Goal: Task Accomplishment & Management: Use online tool/utility

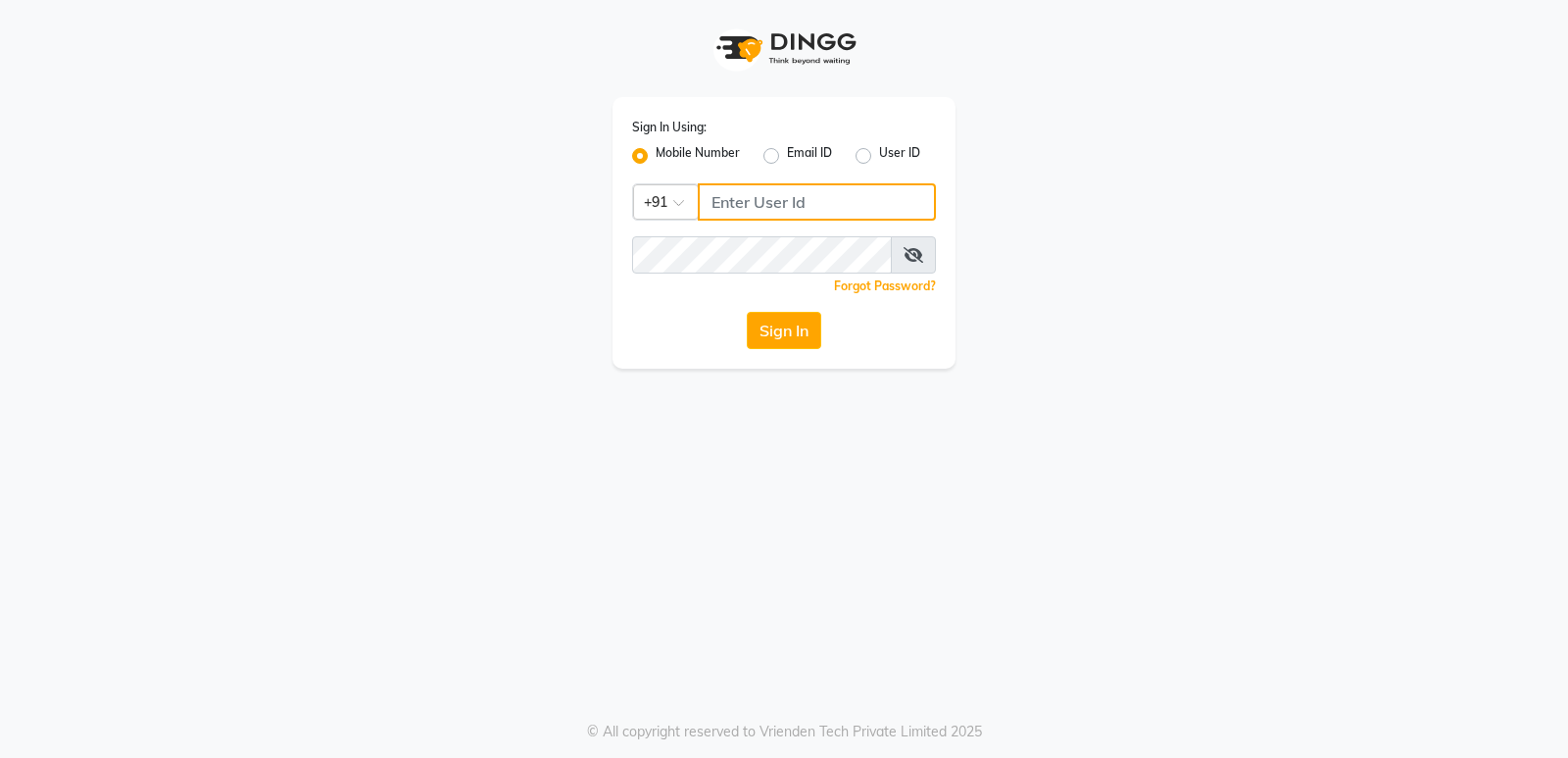
click at [708, 204] on input "Username" at bounding box center [817, 202] width 238 height 38
type input "6230492951"
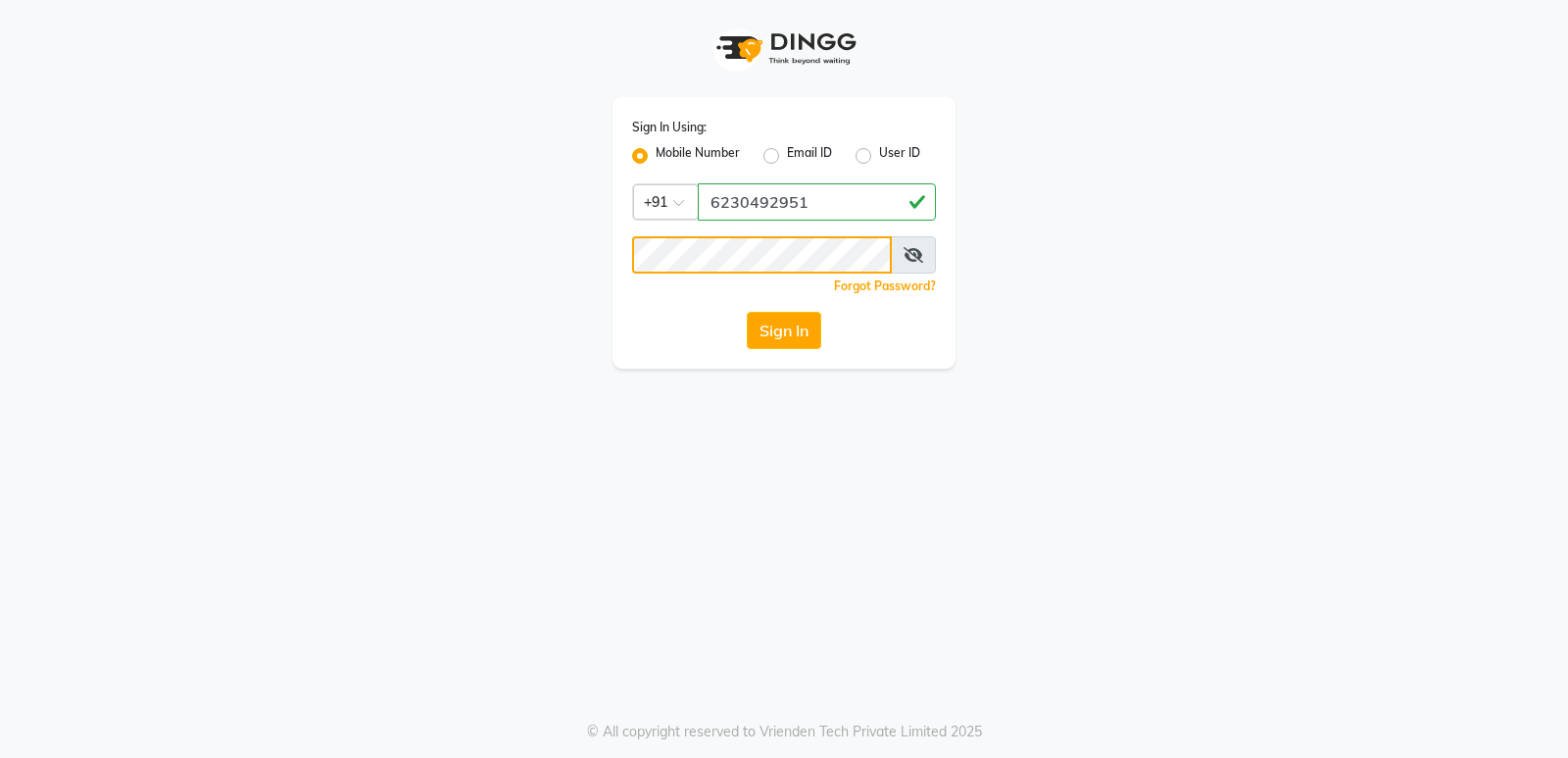
click at [747, 312] on button "Sign In" at bounding box center [784, 331] width 74 height 38
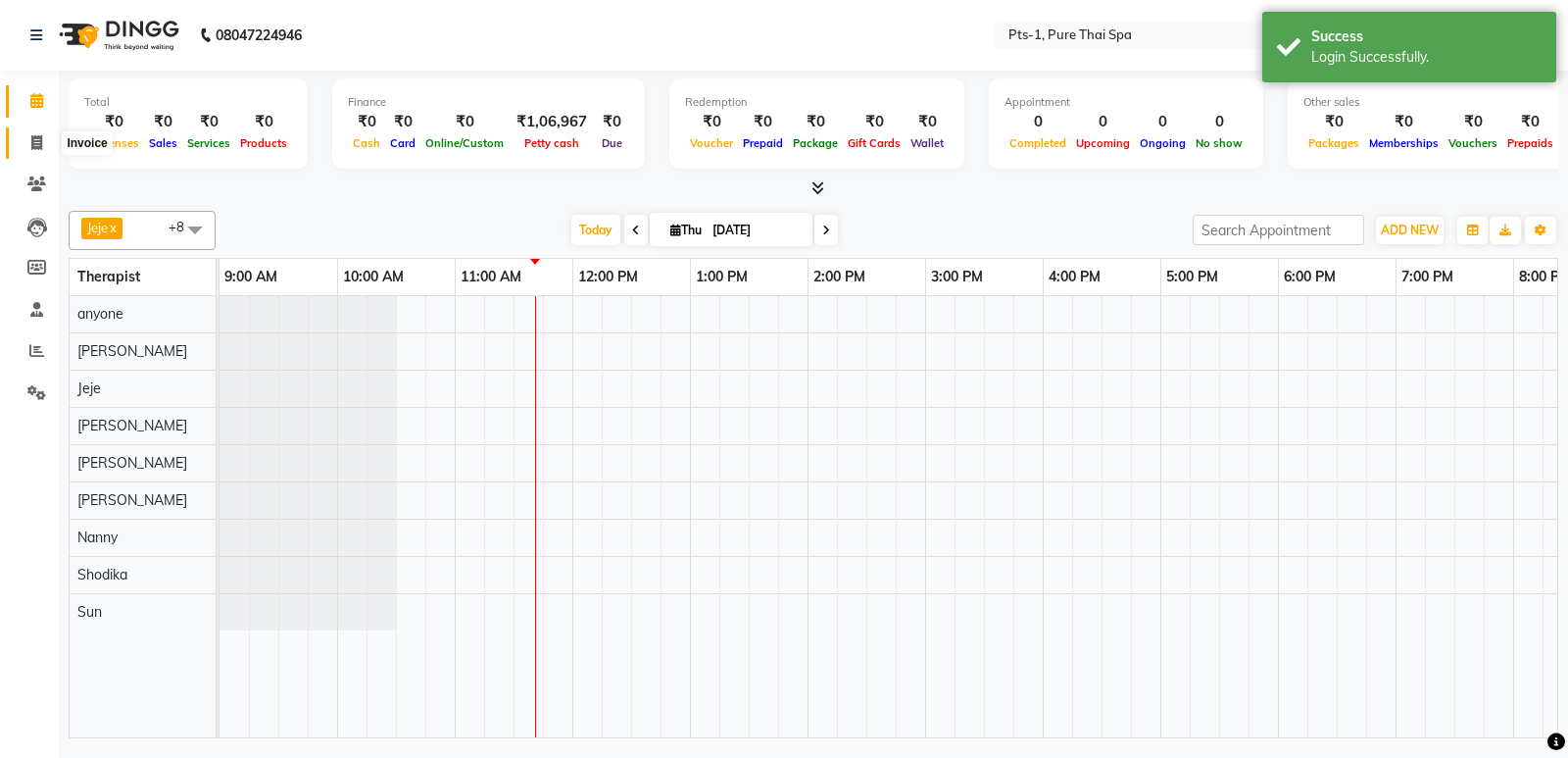
click at [38, 142] on icon at bounding box center [37, 142] width 11 height 15
select select "5296"
select select "service"
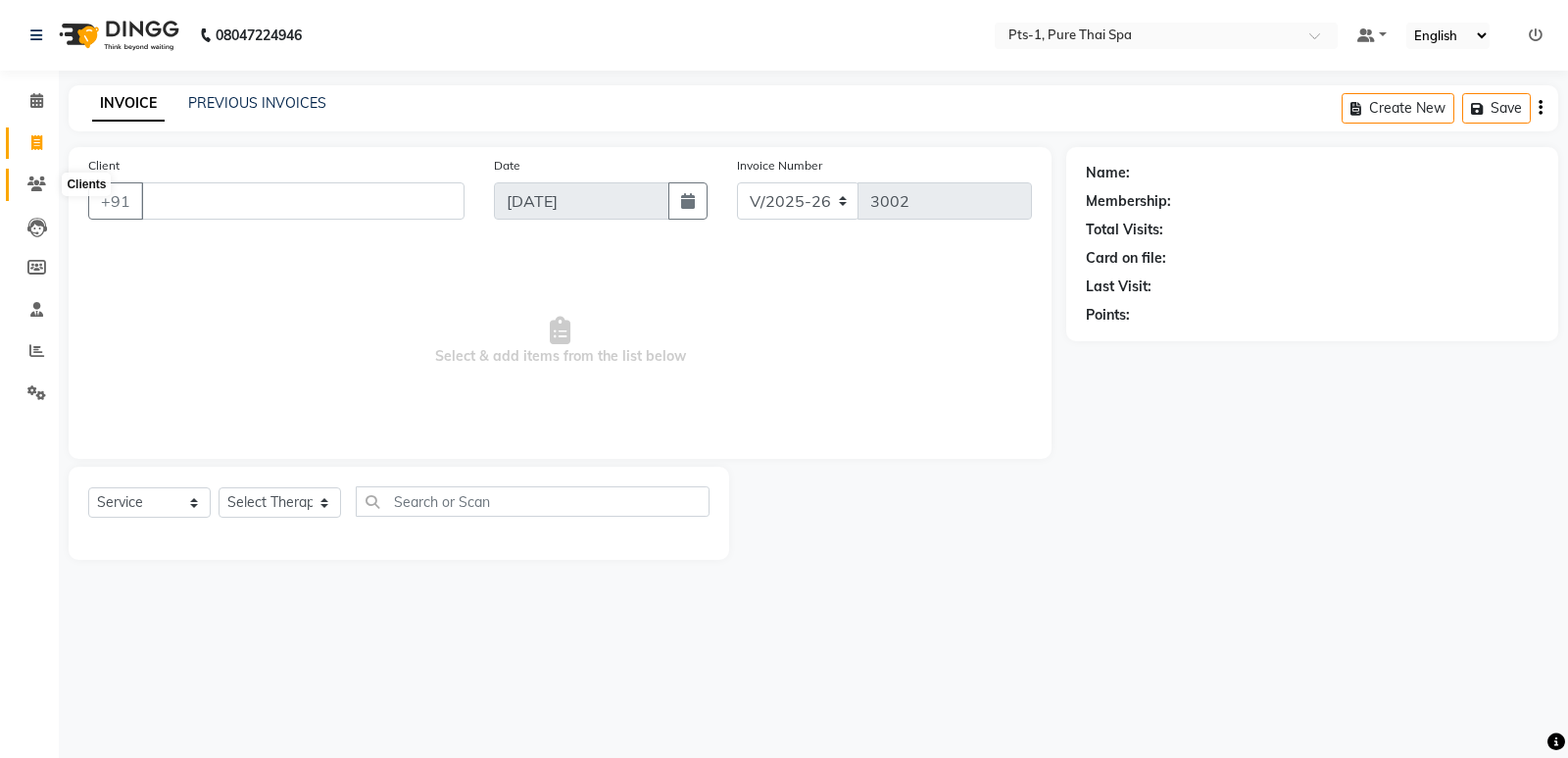
click at [25, 186] on span at bounding box center [37, 184] width 35 height 23
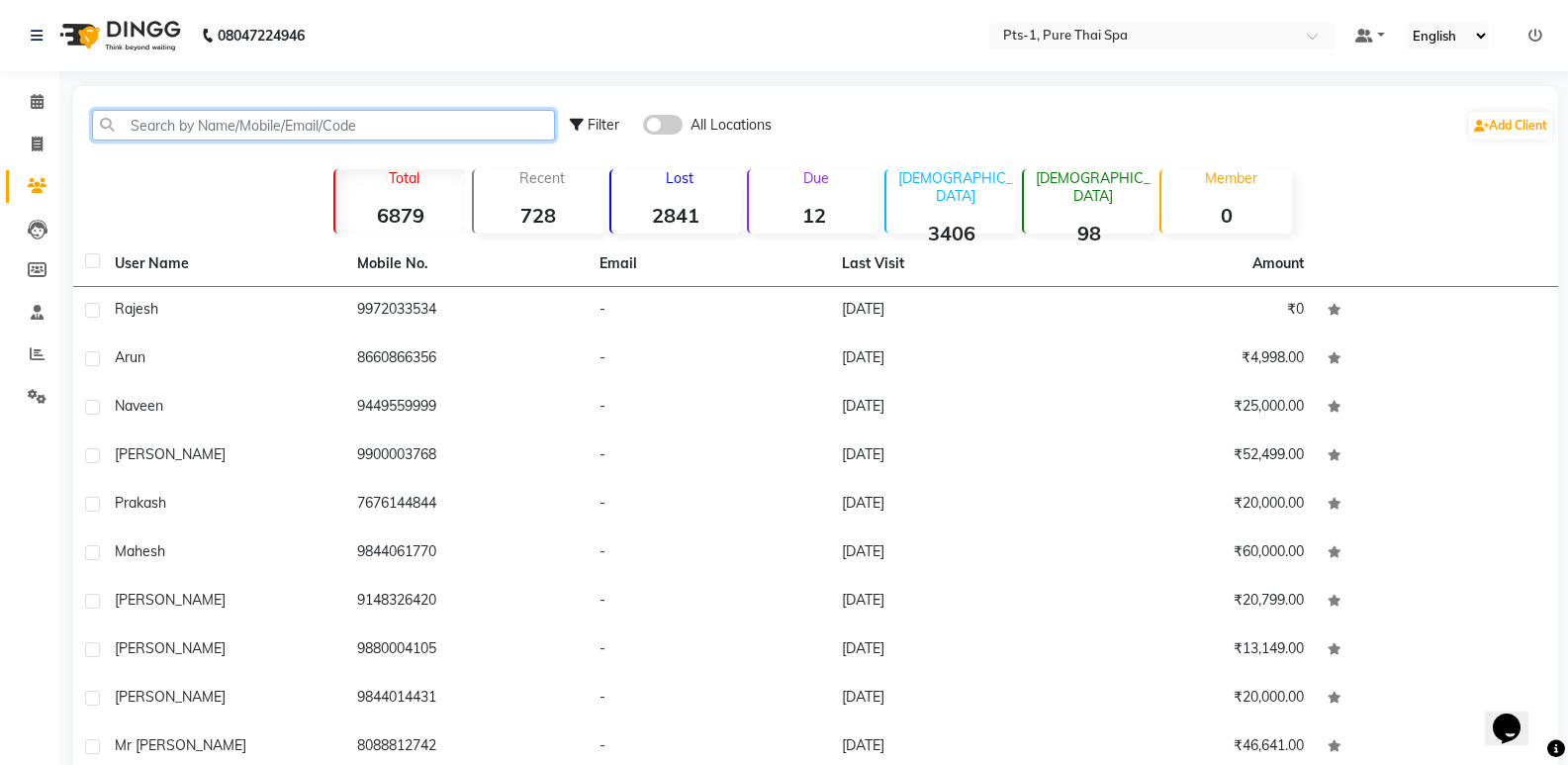
click at [167, 110] on input "text" at bounding box center [323, 125] width 463 height 31
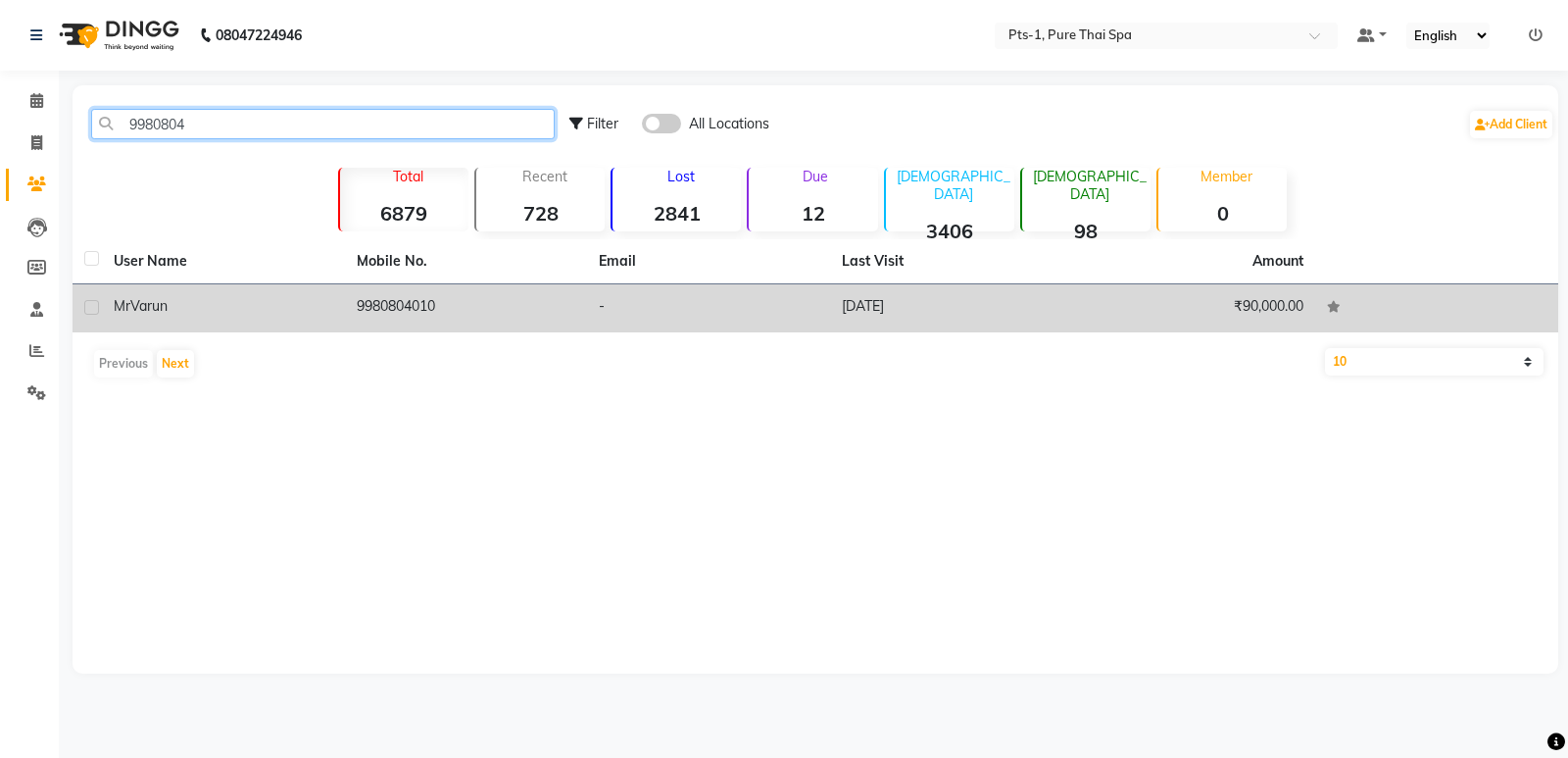
type input "9980804"
click at [730, 286] on td "-" at bounding box center [708, 308] width 243 height 48
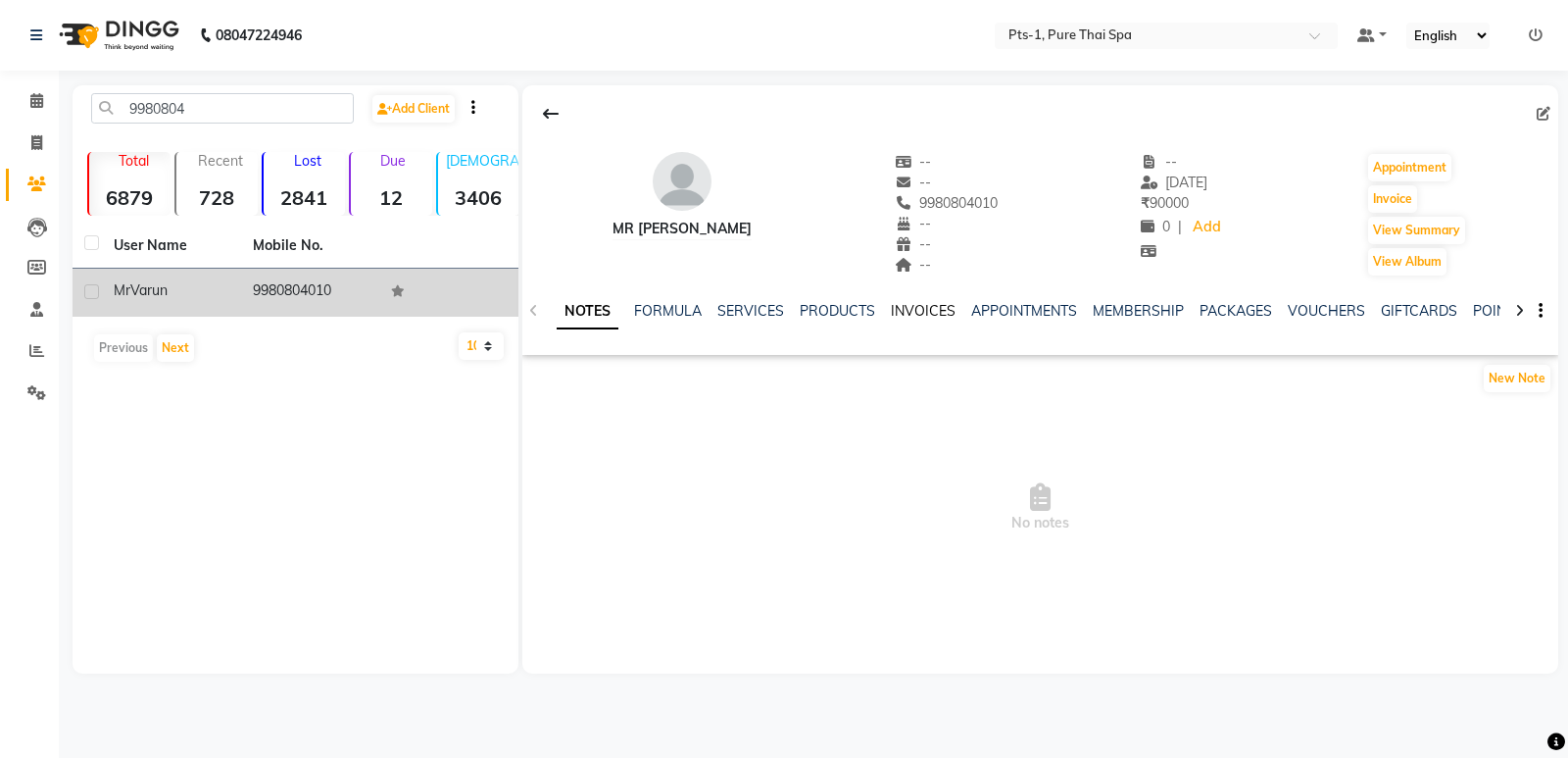
click at [944, 313] on link "INVOICES" at bounding box center [923, 311] width 64 height 18
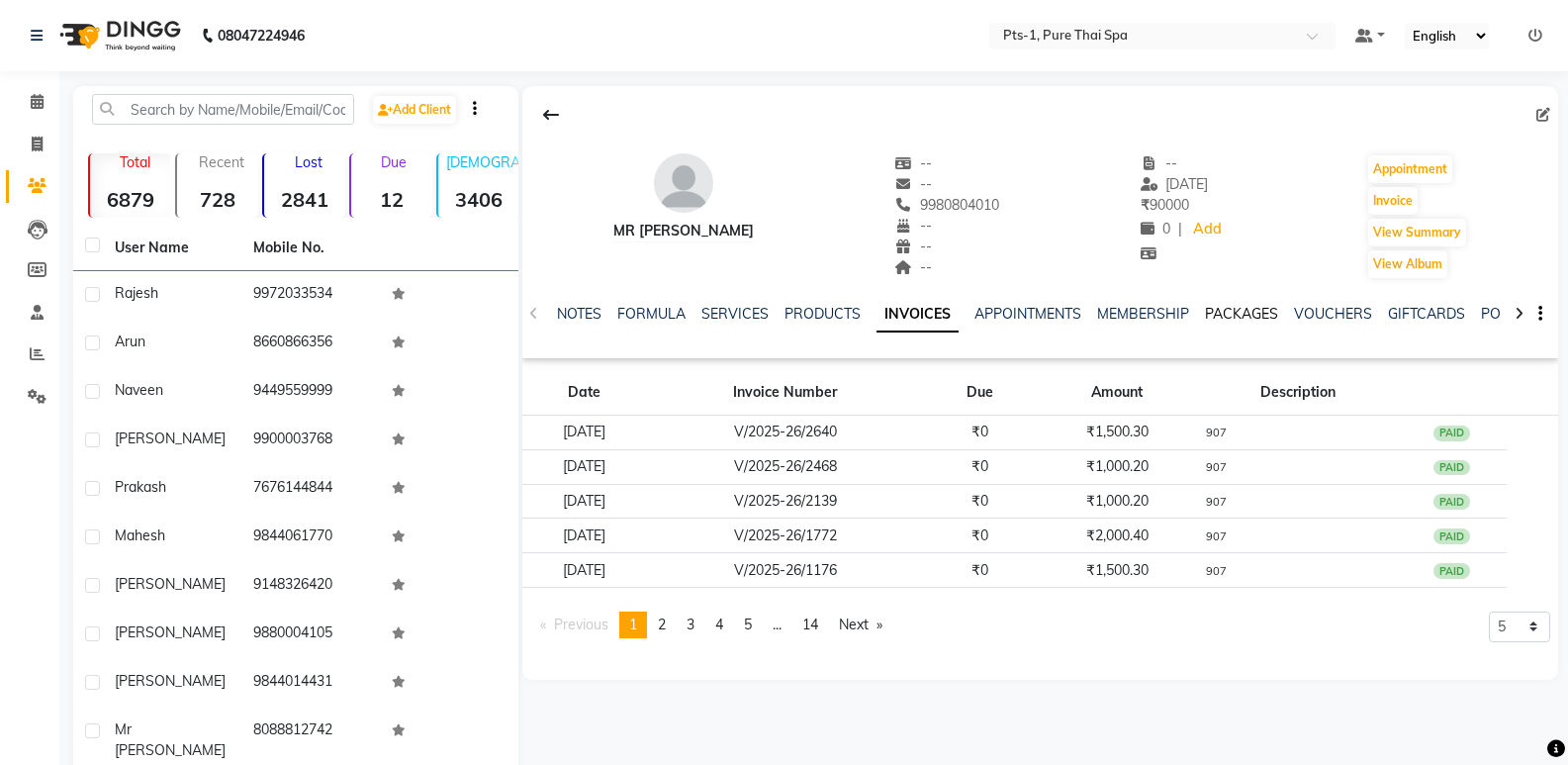
click at [1221, 310] on link "PACKAGES" at bounding box center [1241, 314] width 73 height 18
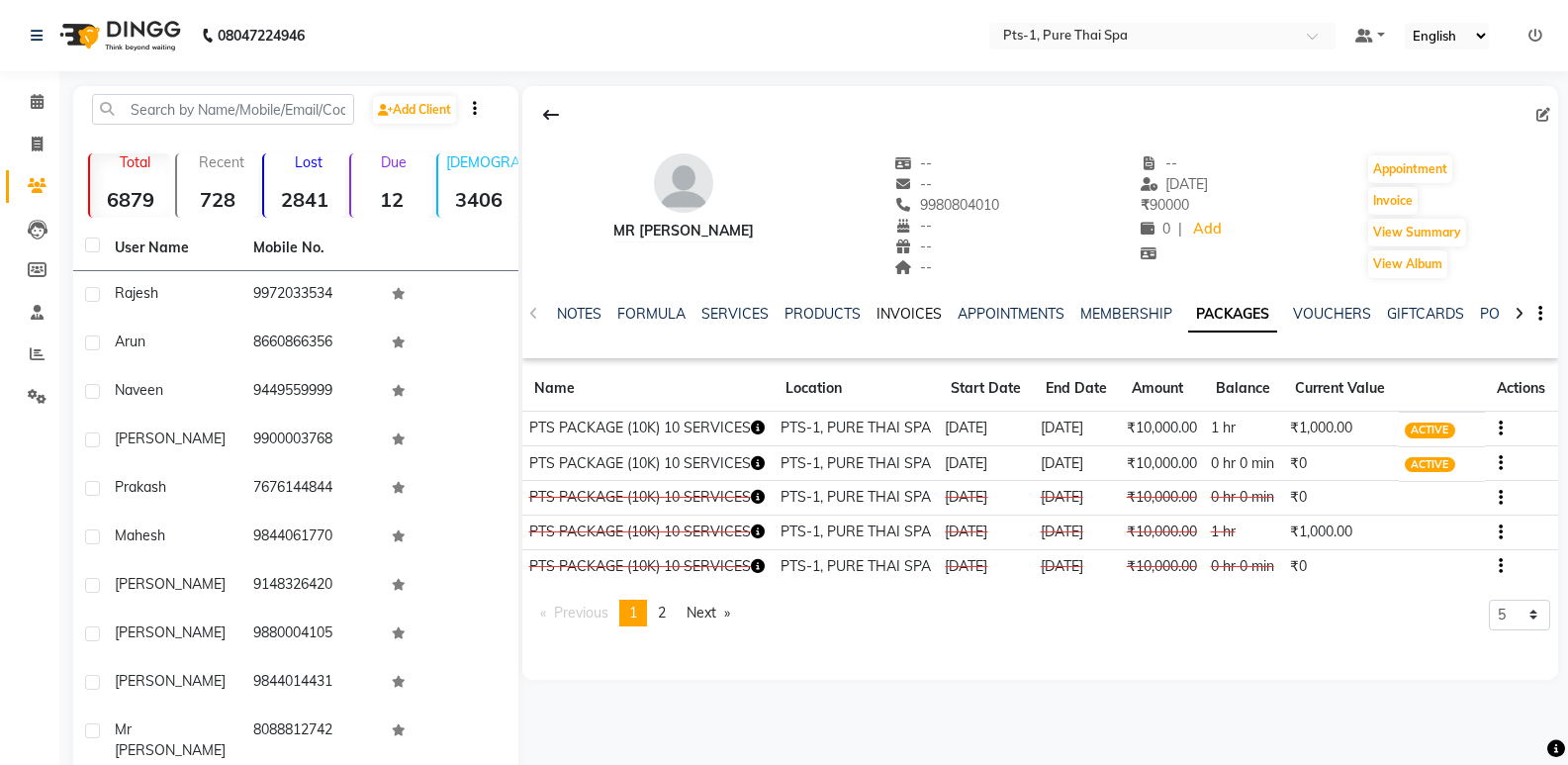
click at [891, 310] on link "INVOICES" at bounding box center [908, 314] width 65 height 18
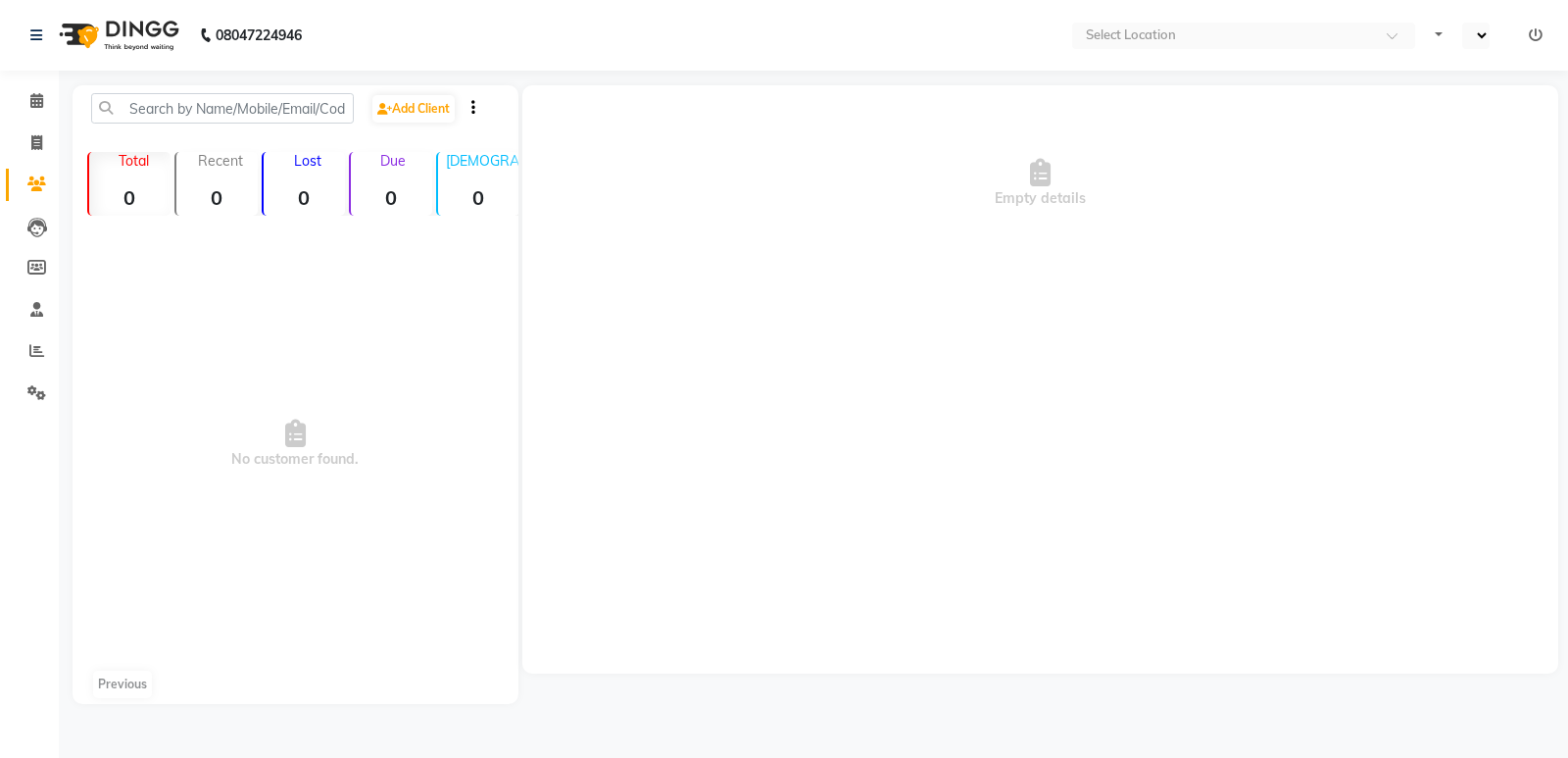
select select "en"
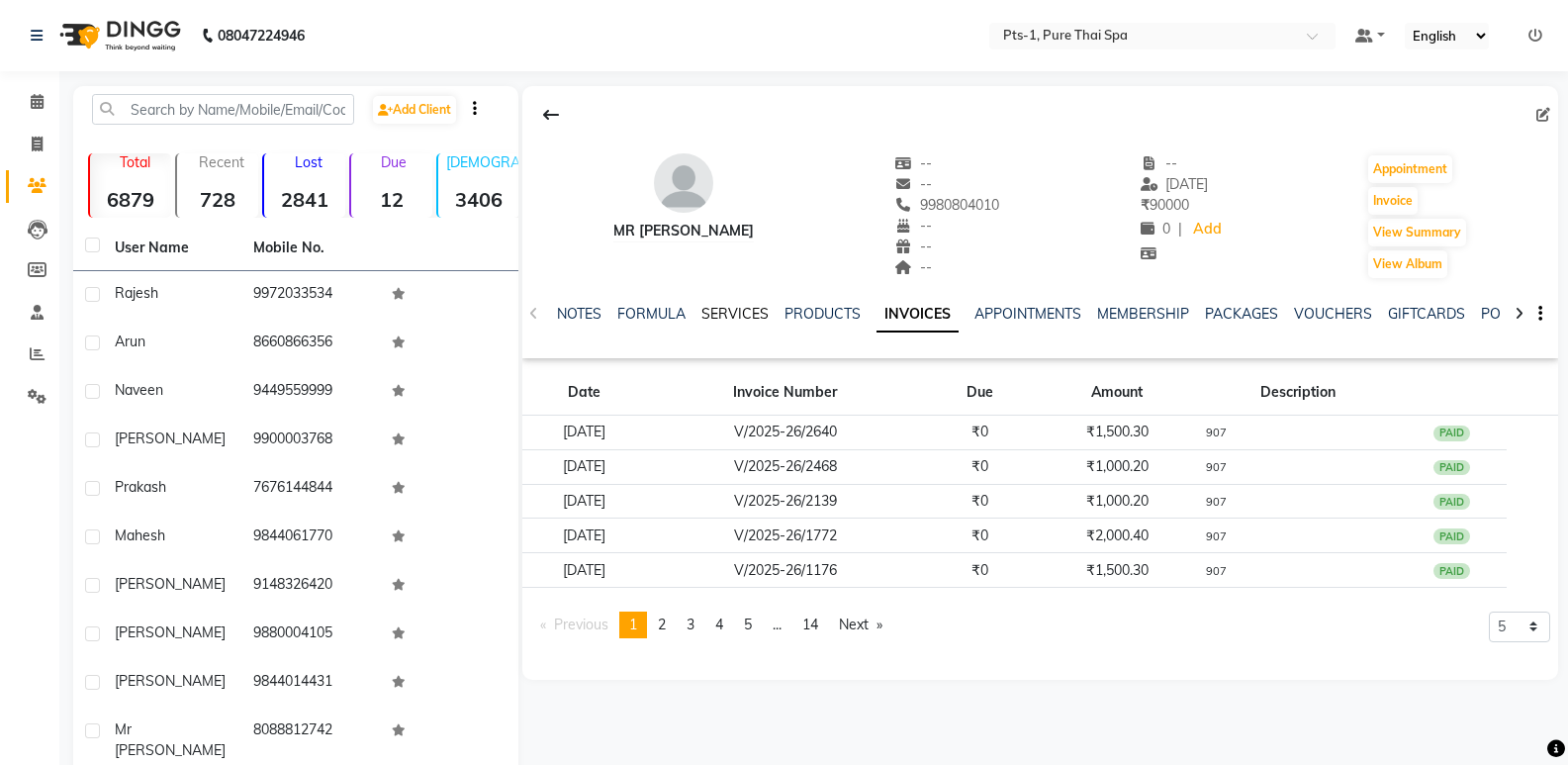
click at [760, 314] on link "SERVICES" at bounding box center [734, 314] width 67 height 18
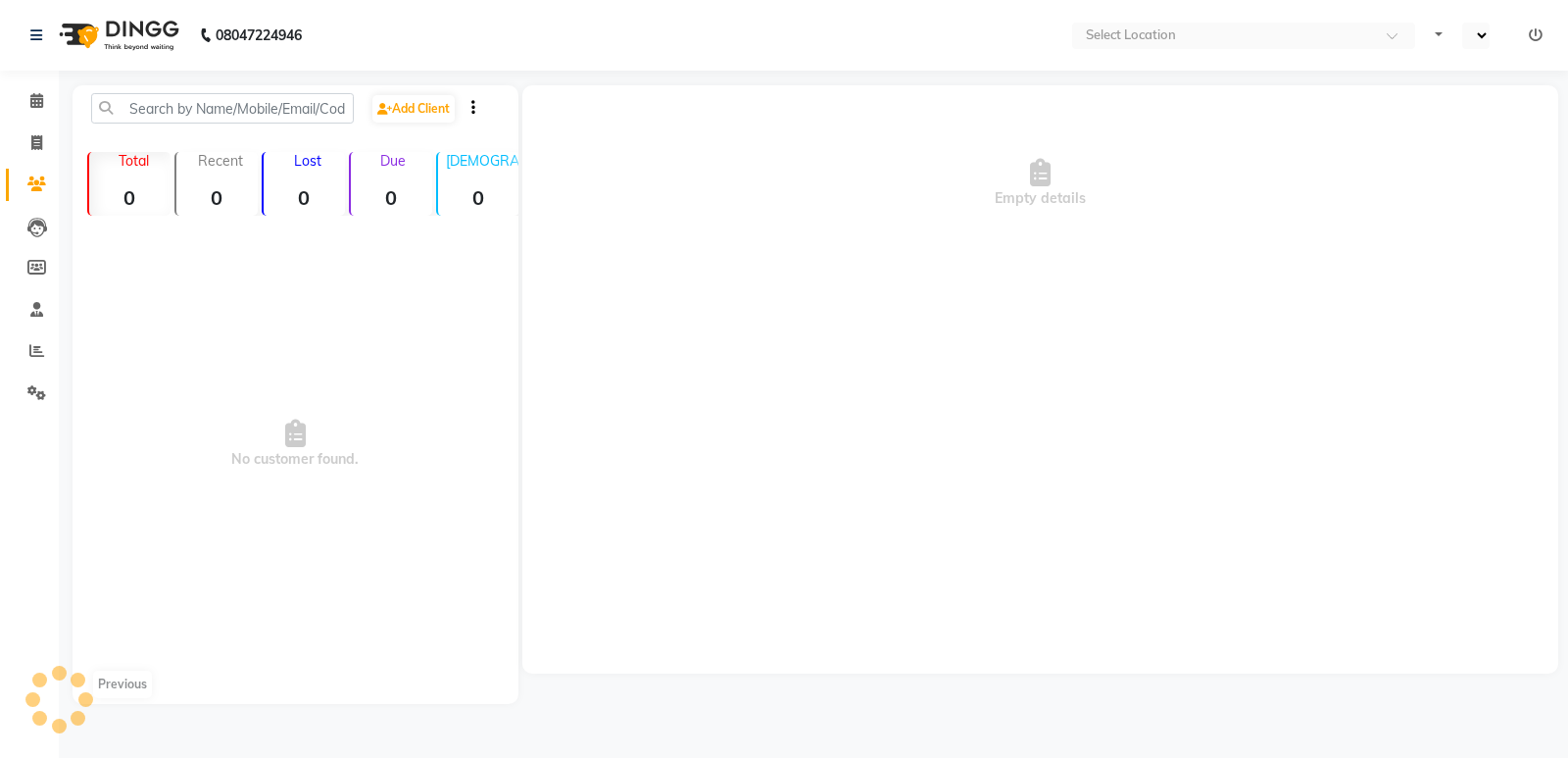
select select "en"
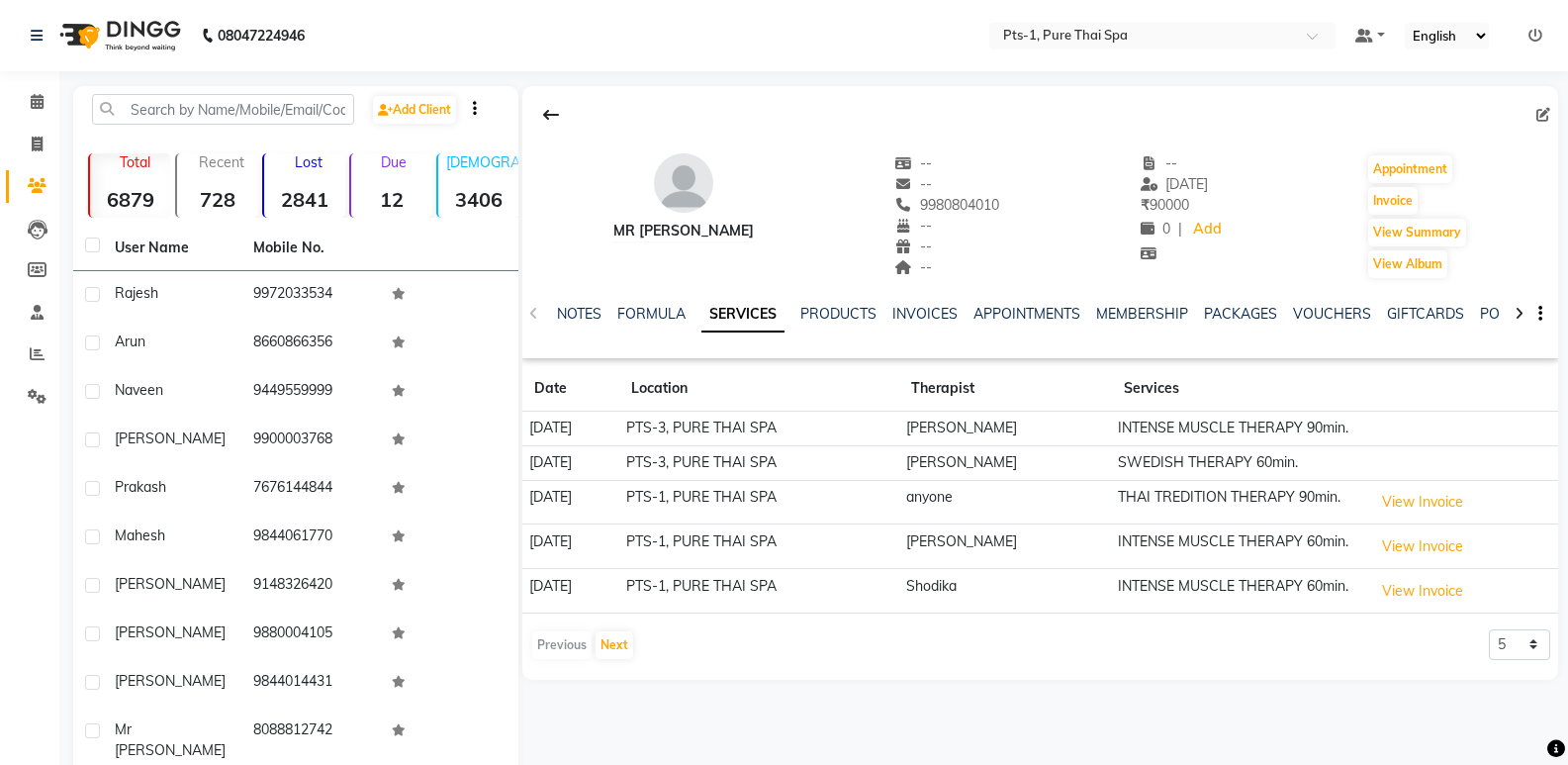
click at [748, 103] on div at bounding box center [1040, 115] width 1036 height 38
click at [38, 145] on icon at bounding box center [37, 143] width 11 height 15
select select "service"
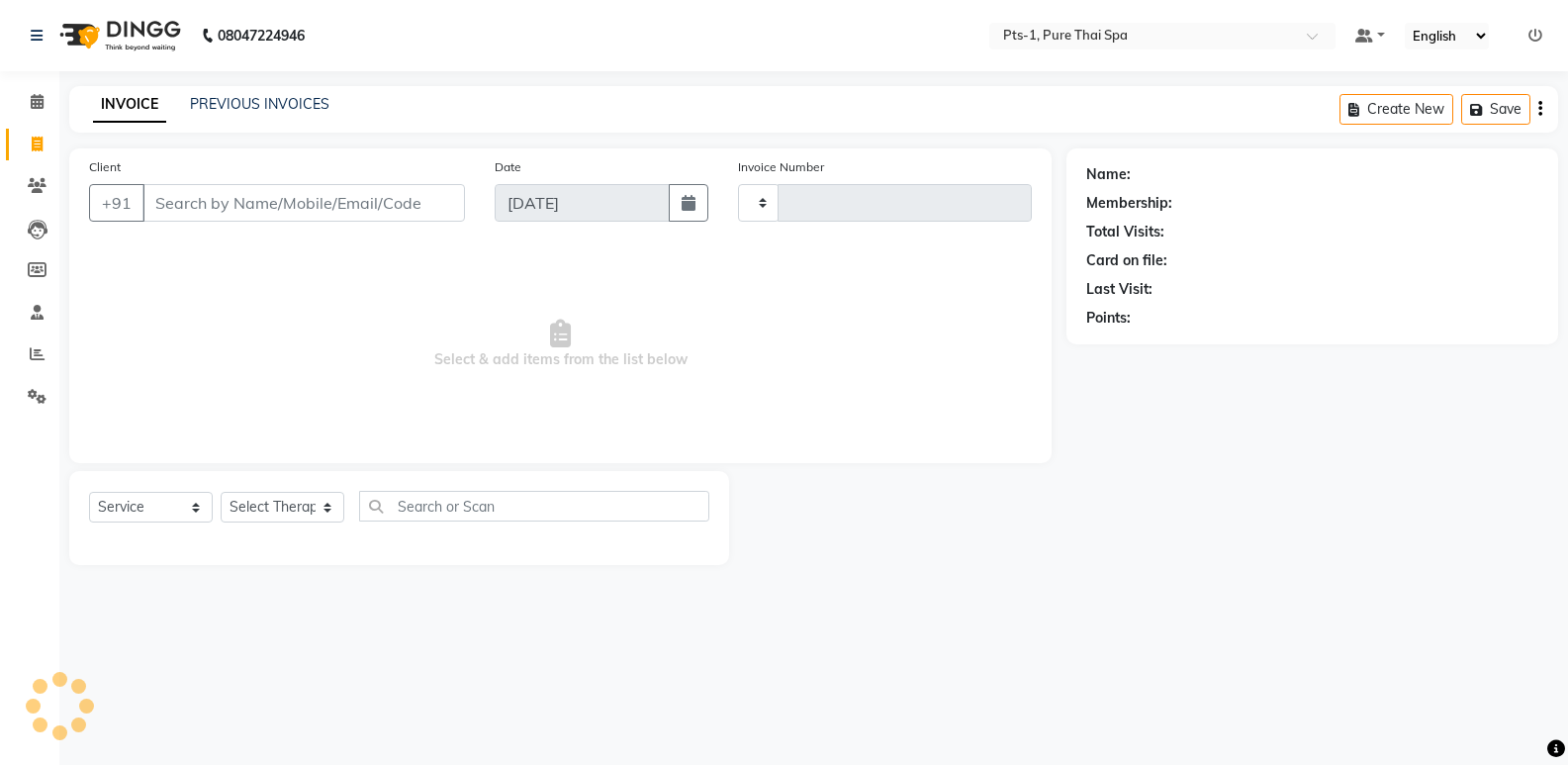
type input "3002"
select select "5296"
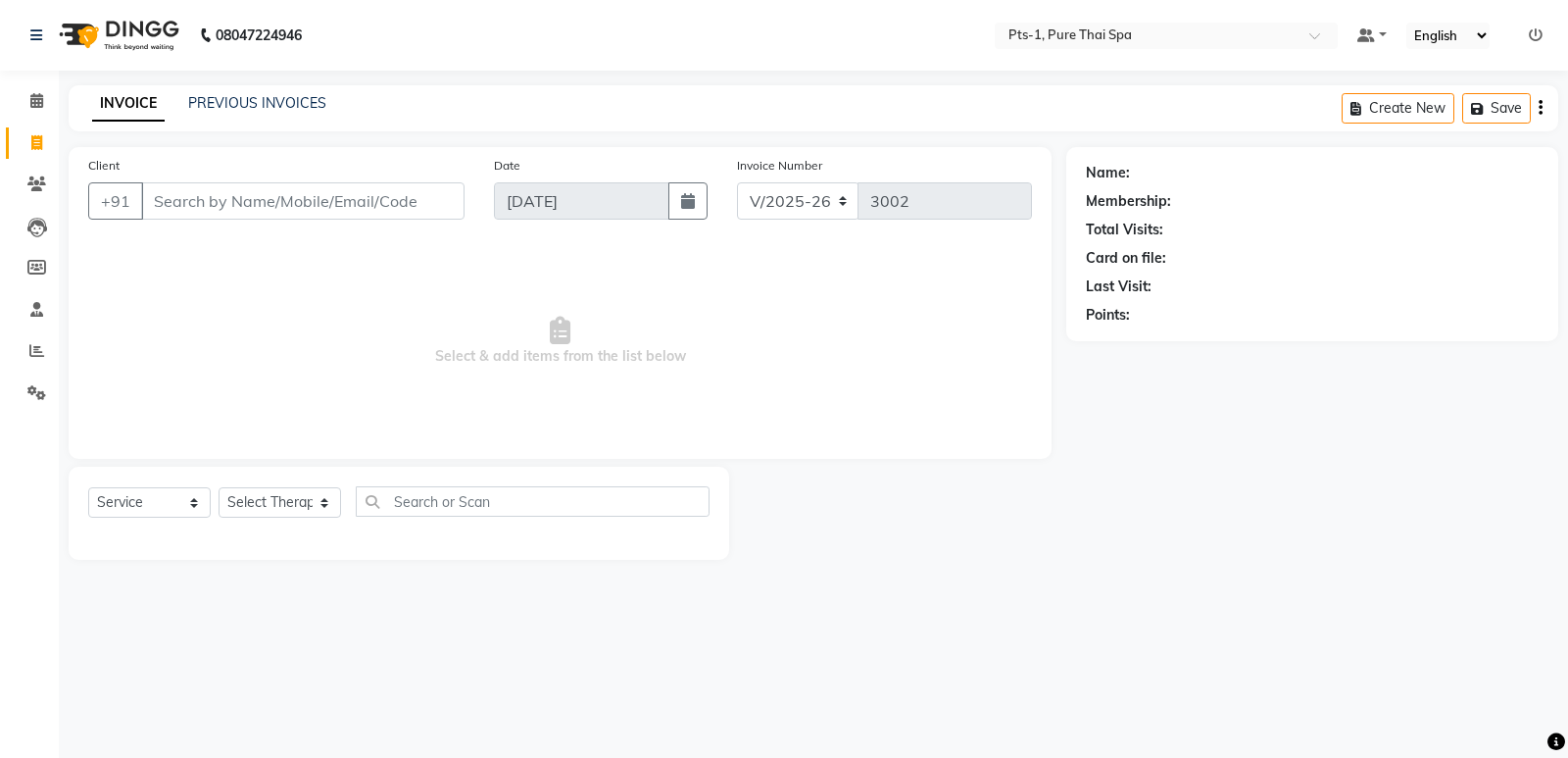
click at [248, 86] on div "INVOICE PREVIOUS INVOICES Create New Save" at bounding box center [813, 108] width 1490 height 46
click at [245, 98] on link "PREVIOUS INVOICES" at bounding box center [257, 103] width 138 height 18
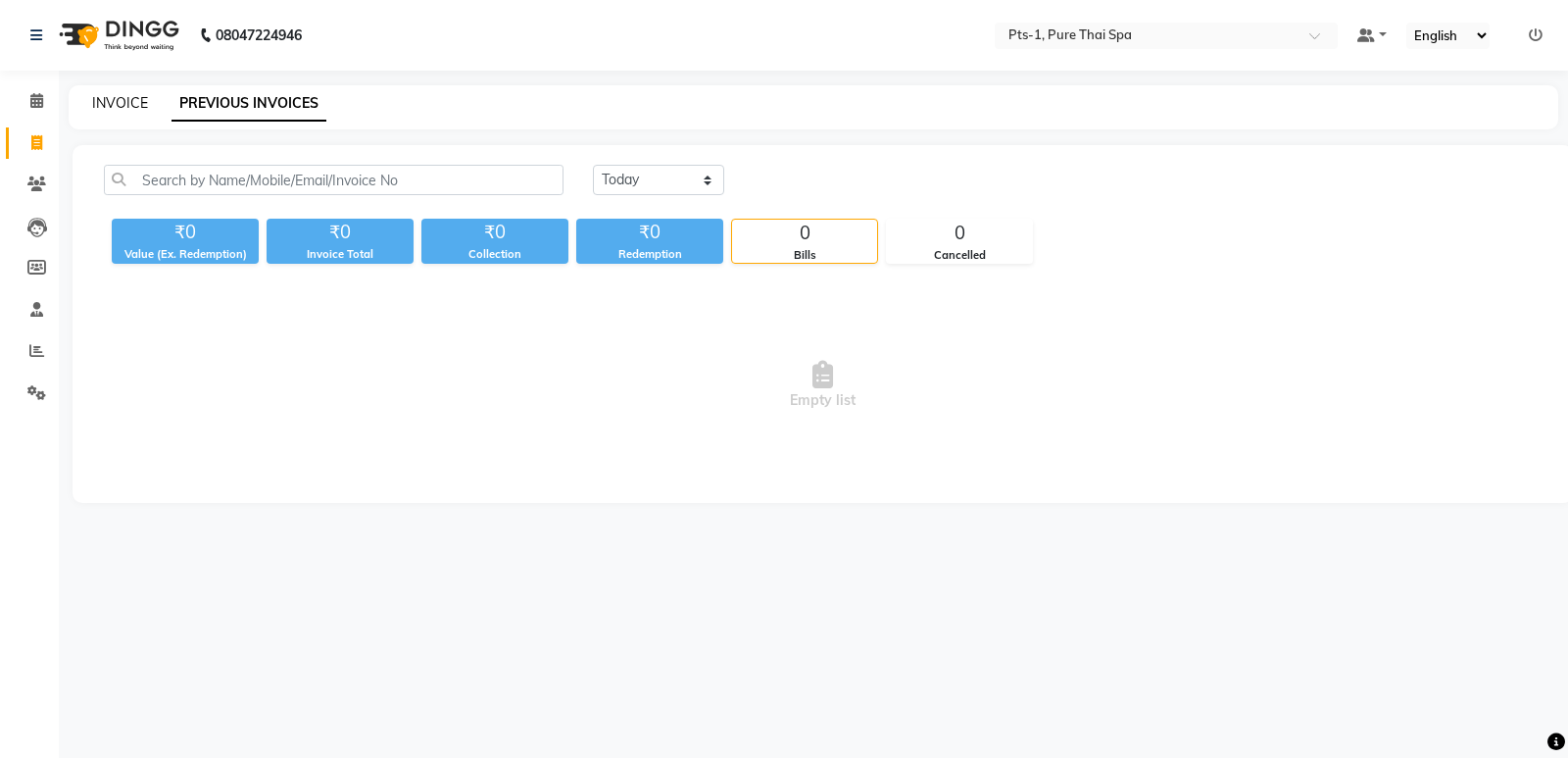
click at [116, 105] on link "INVOICE" at bounding box center [120, 103] width 56 height 18
select select "5296"
select select "service"
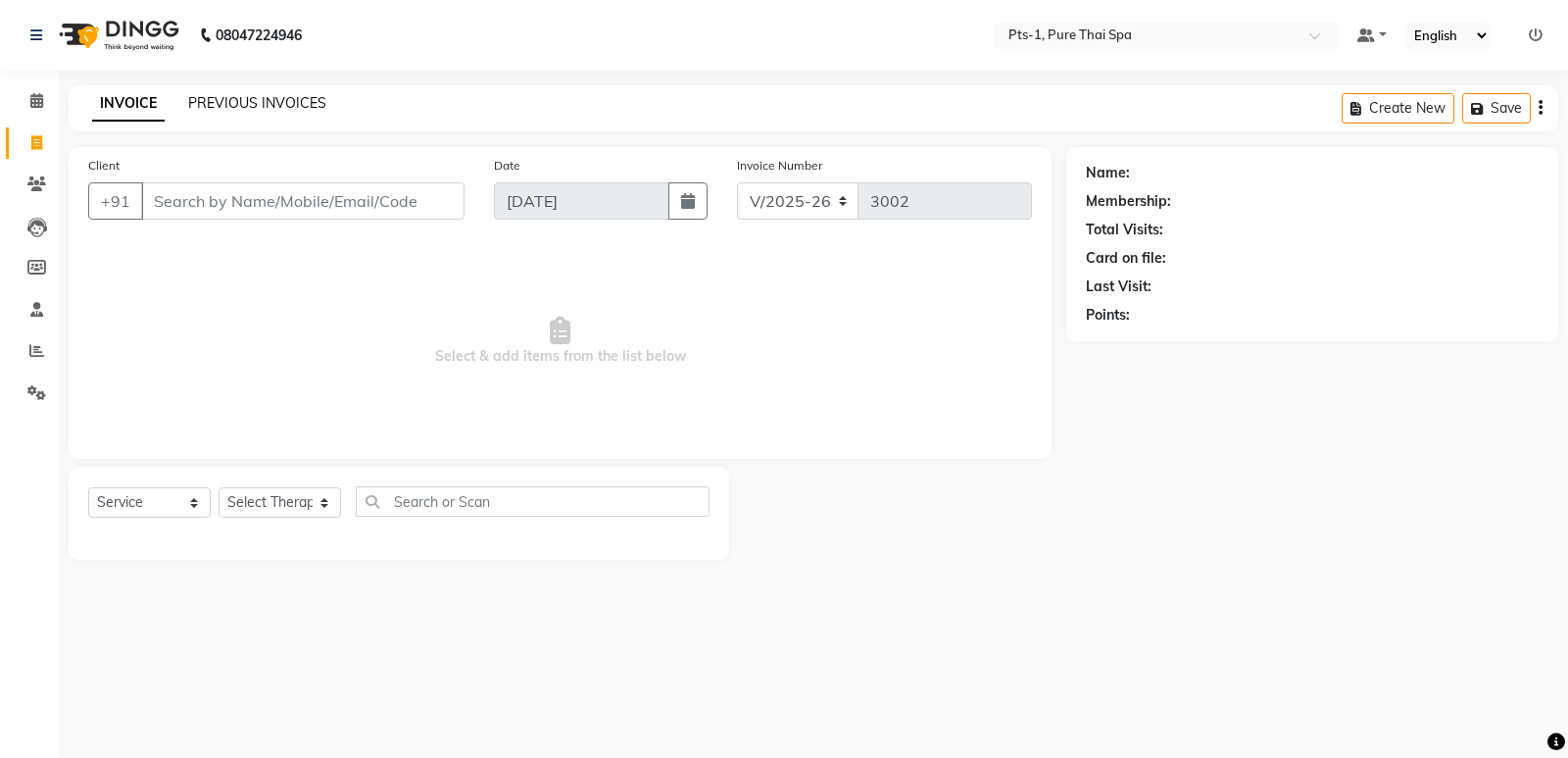
click at [237, 102] on link "PREVIOUS INVOICES" at bounding box center [257, 103] width 138 height 18
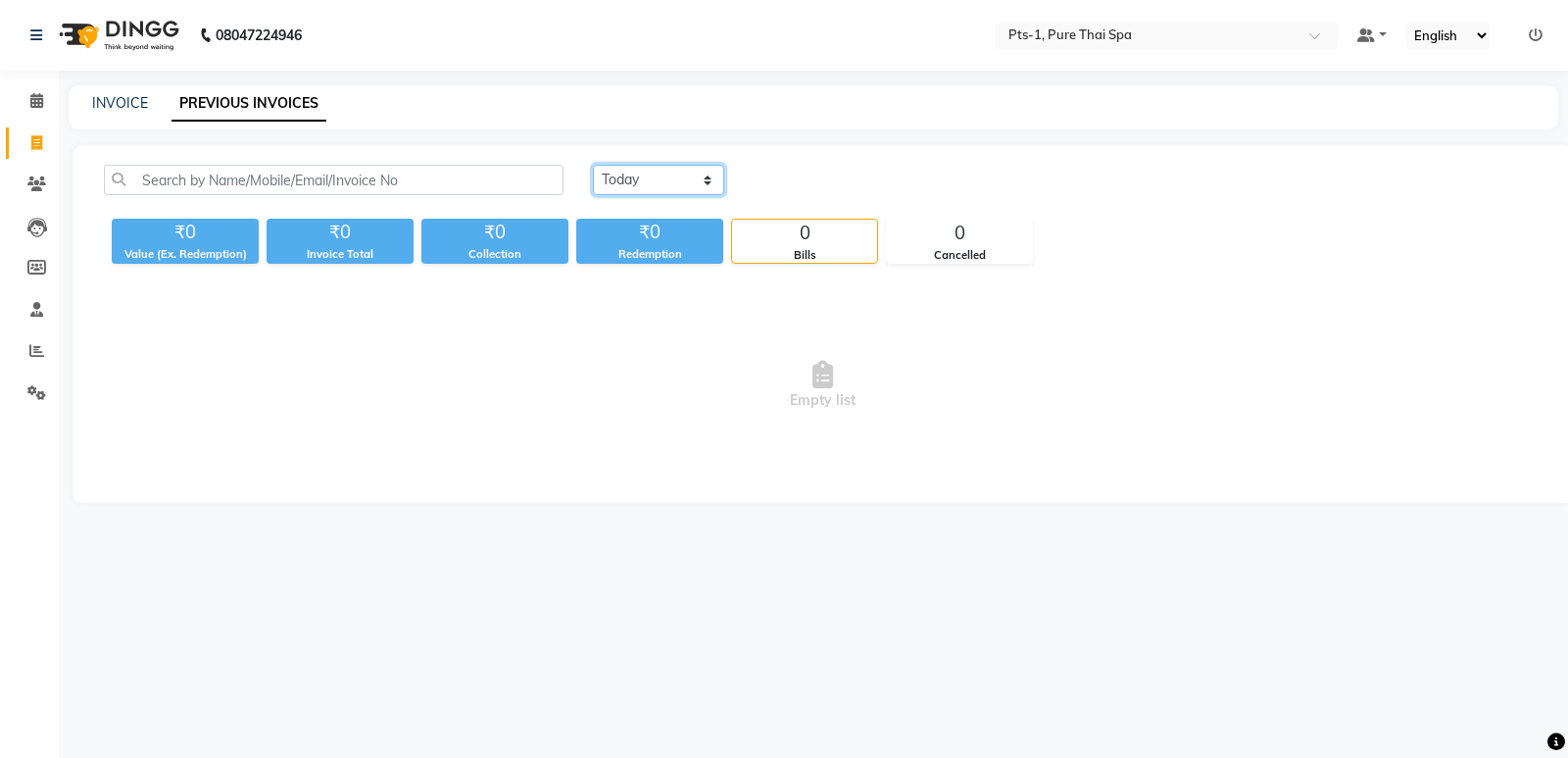
click at [639, 182] on select "Today Yesterday Custom Range" at bounding box center [658, 179] width 132 height 31
select select "yesterday"
click at [593, 164] on select "Today Yesterday Custom Range" at bounding box center [658, 179] width 132 height 31
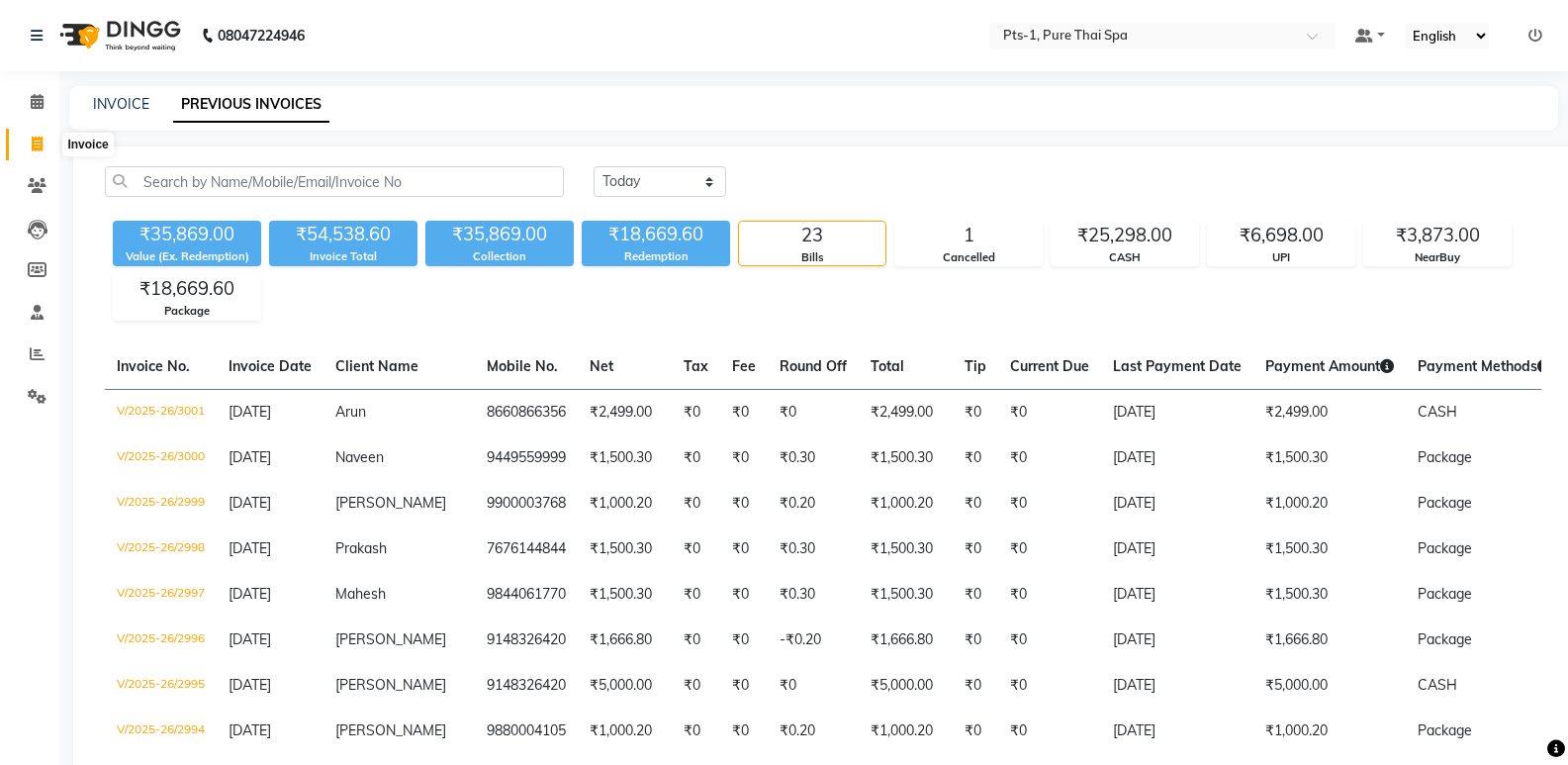
click at [36, 140] on icon at bounding box center [37, 143] width 11 height 15
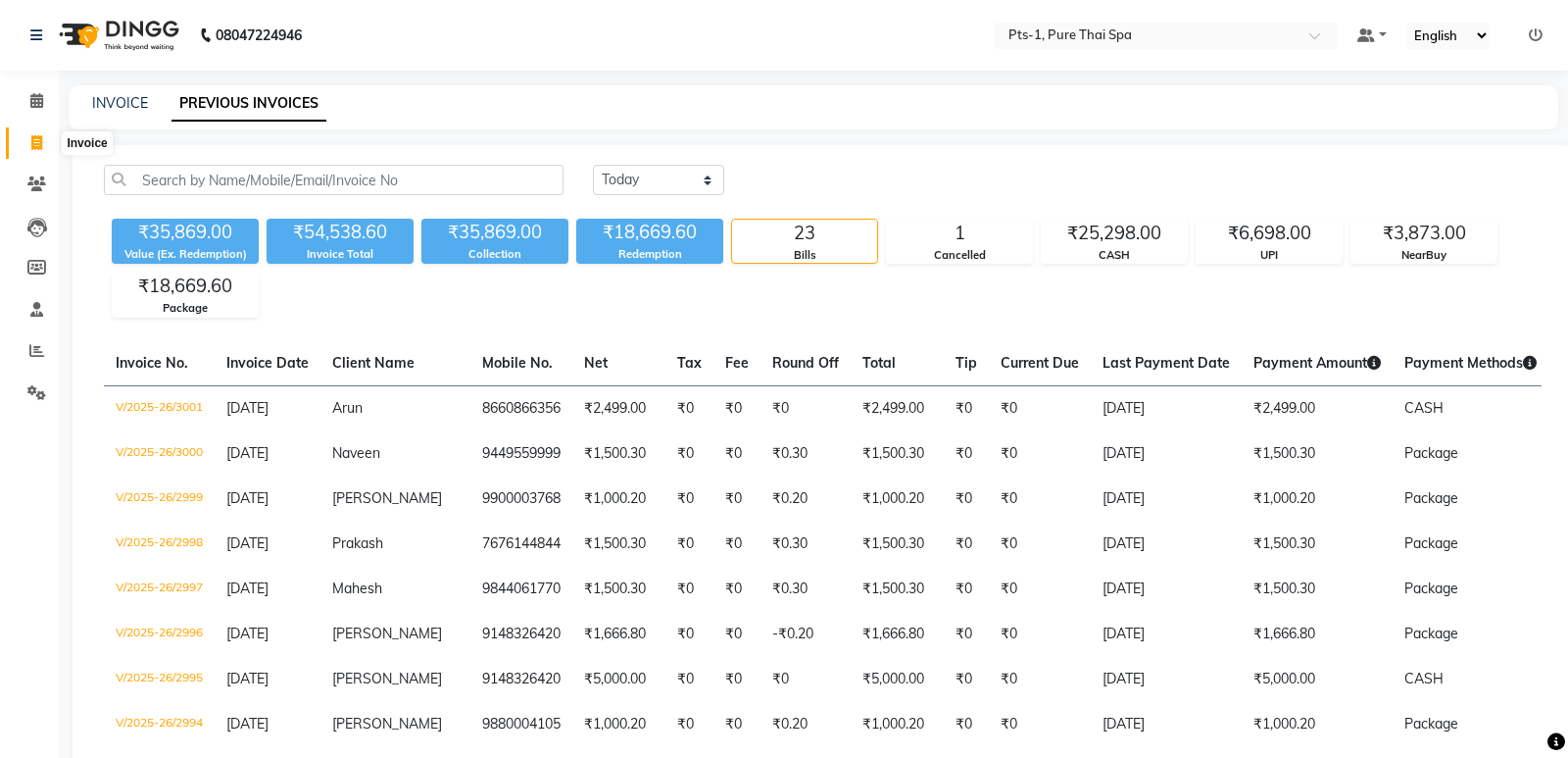
select select "5296"
select select "service"
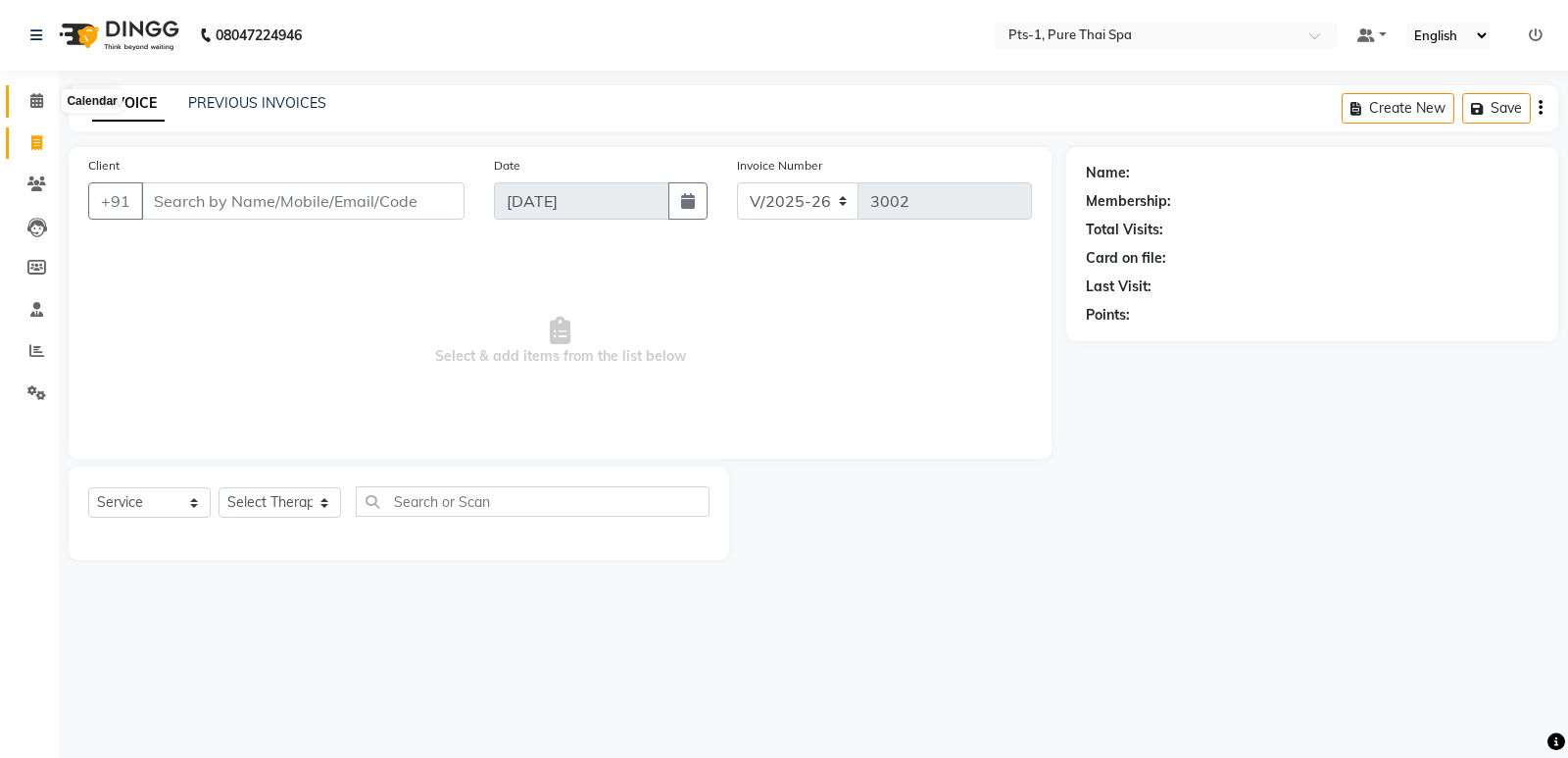
click at [32, 100] on icon at bounding box center [37, 100] width 13 height 15
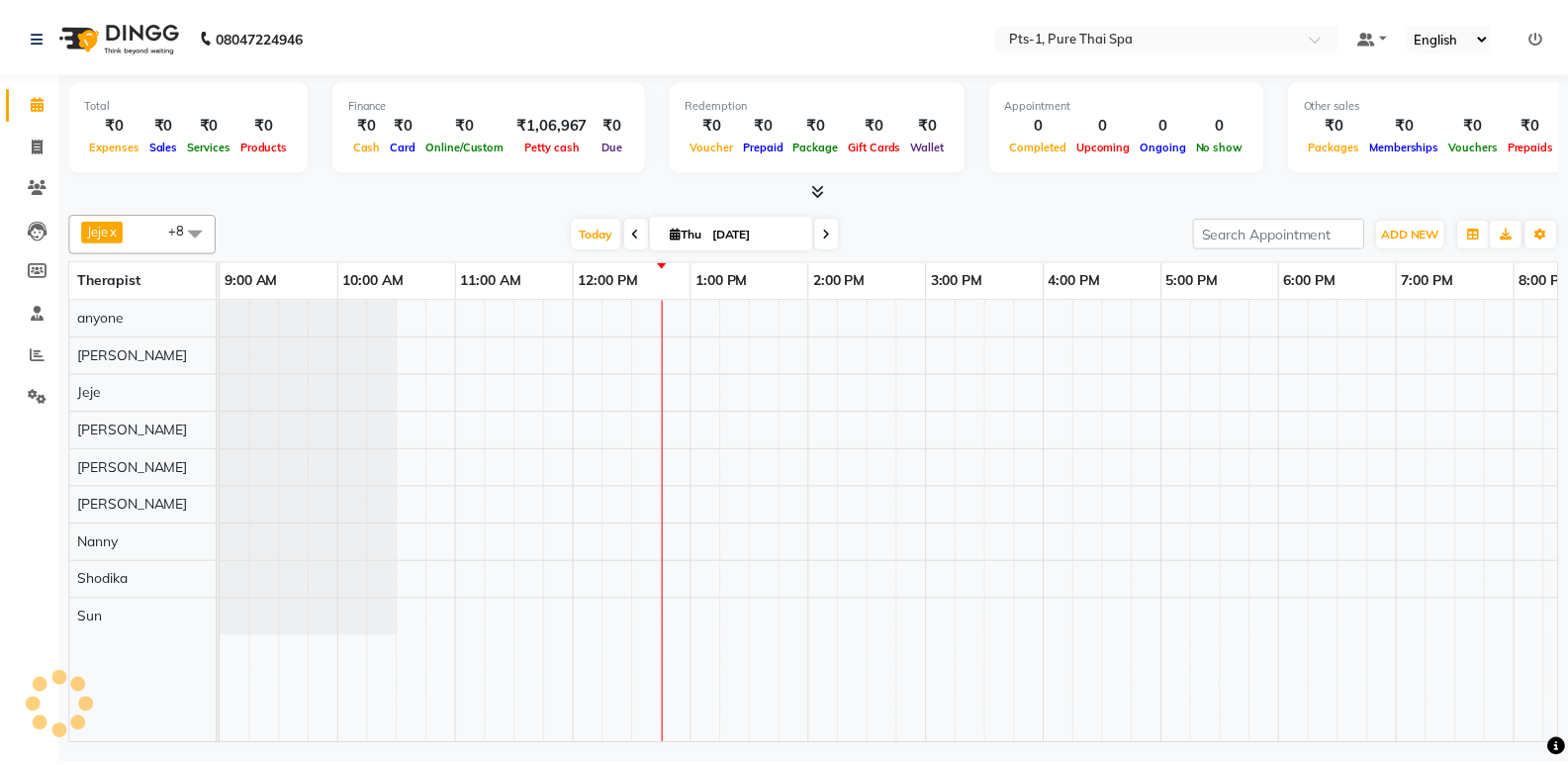
scroll to position [0, 193]
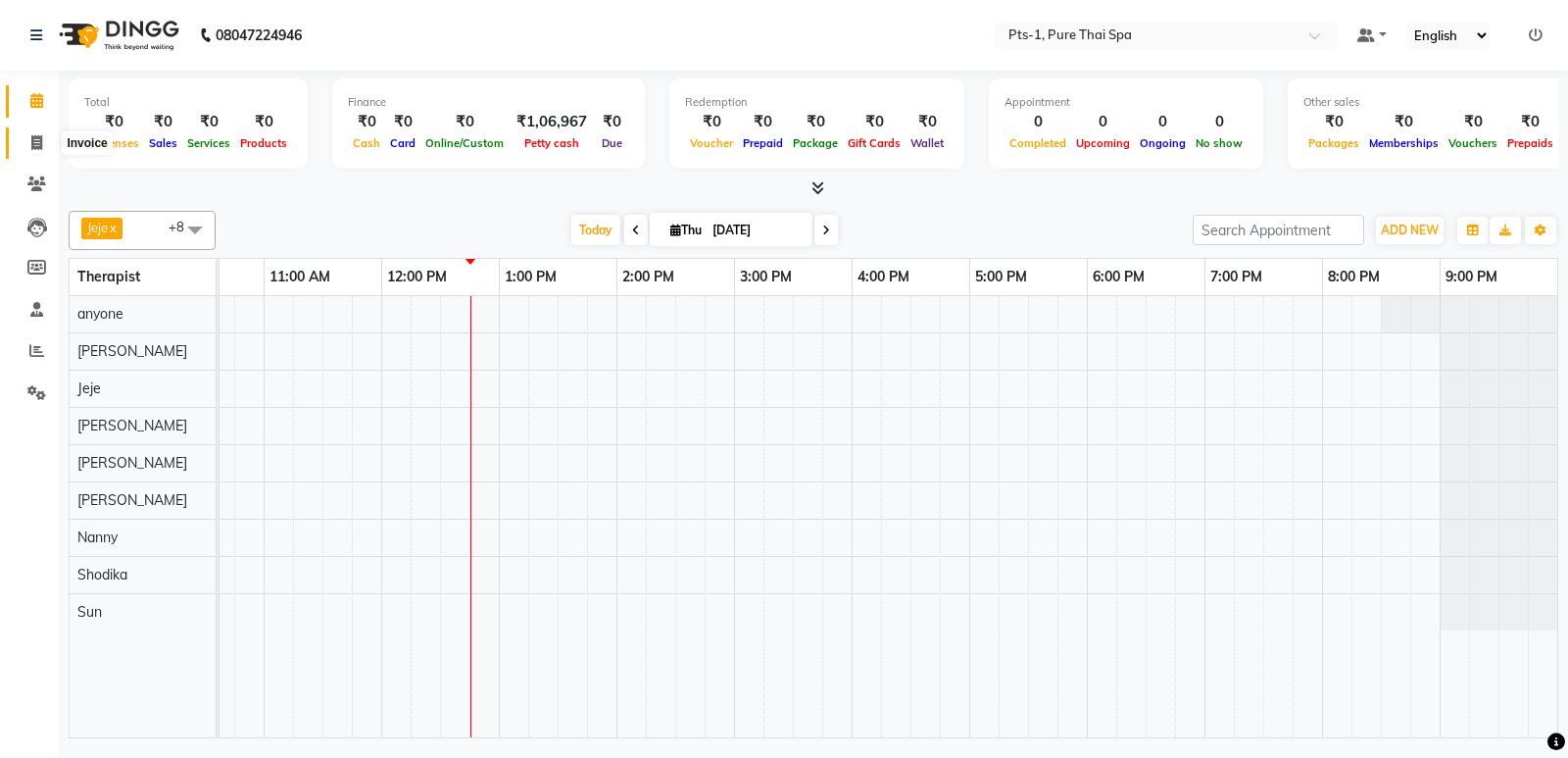
click at [39, 142] on icon at bounding box center [37, 142] width 11 height 15
select select "5296"
select select "service"
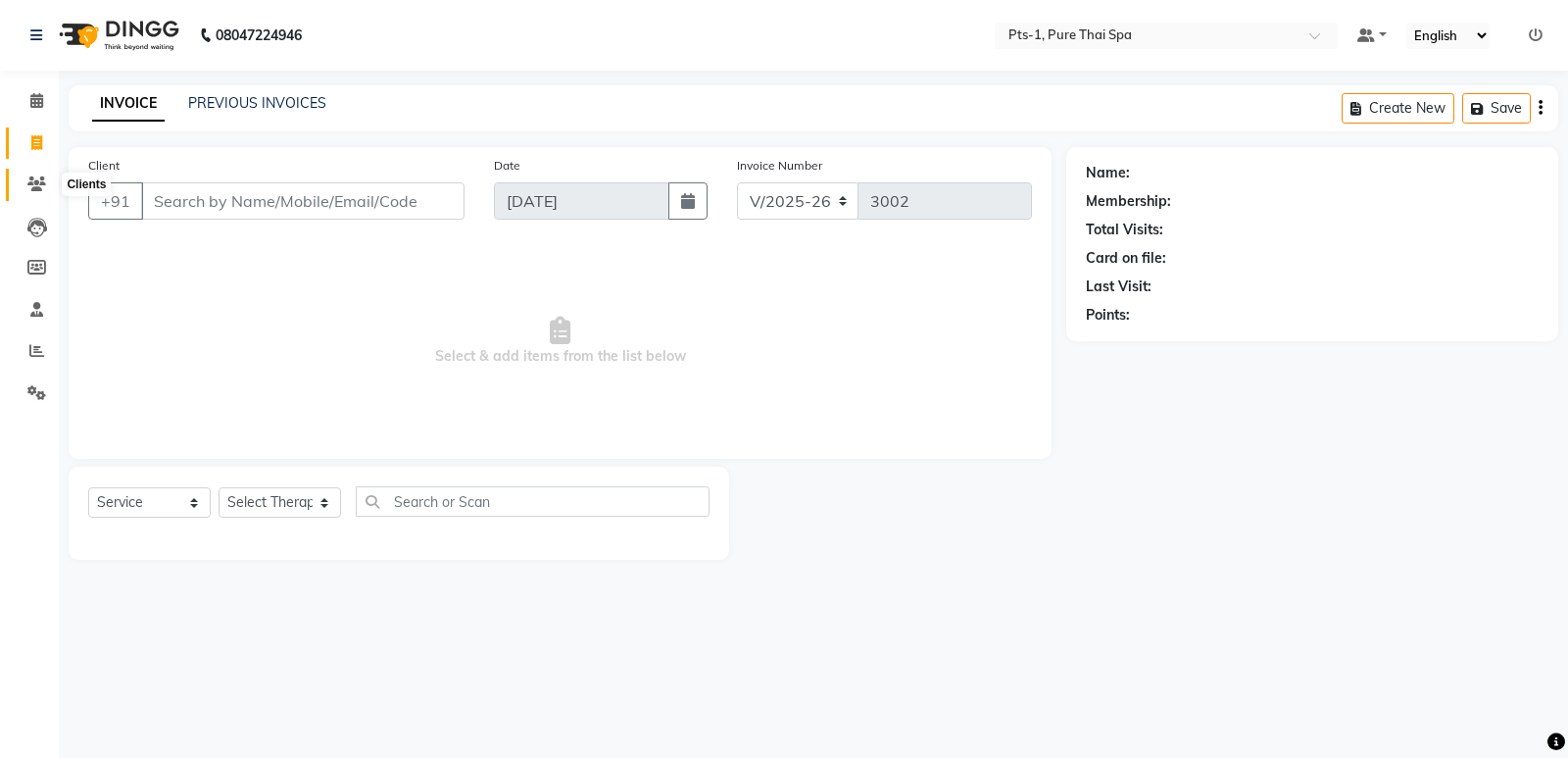
click at [39, 188] on icon at bounding box center [37, 183] width 19 height 15
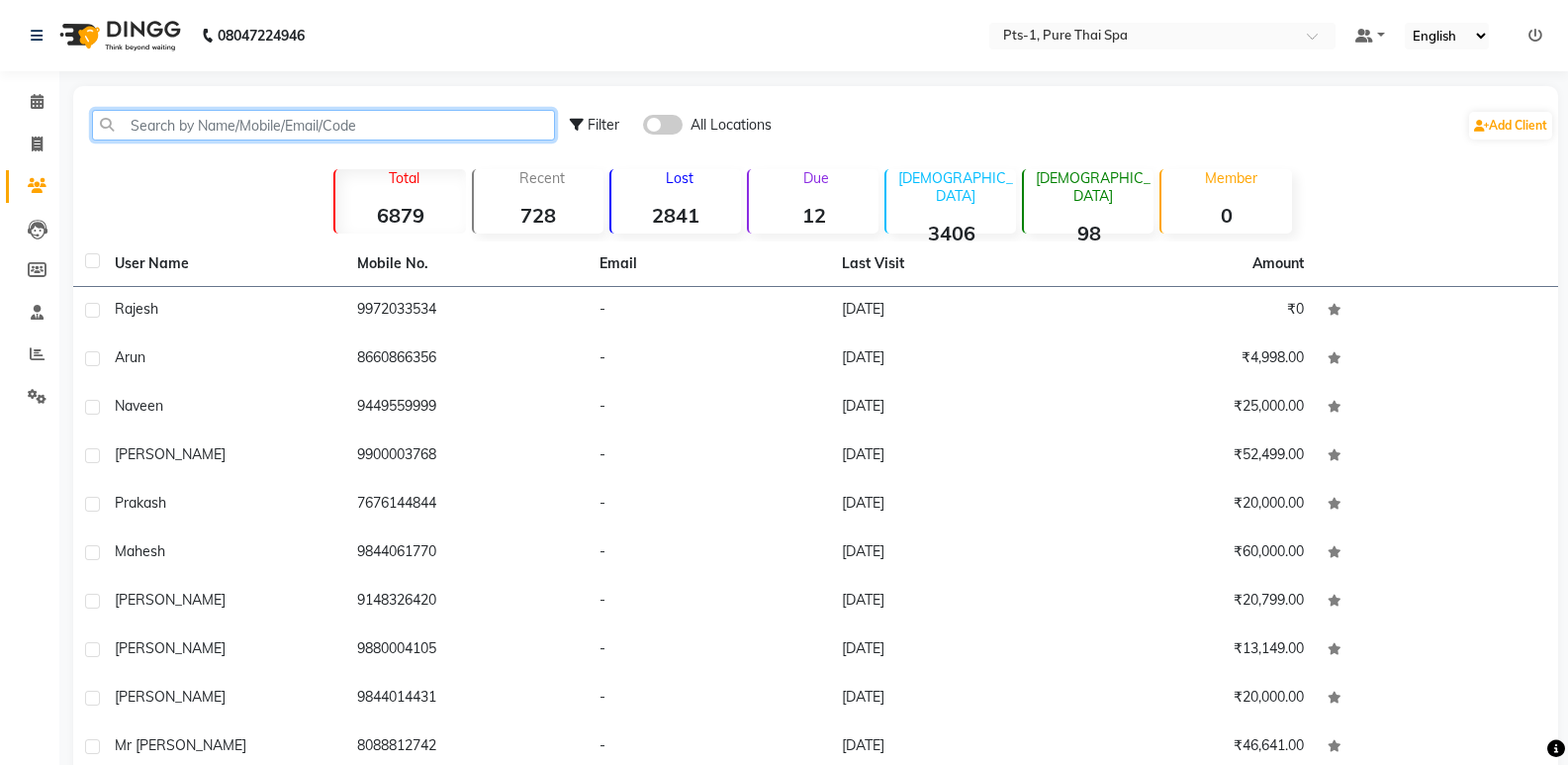
click at [201, 114] on input "text" at bounding box center [323, 125] width 463 height 31
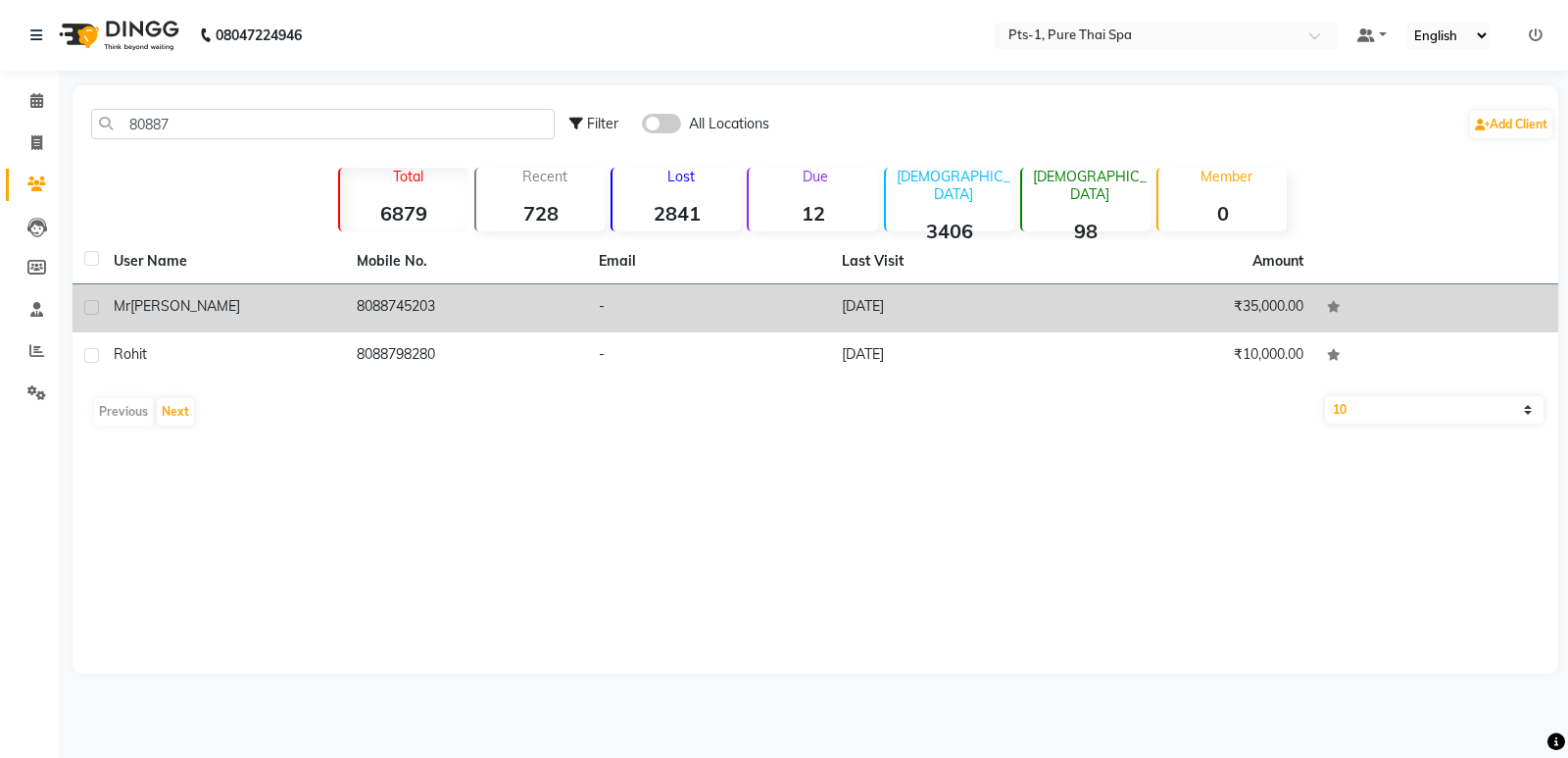
click at [402, 297] on td "8088745203" at bounding box center [466, 308] width 243 height 48
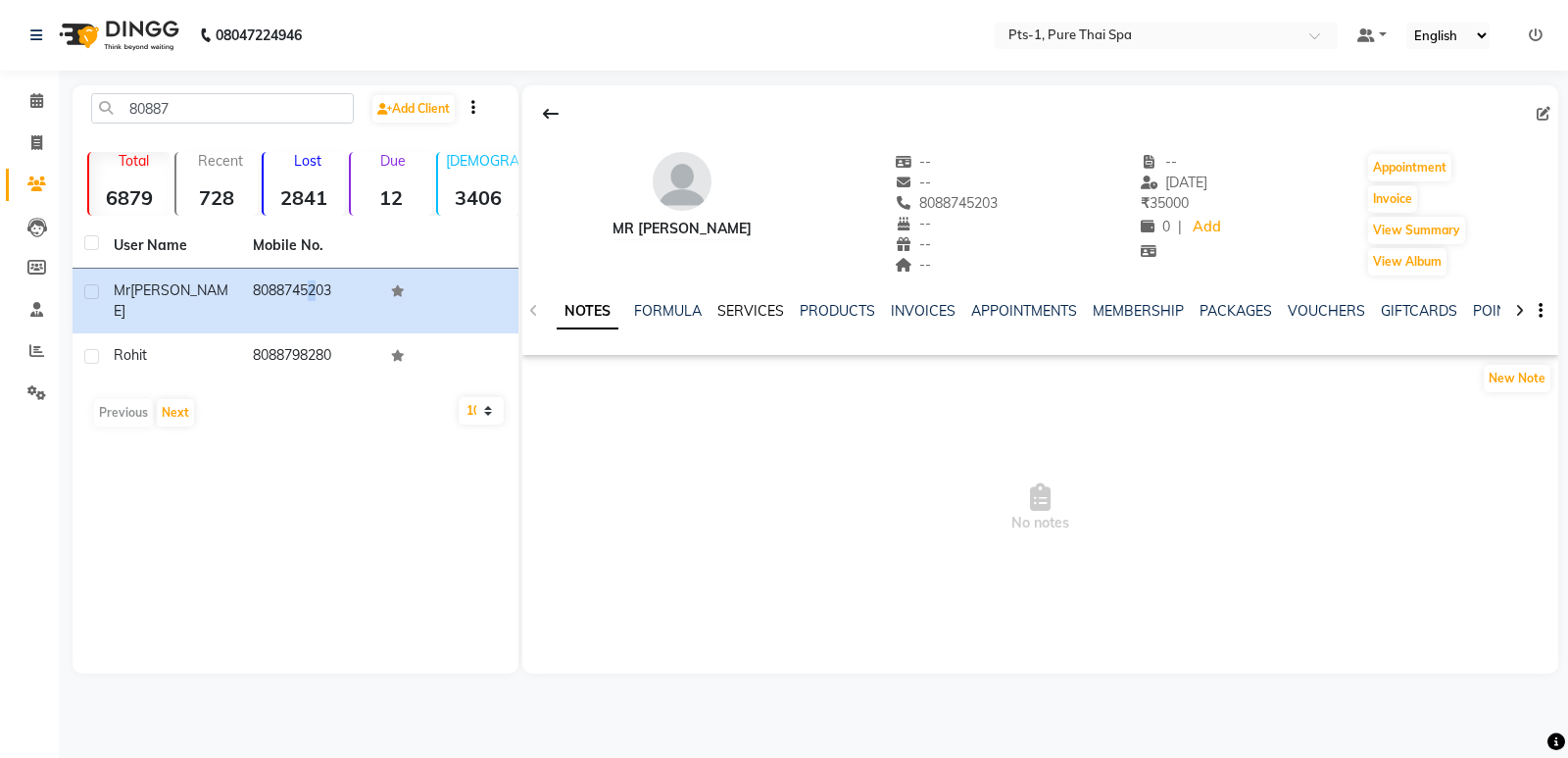
click at [729, 311] on link "SERVICES" at bounding box center [750, 311] width 66 height 18
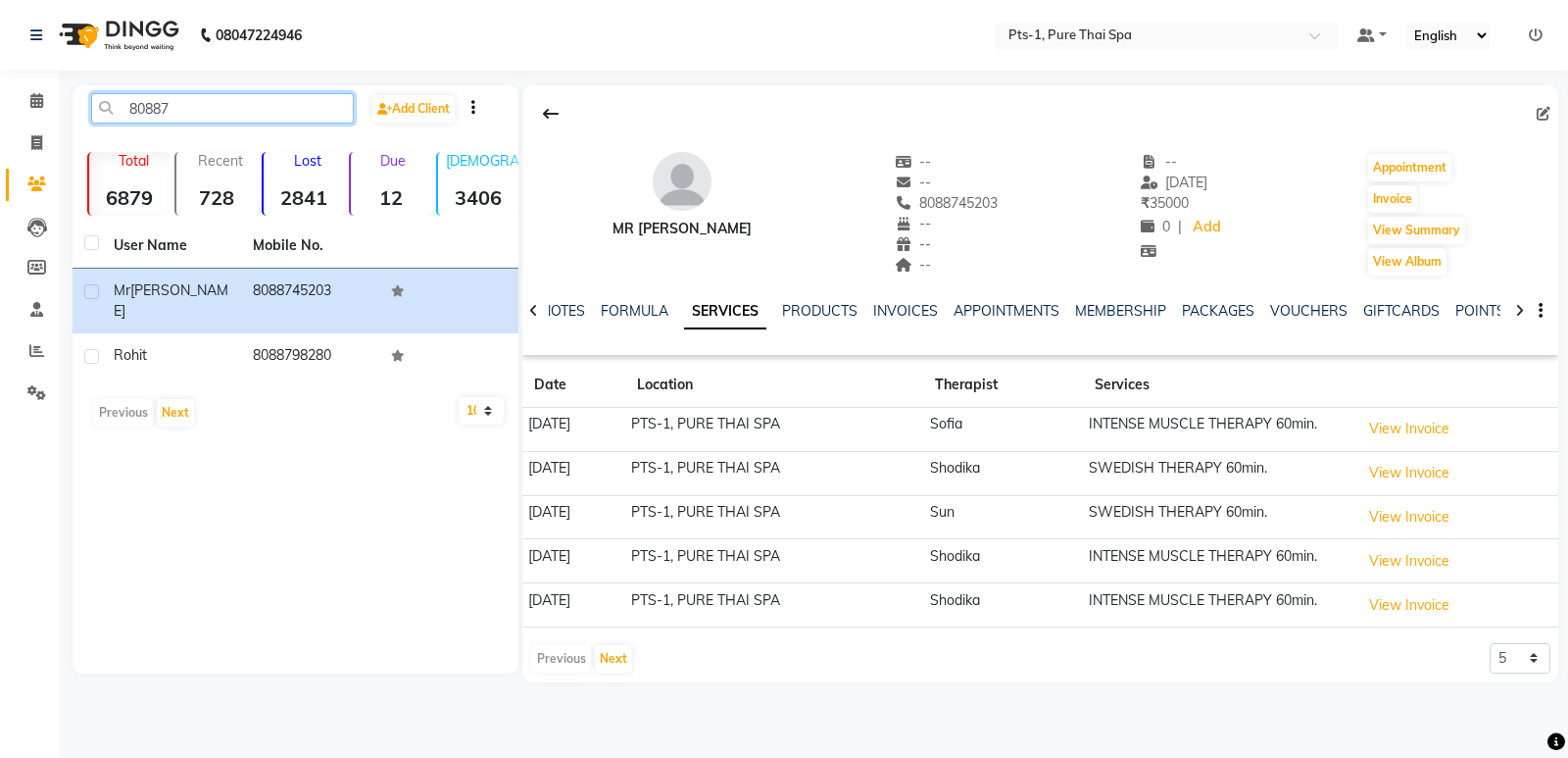
click at [225, 94] on input "80887" at bounding box center [222, 108] width 263 height 31
drag, startPoint x: 194, startPoint y: 109, endPoint x: 119, endPoint y: 97, distance: 76.0
click at [119, 97] on input "808874" at bounding box center [222, 108] width 263 height 31
type input "808874"
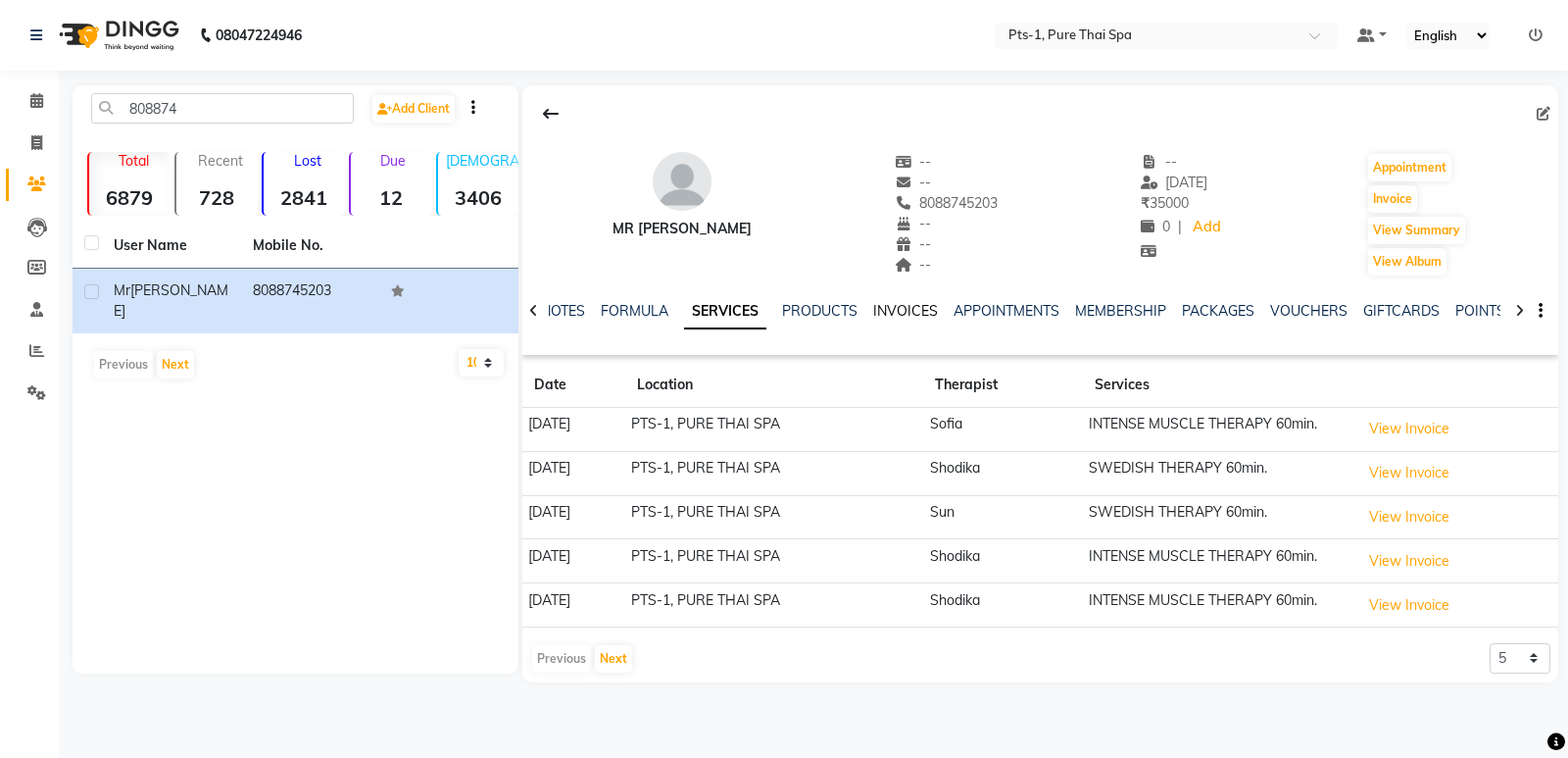
click at [899, 307] on link "INVOICES" at bounding box center [905, 311] width 64 height 18
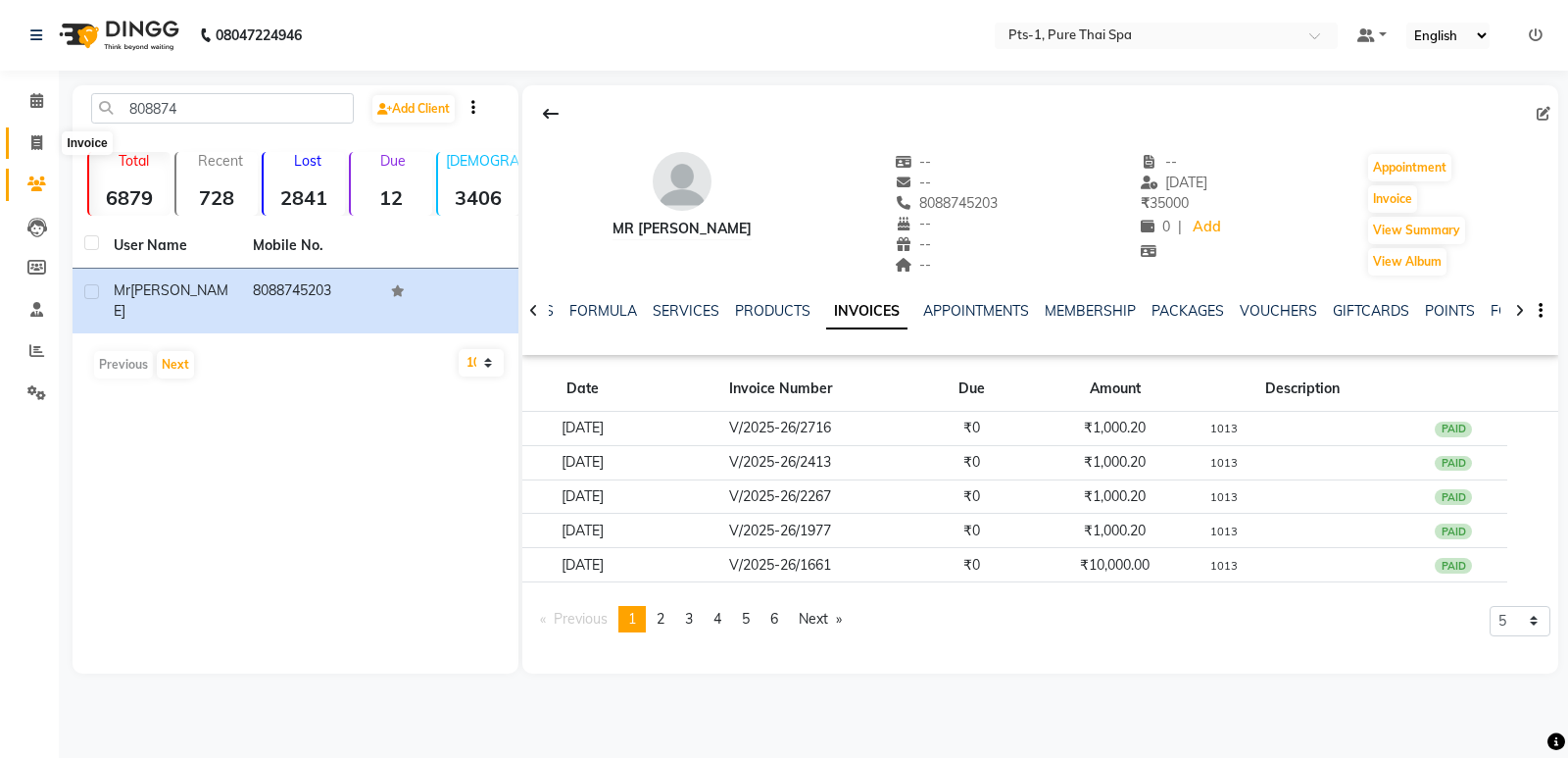
click at [36, 148] on icon at bounding box center [37, 142] width 11 height 15
select select "5296"
select select "service"
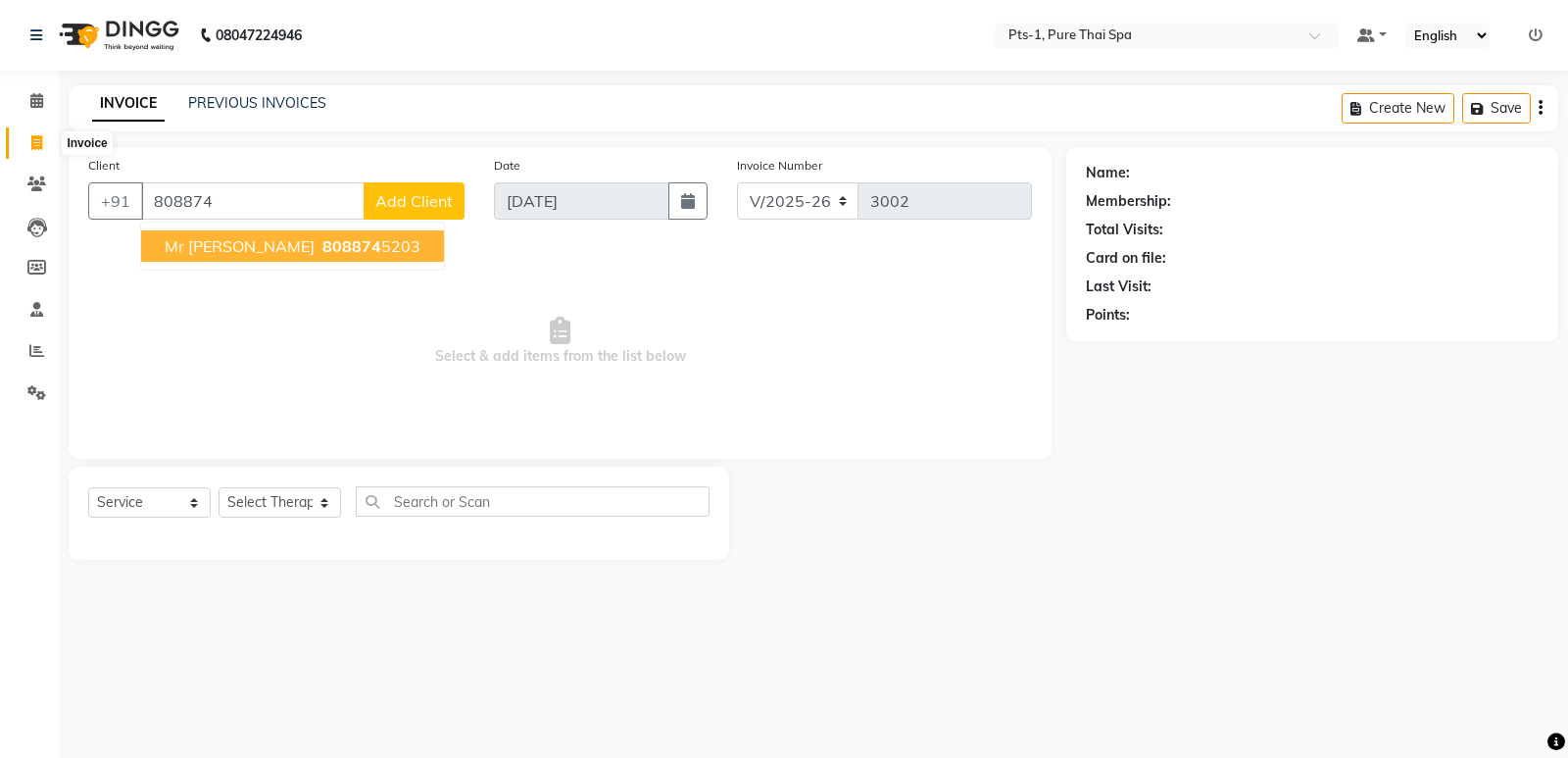
type input "808874"
click at [42, 139] on icon at bounding box center [37, 142] width 11 height 15
select select "service"
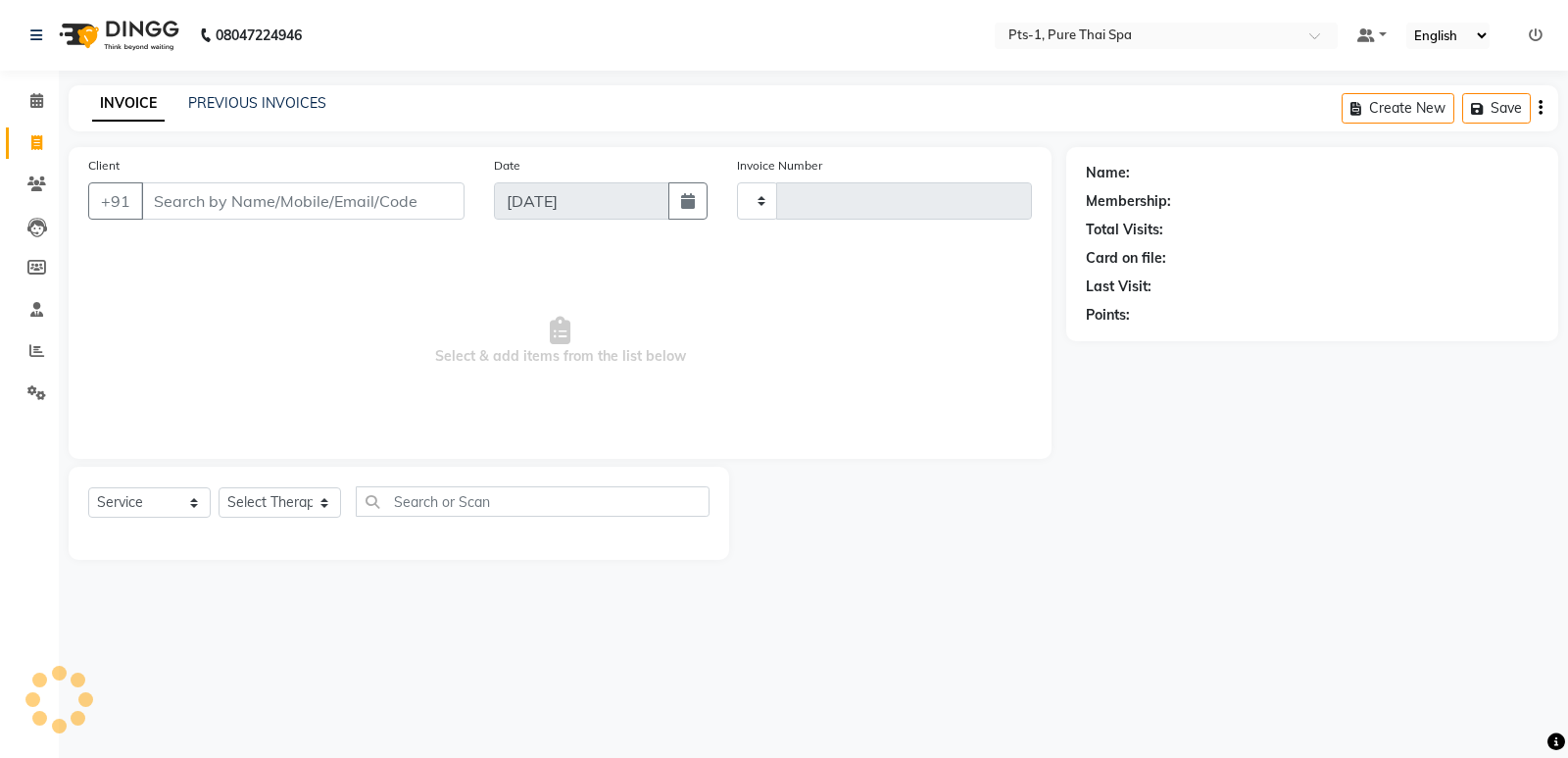
type input "3002"
select select "5296"
click at [239, 103] on link "PREVIOUS INVOICES" at bounding box center [257, 103] width 138 height 18
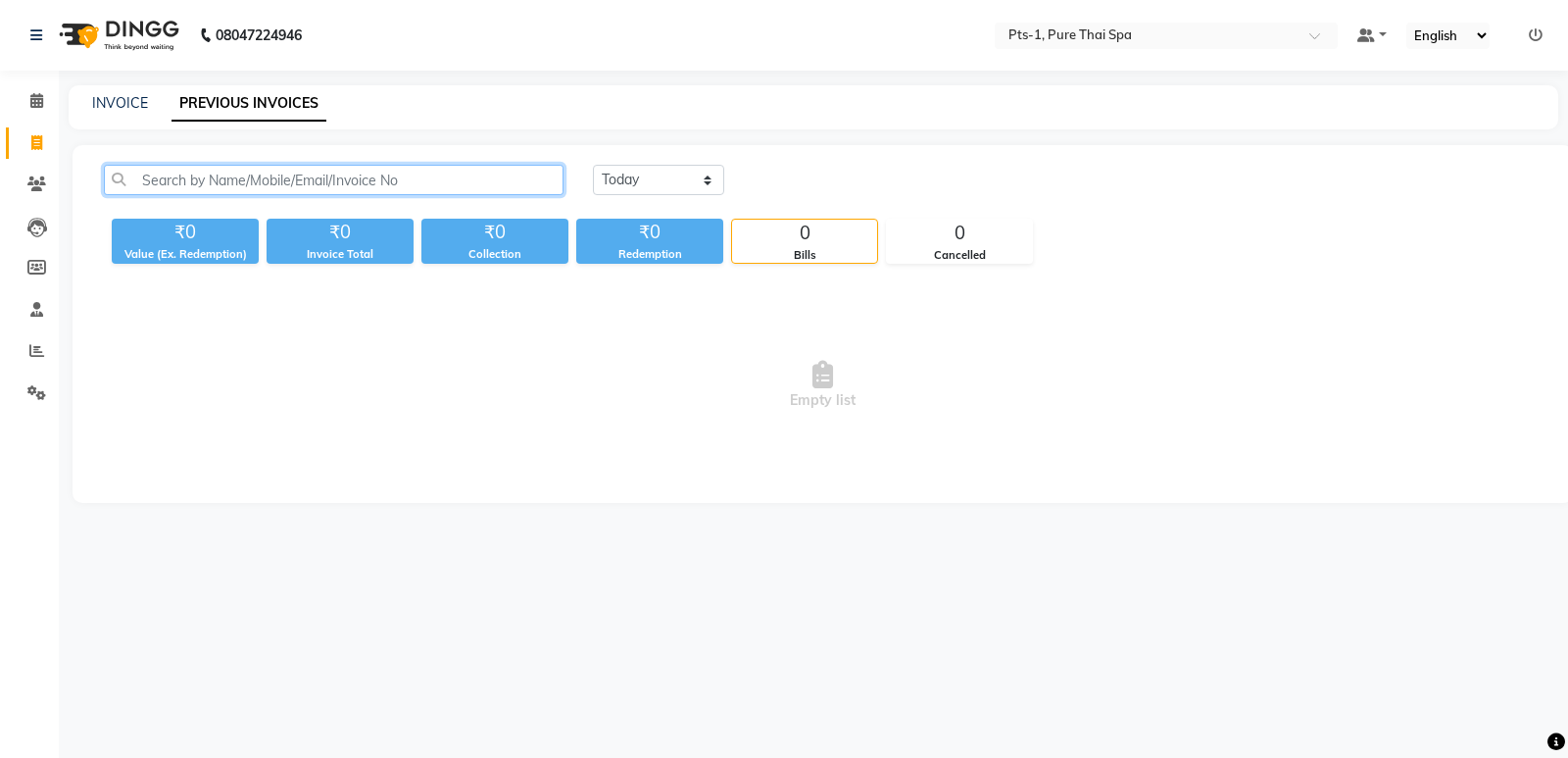
click at [181, 173] on input "text" at bounding box center [334, 179] width 460 height 31
paste input "808874"
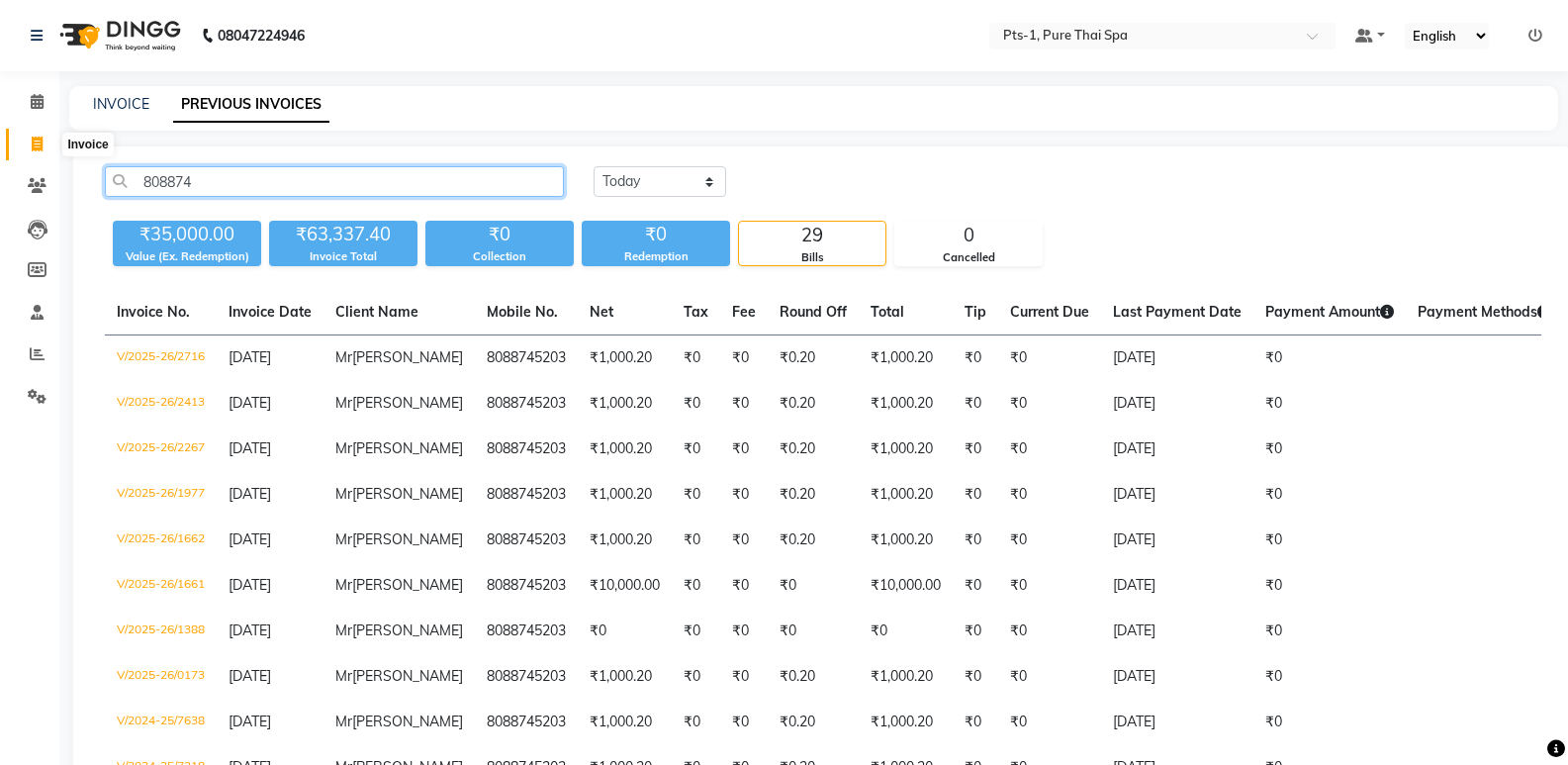
type input "808874"
click at [29, 137] on span at bounding box center [37, 145] width 35 height 23
select select "service"
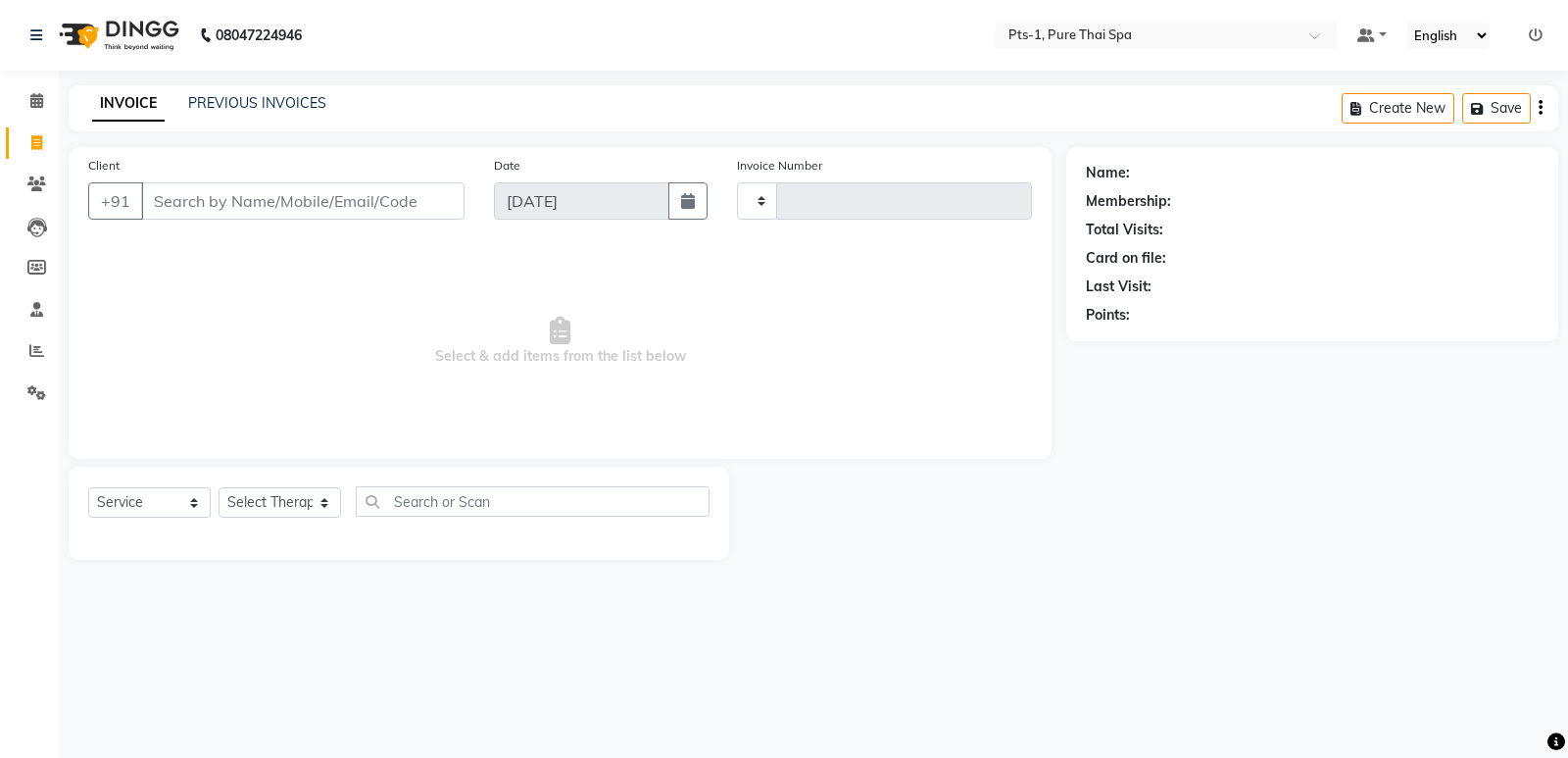
type input "3002"
select select "5296"
click at [208, 207] on input "Client" at bounding box center [302, 201] width 323 height 38
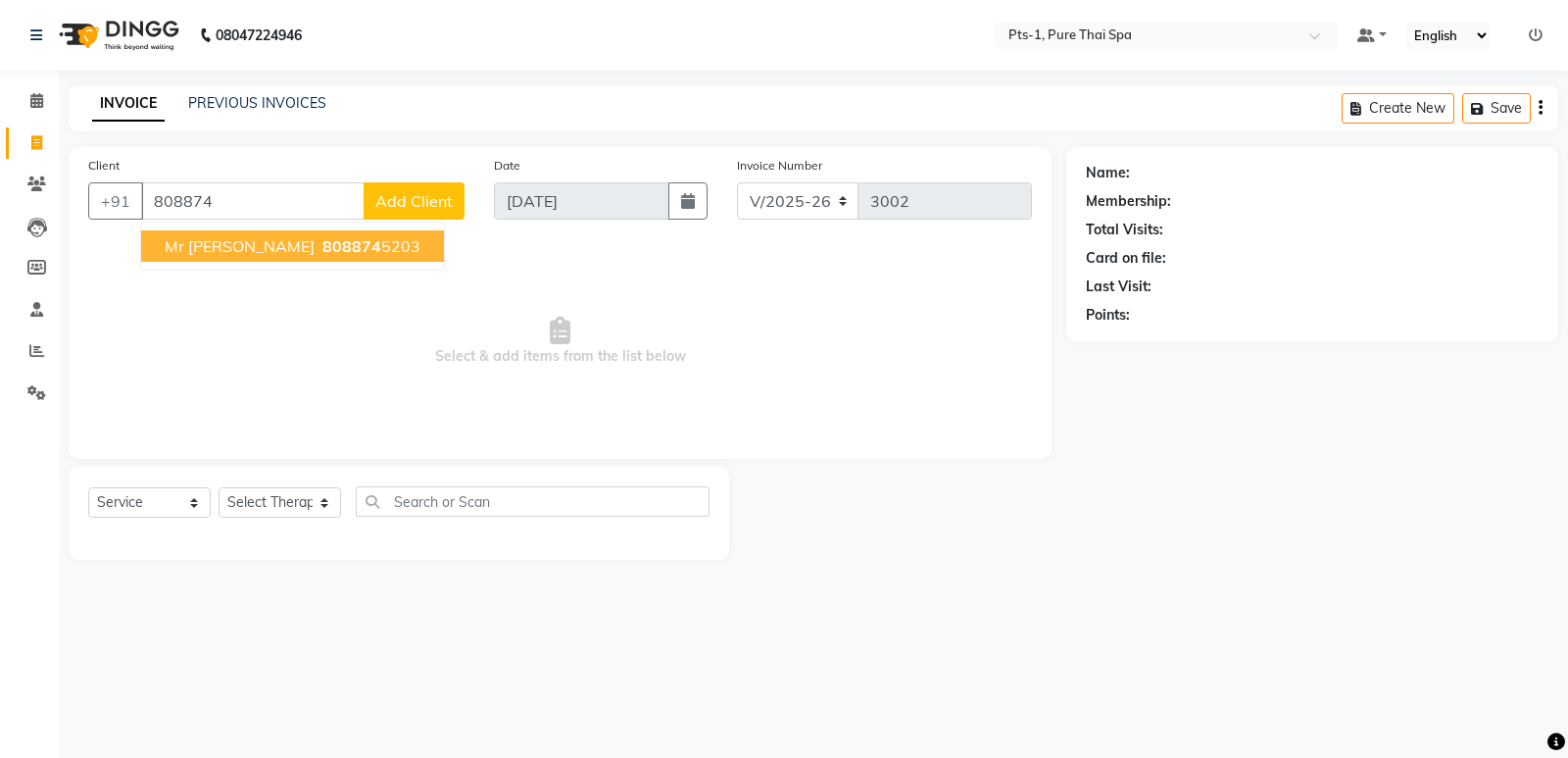
click at [210, 254] on span "Mr Nitish" at bounding box center [239, 246] width 150 height 20
type input "8088745203"
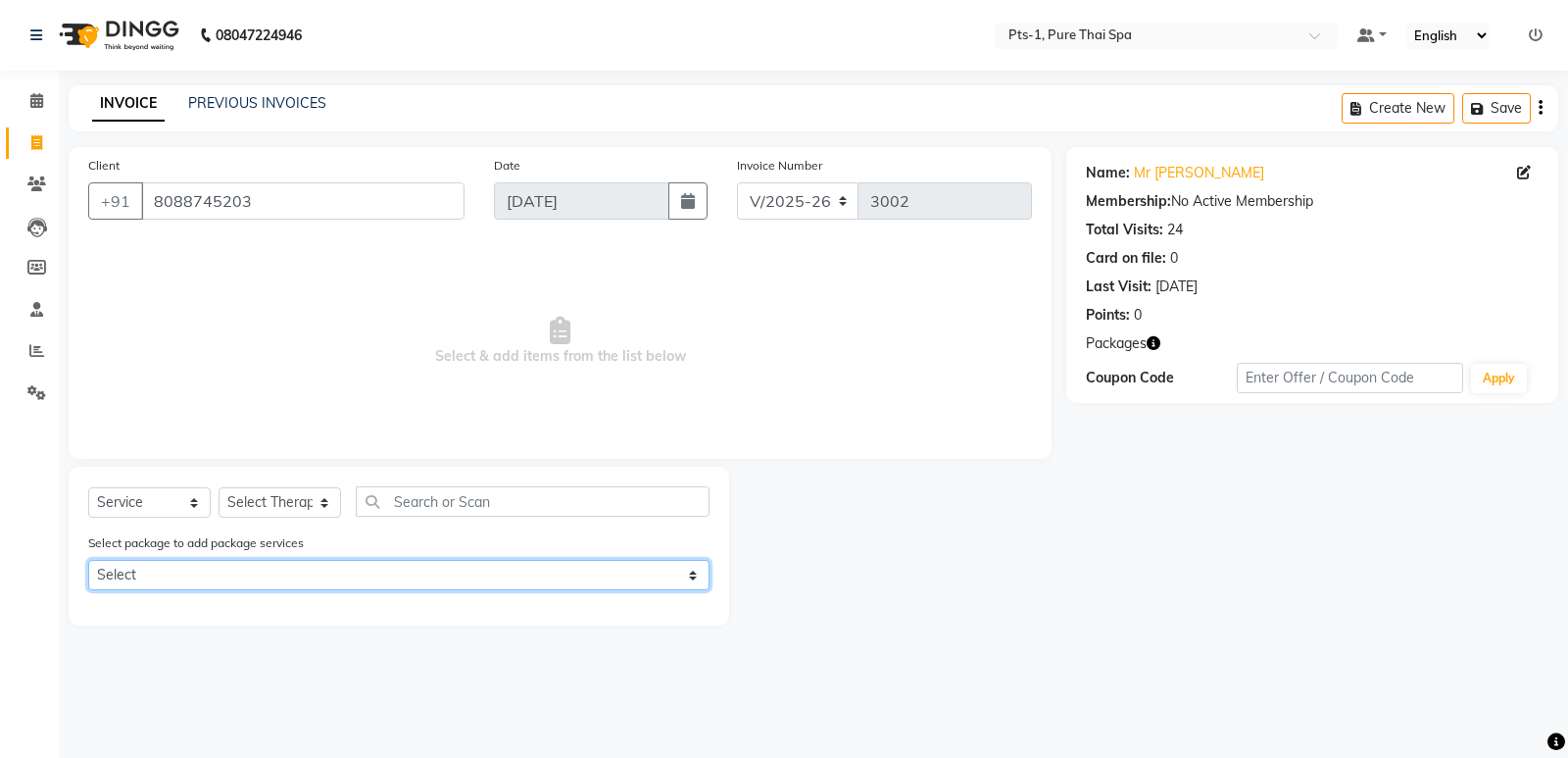
drag, startPoint x: 261, startPoint y: 569, endPoint x: 258, endPoint y: 589, distance: 20.2
click at [261, 569] on select "Select PTS PACKAGE (10K) 10 SERVICES PTS PACKAGE (5K) 3 SERVICES WITH STEAM" at bounding box center [398, 575] width 621 height 31
select select "1: Object"
click at [88, 560] on select "Select PTS PACKAGE (10K) 10 SERVICES PTS PACKAGE (5K) 3 SERVICES WITH STEAM" at bounding box center [398, 575] width 621 height 31
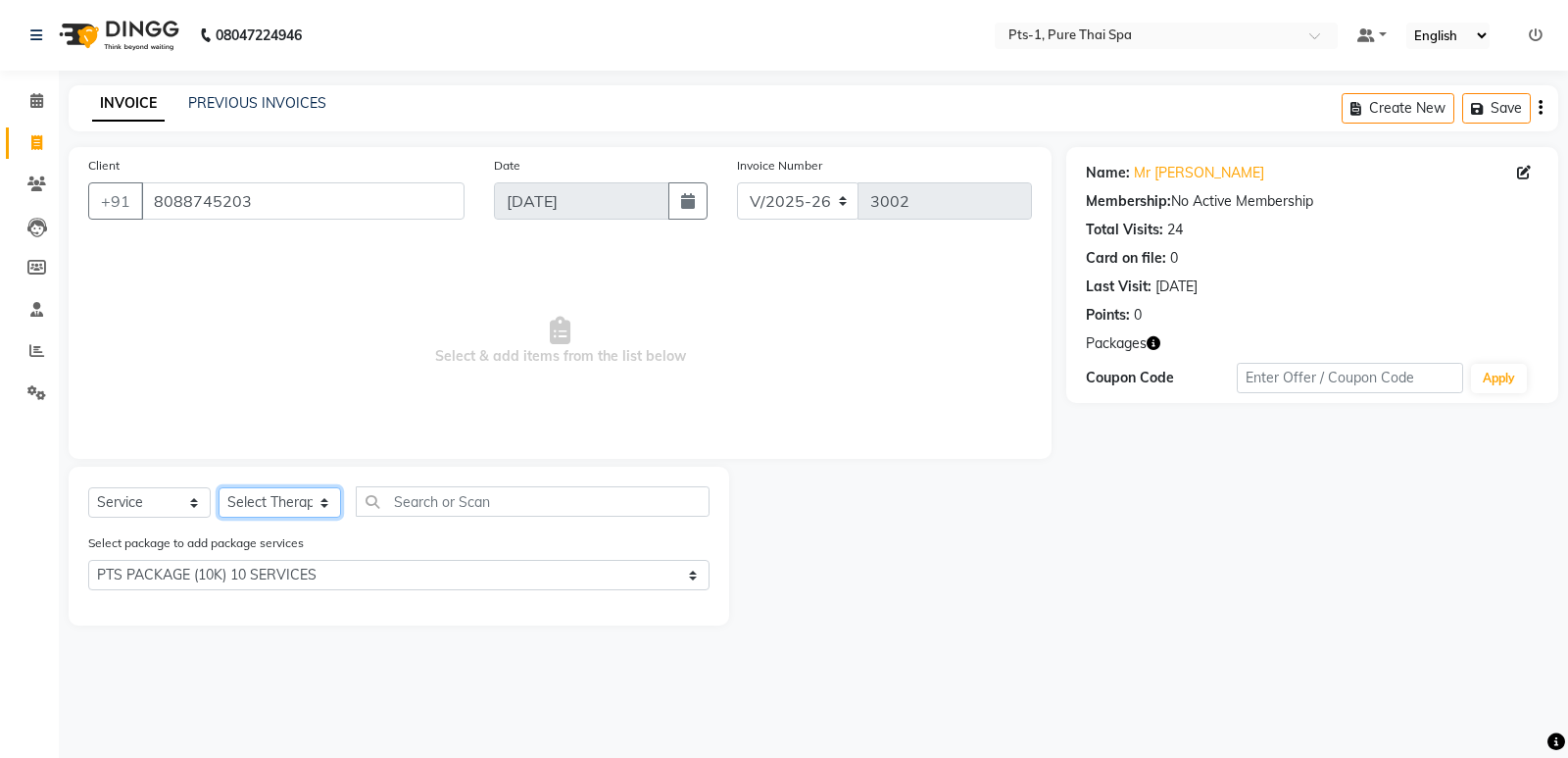
click at [263, 499] on select "Select Therapist Anand Annie anyone Babu Bela Gia Jeje Jenny Jincy JOE Lilly Na…" at bounding box center [280, 502] width 123 height 31
select select "88349"
click at [219, 487] on select "Select Therapist Anand Annie anyone Babu Bela Gia Jeje Jenny Jincy JOE Lilly Na…" at bounding box center [280, 502] width 123 height 31
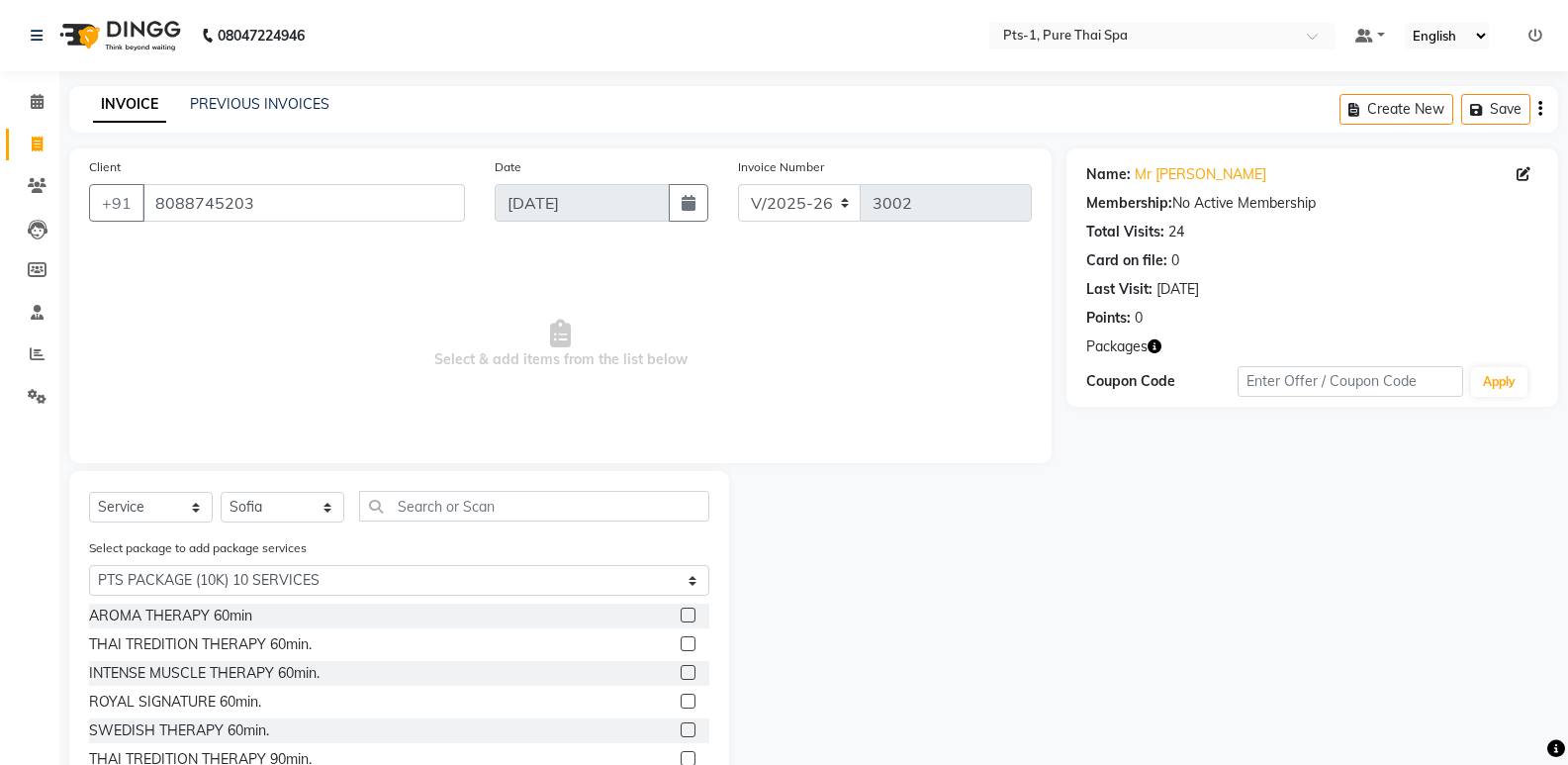
click at [680, 731] on label at bounding box center [687, 729] width 15 height 15
click at [680, 731] on input "checkbox" at bounding box center [686, 730] width 13 height 13
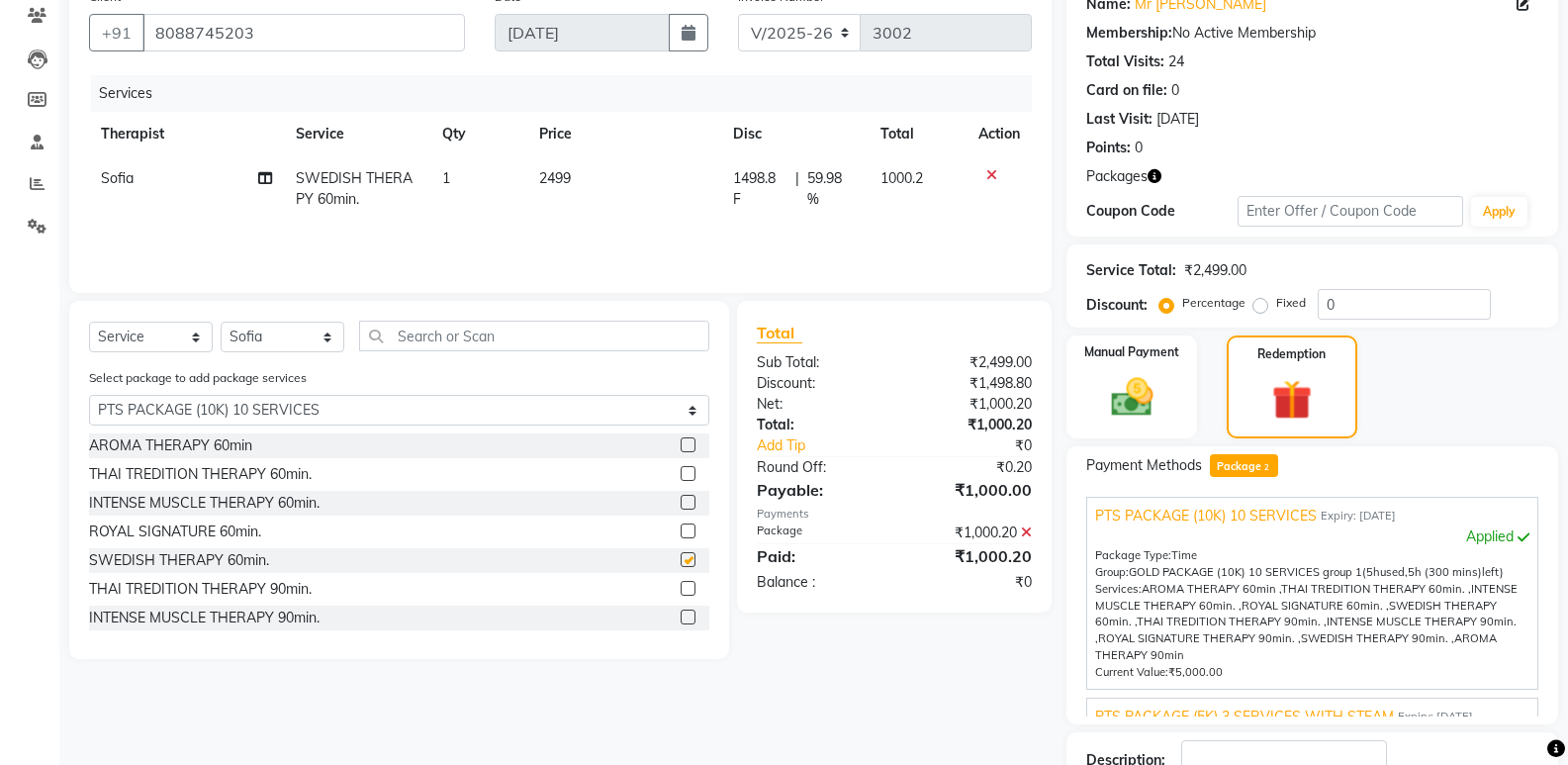
checkbox input "false"
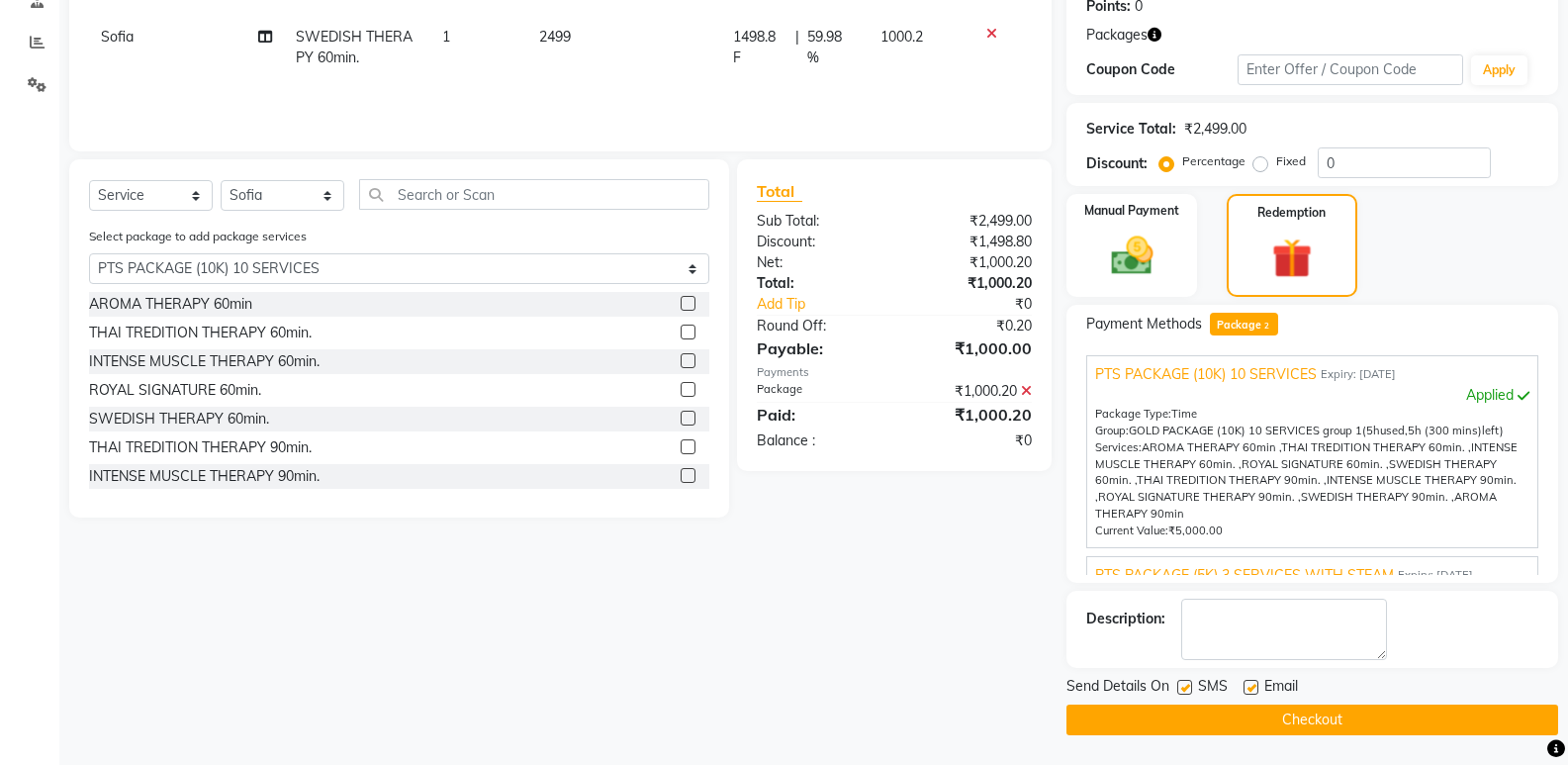
click at [1184, 687] on label at bounding box center [1184, 686] width 15 height 15
click at [1184, 687] on input "checkbox" at bounding box center [1183, 687] width 13 height 13
checkbox input "false"
click at [1245, 690] on label at bounding box center [1250, 686] width 15 height 15
click at [1245, 690] on input "checkbox" at bounding box center [1249, 687] width 13 height 13
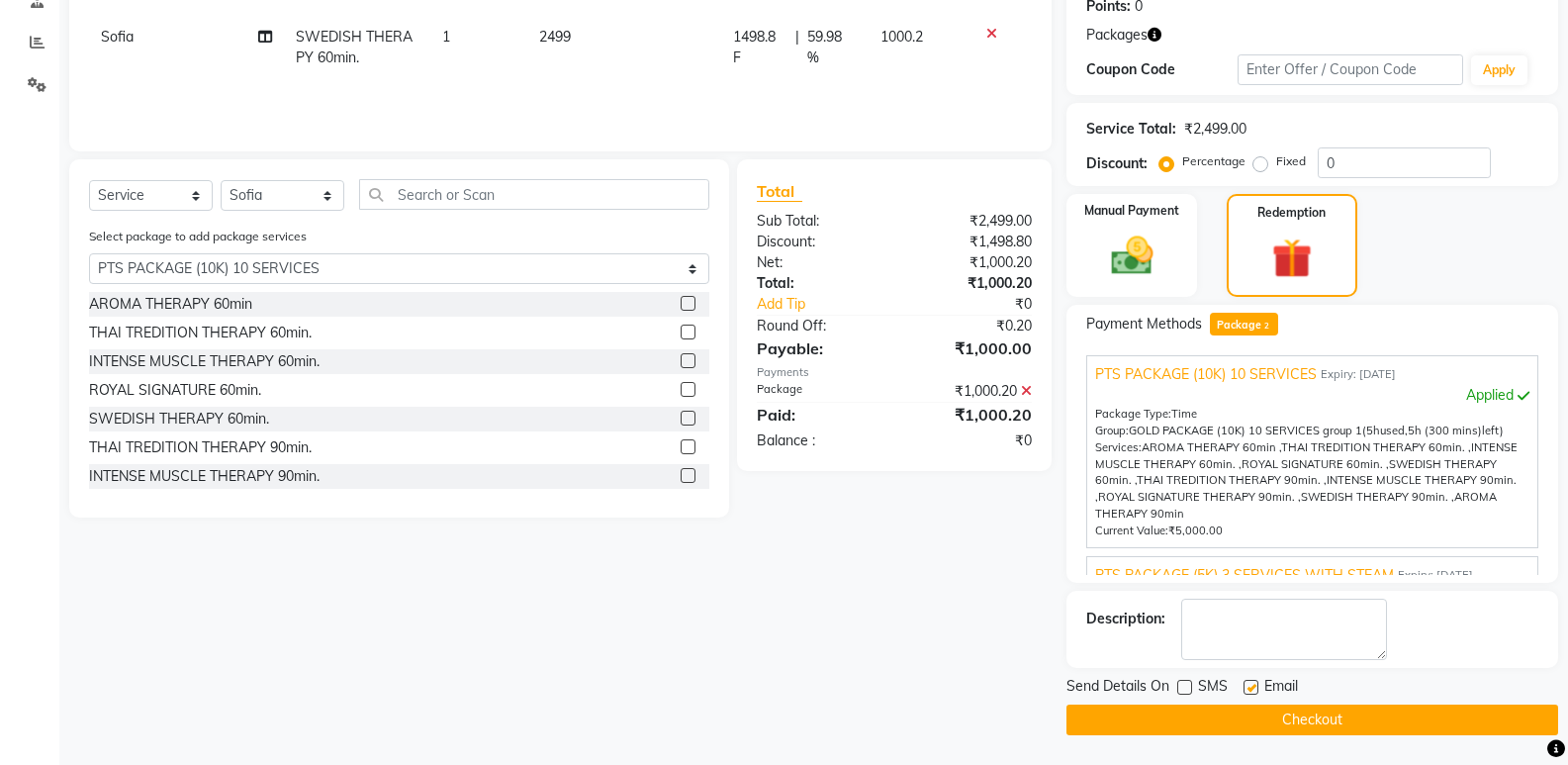
checkbox input "false"
click at [1255, 628] on textarea at bounding box center [1284, 628] width 206 height 61
type textarea "1013"
click at [1319, 726] on button "Checkout" at bounding box center [1312, 719] width 492 height 31
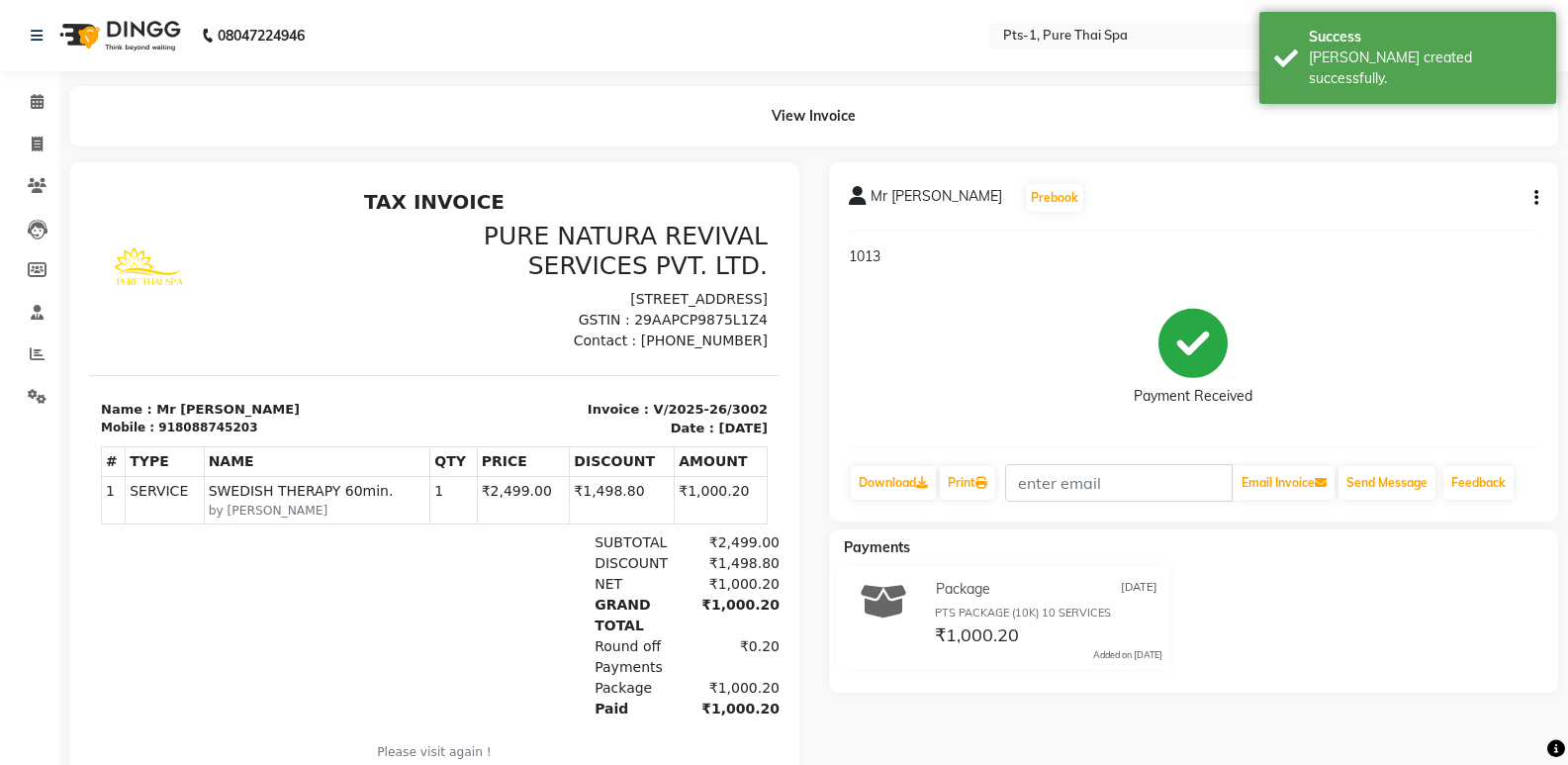
click at [33, 125] on li "Invoice" at bounding box center [29, 145] width 59 height 43
click at [32, 140] on icon at bounding box center [37, 143] width 11 height 15
select select "5296"
select select "service"
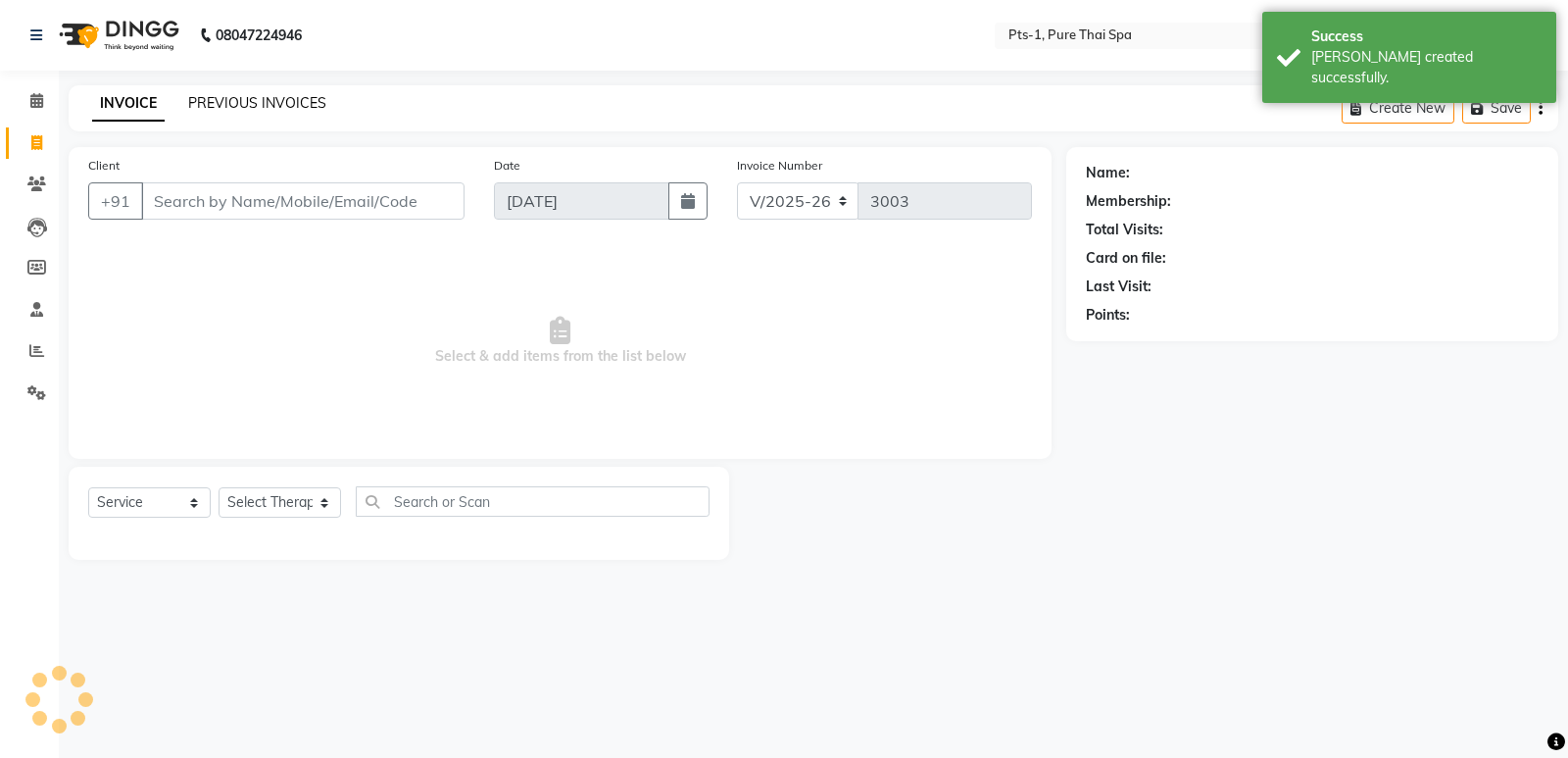
click at [200, 103] on link "PREVIOUS INVOICES" at bounding box center [257, 103] width 138 height 18
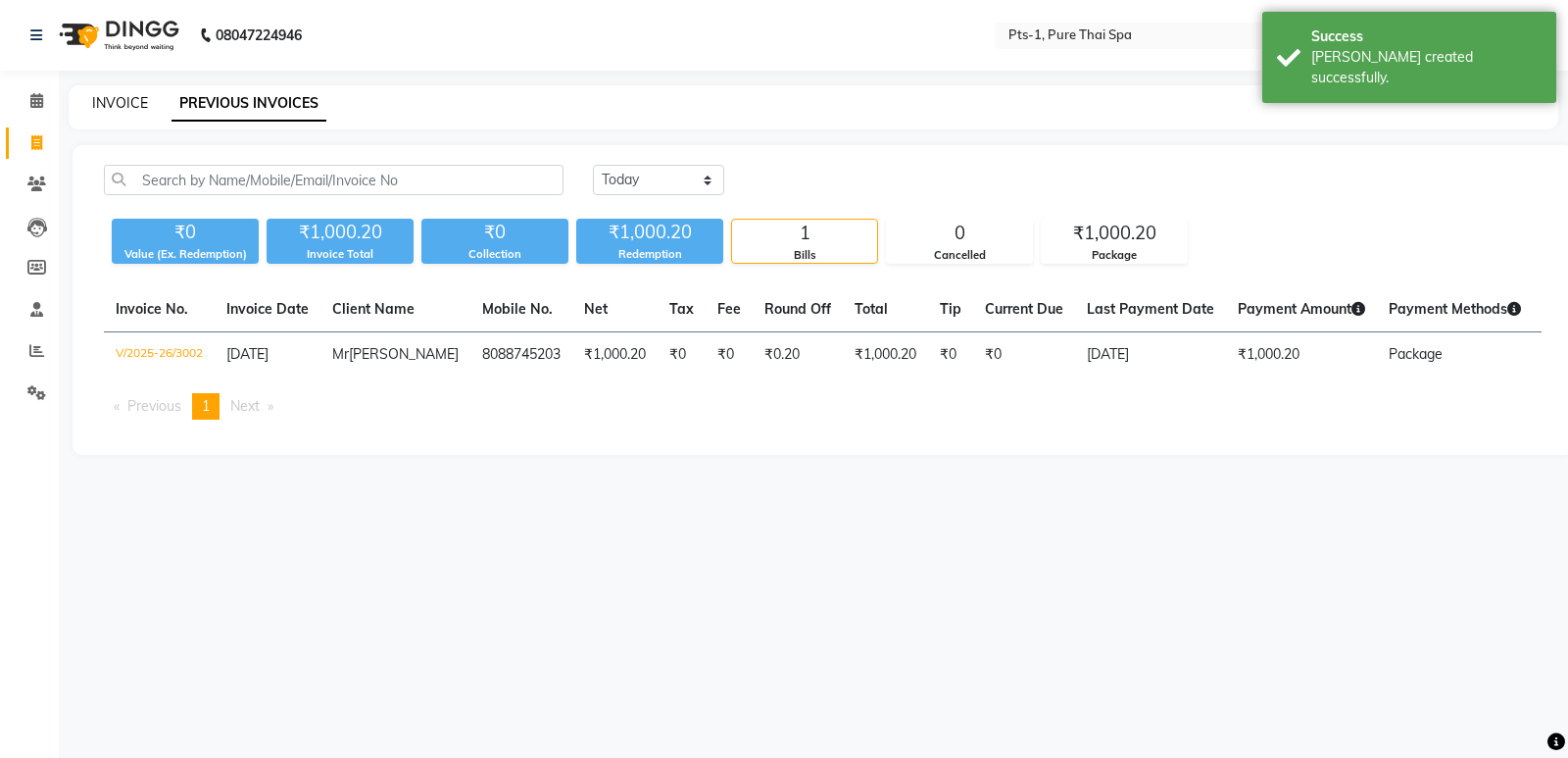
click at [129, 111] on div "INVOICE" at bounding box center [120, 103] width 56 height 21
click at [130, 103] on link "INVOICE" at bounding box center [120, 103] width 56 height 18
select select "5296"
select select "service"
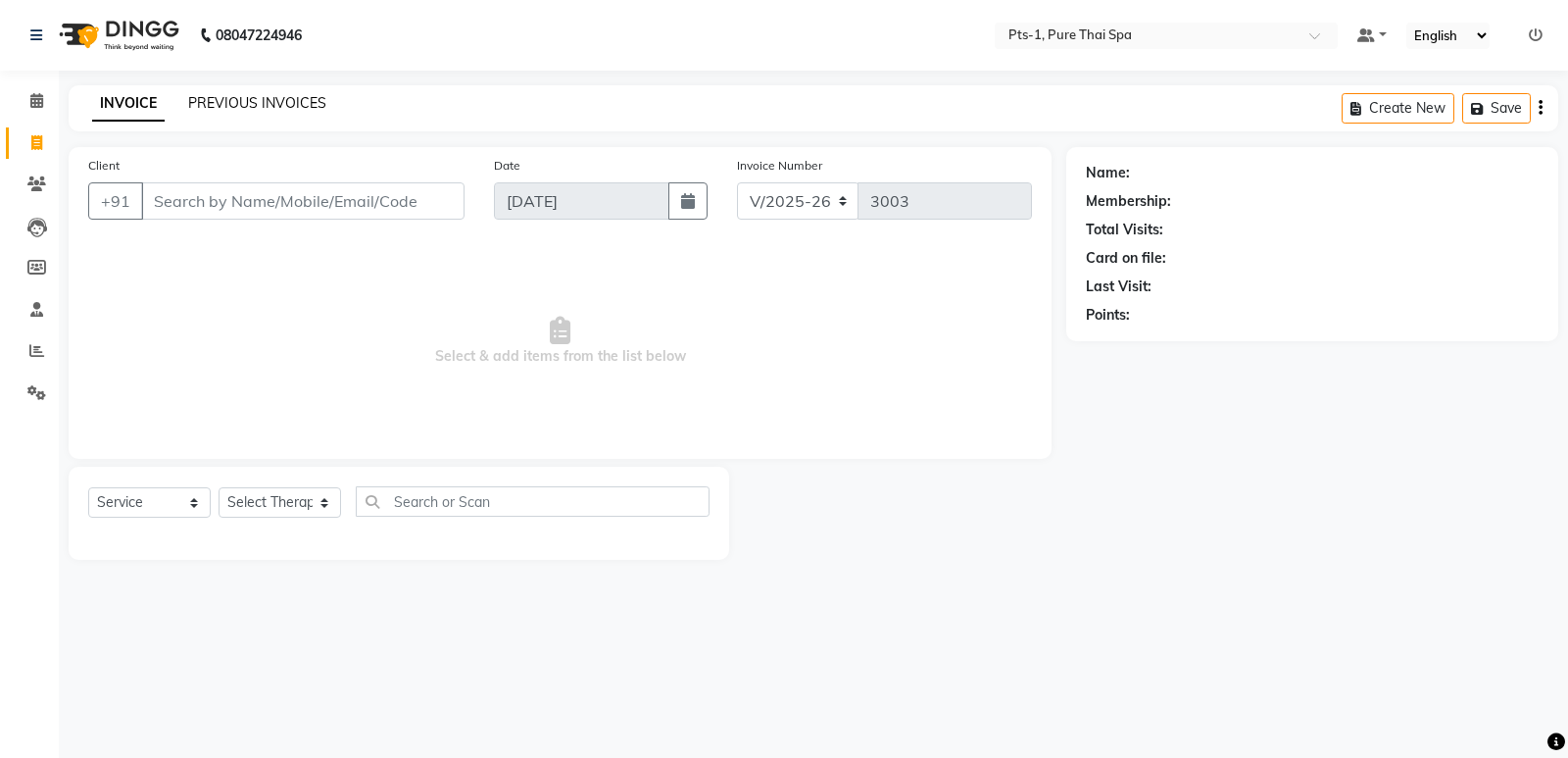
click at [288, 100] on link "PREVIOUS INVOICES" at bounding box center [257, 103] width 138 height 18
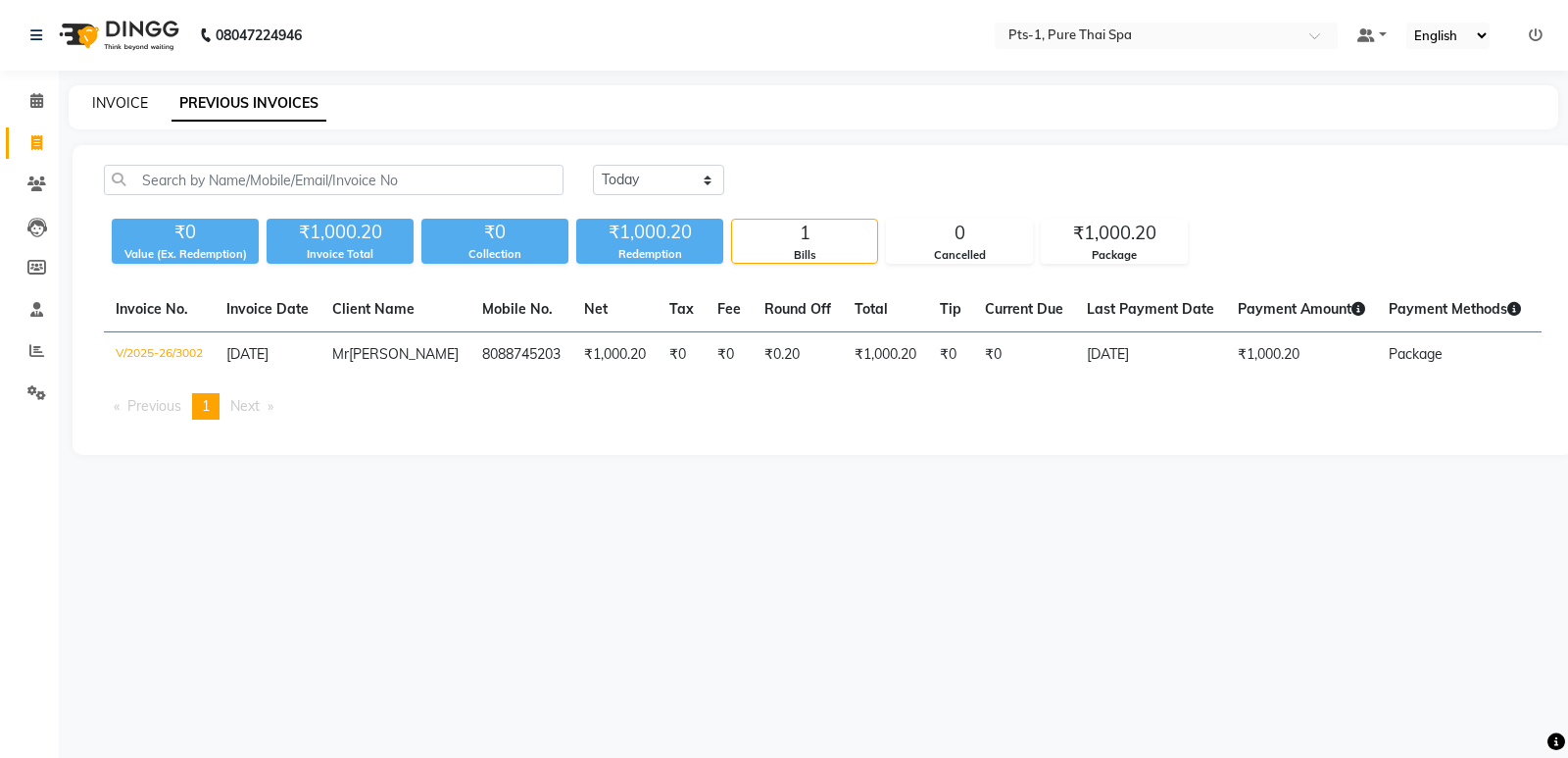
click at [136, 103] on link "INVOICE" at bounding box center [120, 103] width 56 height 18
select select "service"
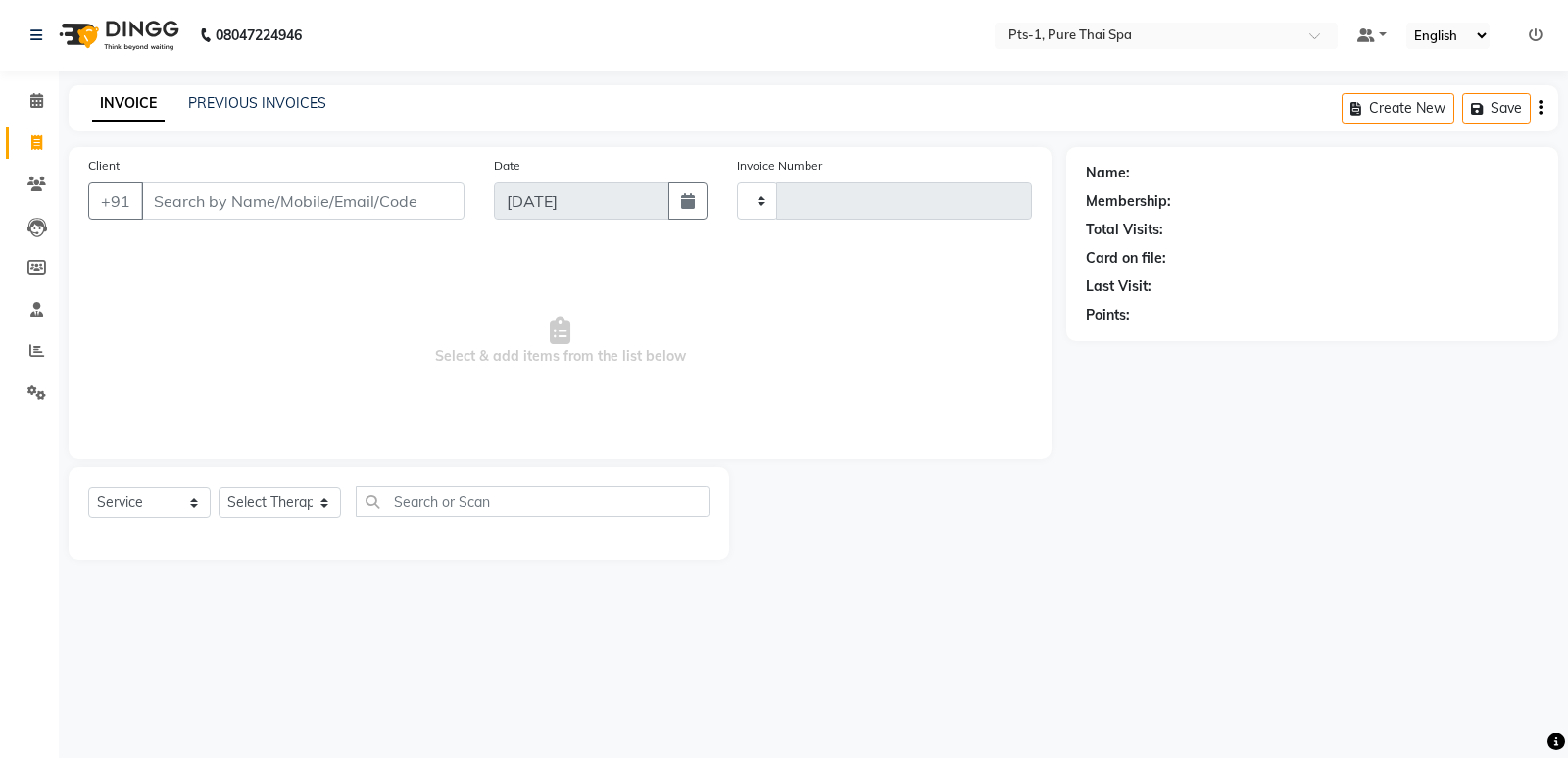
type input "3003"
select select "5296"
click at [174, 212] on input "Client" at bounding box center [302, 201] width 323 height 38
drag, startPoint x: 245, startPoint y: 186, endPoint x: 209, endPoint y: 194, distance: 36.9
click at [241, 187] on input "Client" at bounding box center [302, 201] width 323 height 38
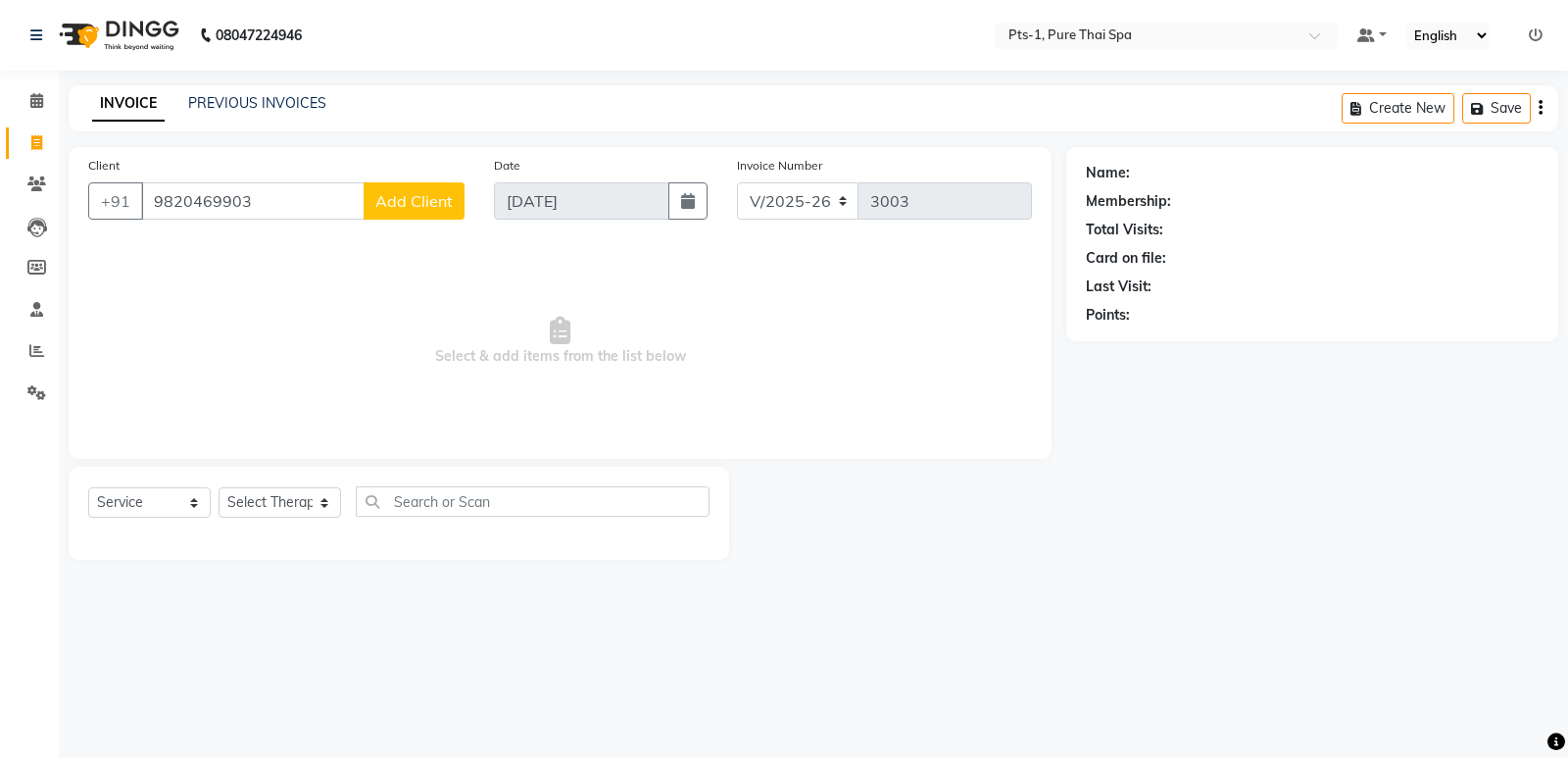
type input "9820469903"
click at [386, 213] on button "Add Client" at bounding box center [414, 201] width 101 height 38
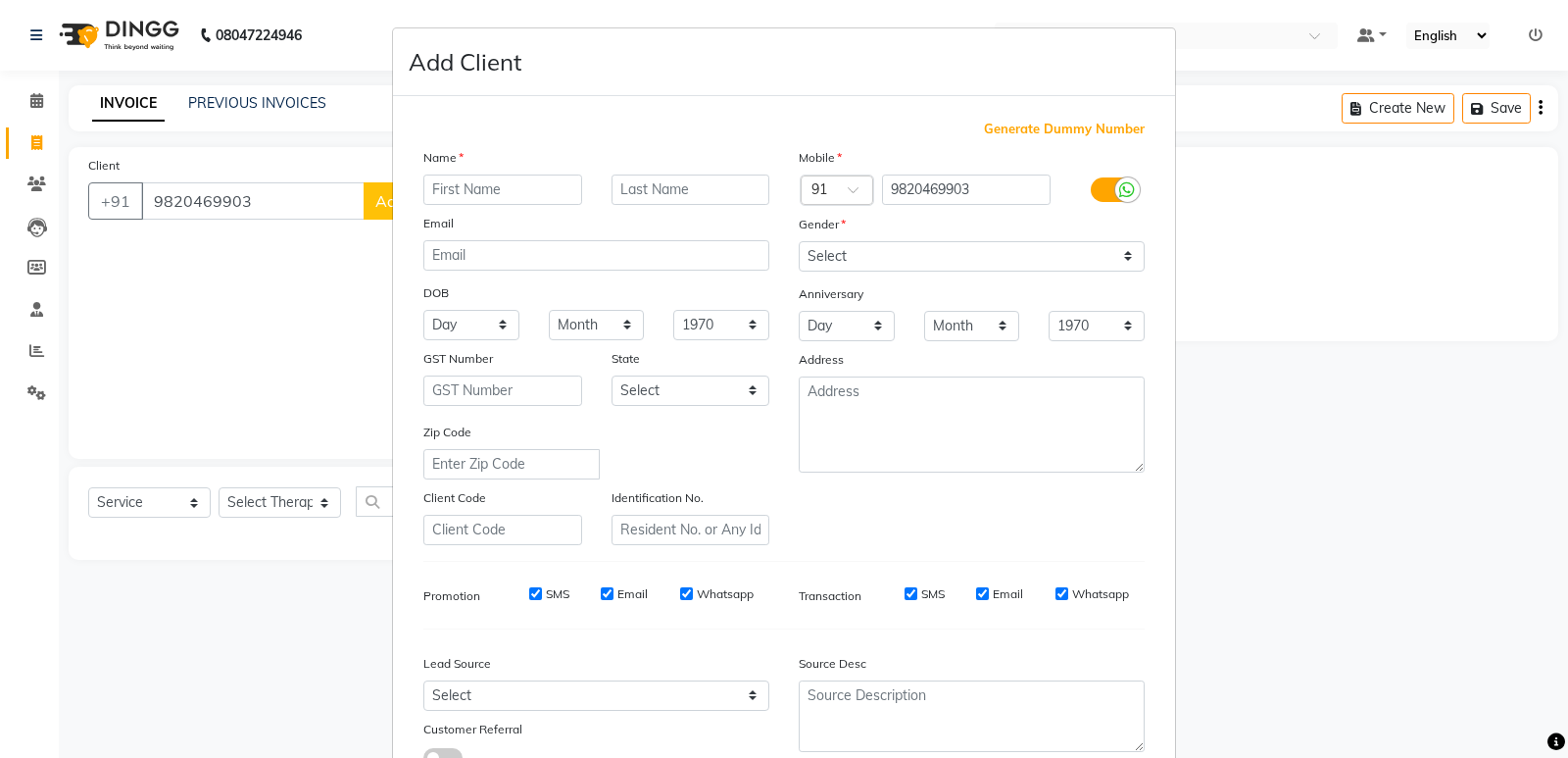
click at [454, 198] on input "text" at bounding box center [503, 189] width 159 height 31
type input "Sowrav"
click at [882, 258] on select "Select Male Female Other Prefer Not To Say" at bounding box center [971, 256] width 346 height 31
select select "male"
click at [799, 241] on select "Select Male Female Other Prefer Not To Say" at bounding box center [971, 256] width 346 height 31
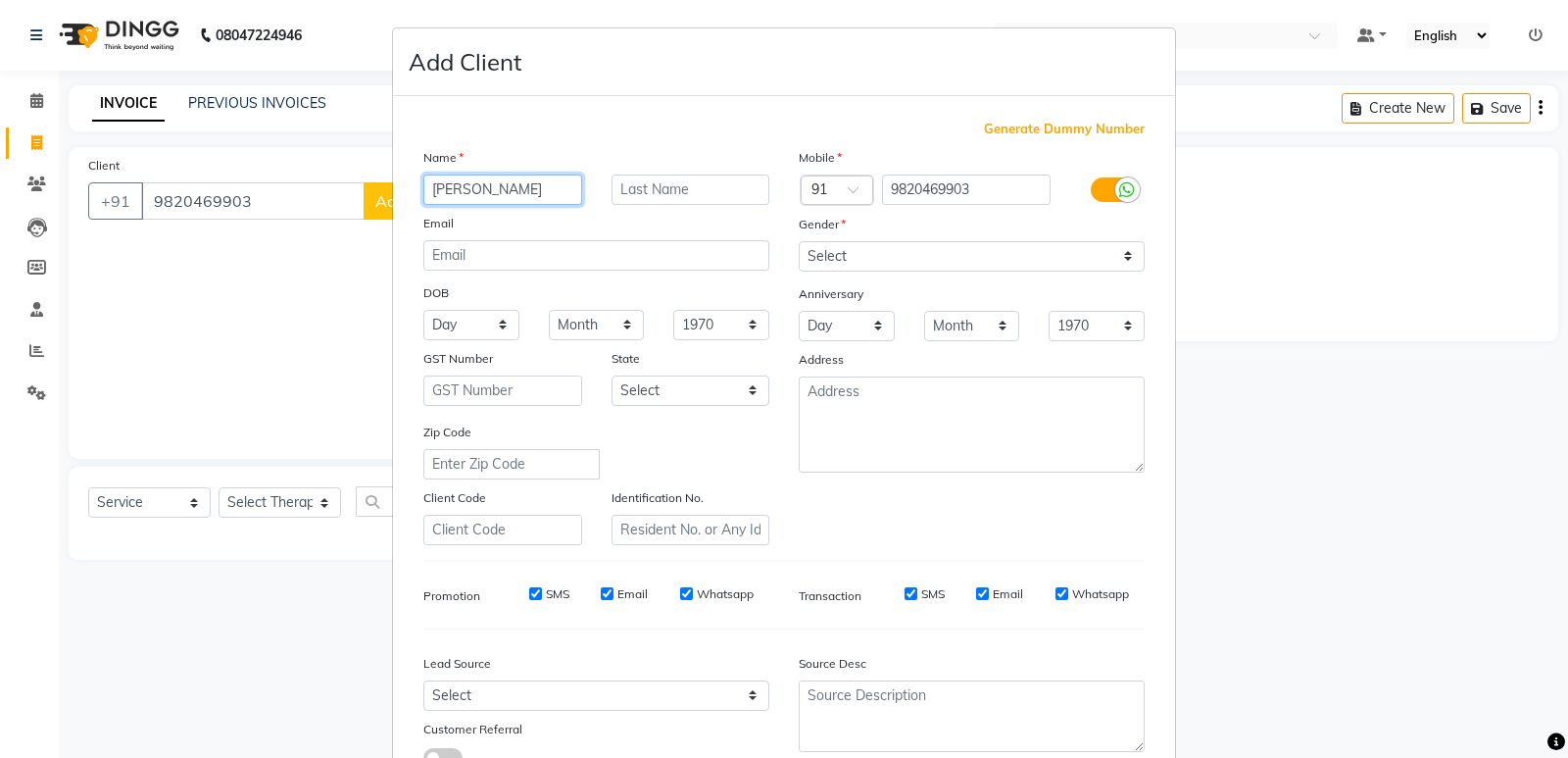
click at [449, 190] on input "Sowrav" at bounding box center [503, 189] width 159 height 31
type input "Sourav"
drag, startPoint x: 522, startPoint y: 592, endPoint x: 560, endPoint y: 596, distance: 38.2
click at [529, 592] on input "SMS" at bounding box center [535, 593] width 13 height 13
checkbox input "false"
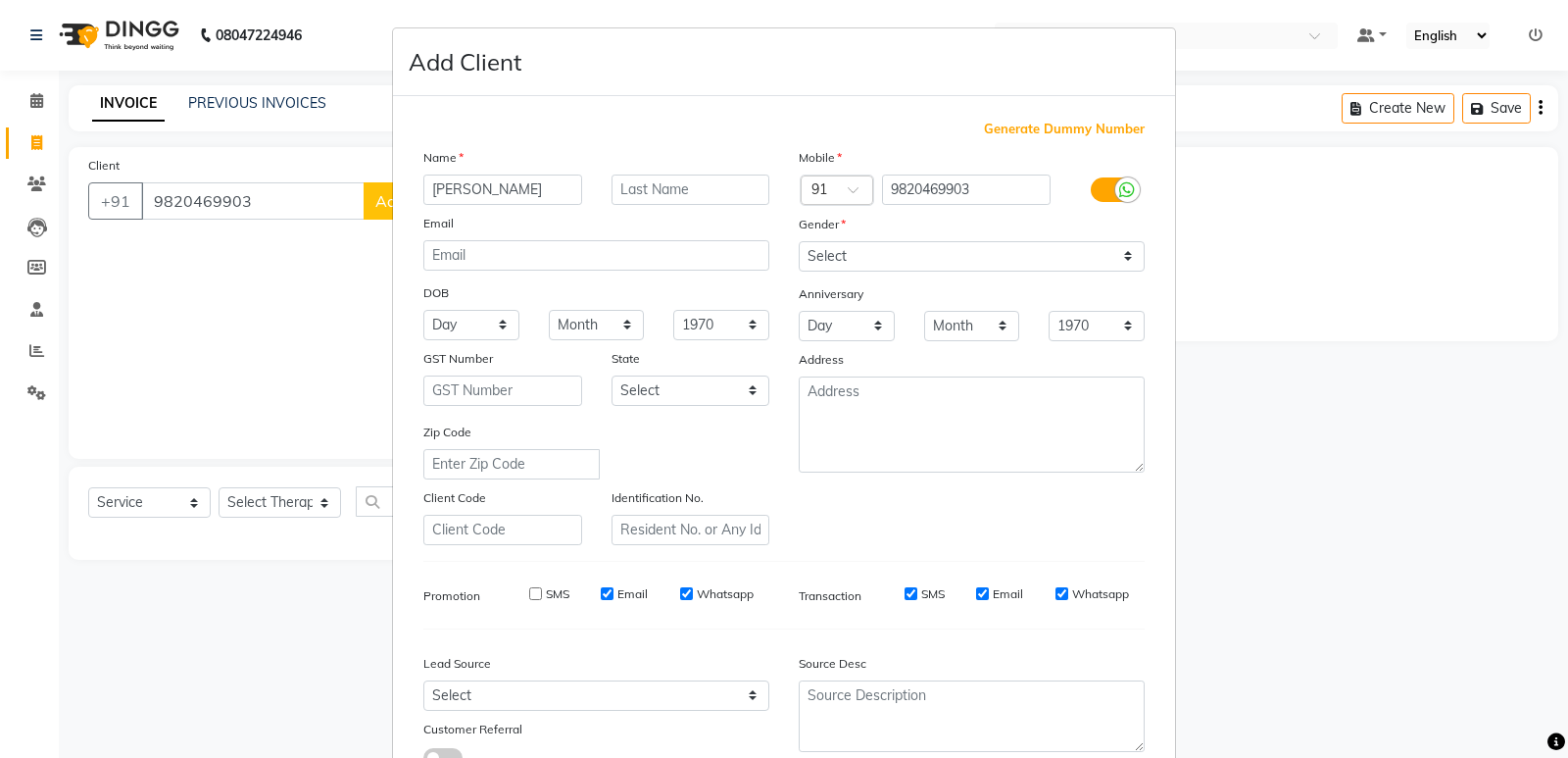
drag, startPoint x: 597, startPoint y: 594, endPoint x: 661, endPoint y: 593, distance: 64.0
click at [601, 593] on input "Email" at bounding box center [607, 593] width 13 height 13
checkbox input "false"
click at [672, 592] on div "SMS Email Whatsapp" at bounding box center [628, 594] width 283 height 18
click at [682, 592] on input "Whatsapp" at bounding box center [686, 593] width 13 height 13
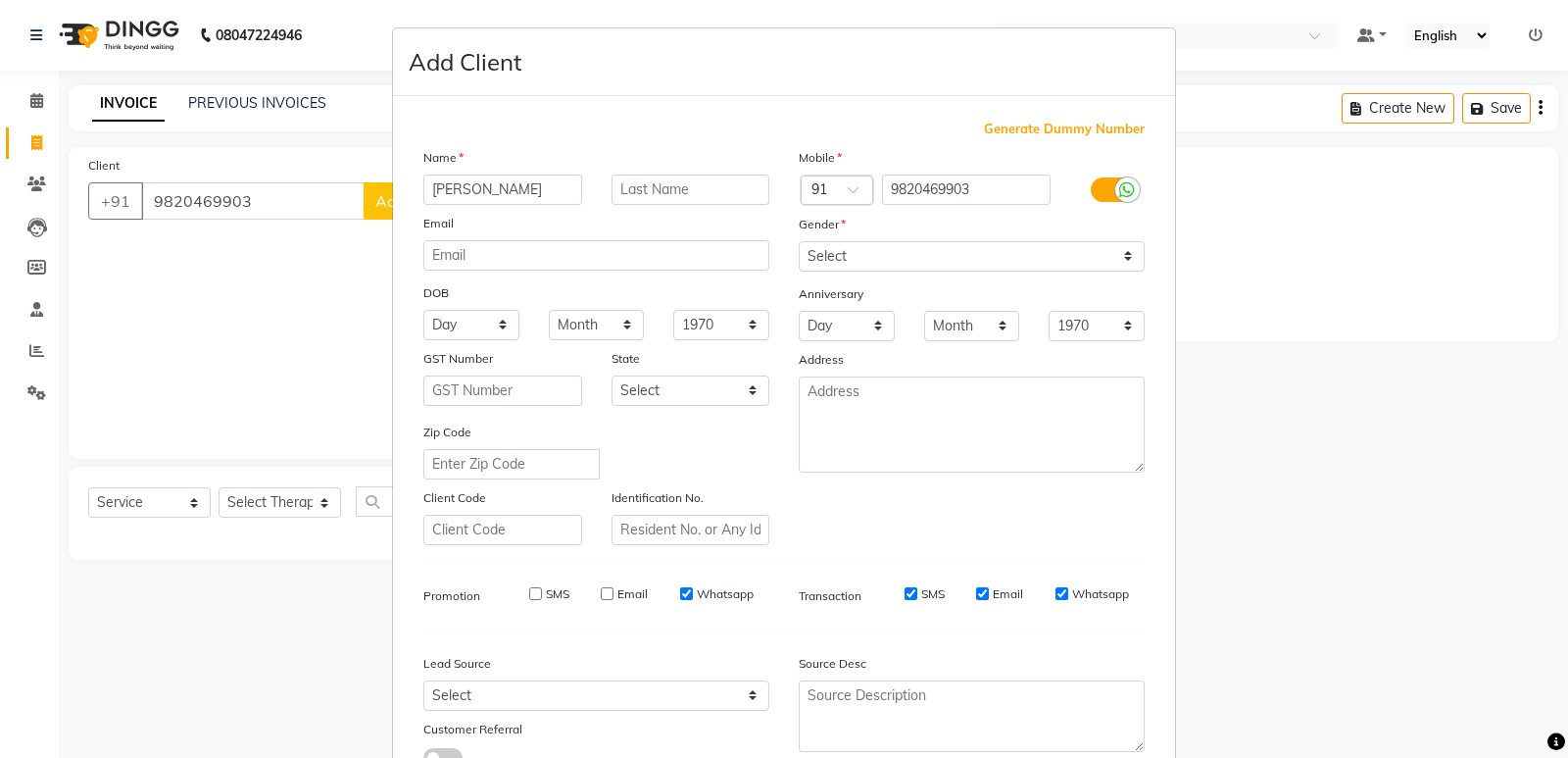
checkbox input "false"
click at [905, 595] on input "SMS" at bounding box center [911, 593] width 13 height 13
checkbox input "false"
click at [976, 594] on input "Email" at bounding box center [982, 593] width 13 height 13
checkbox input "false"
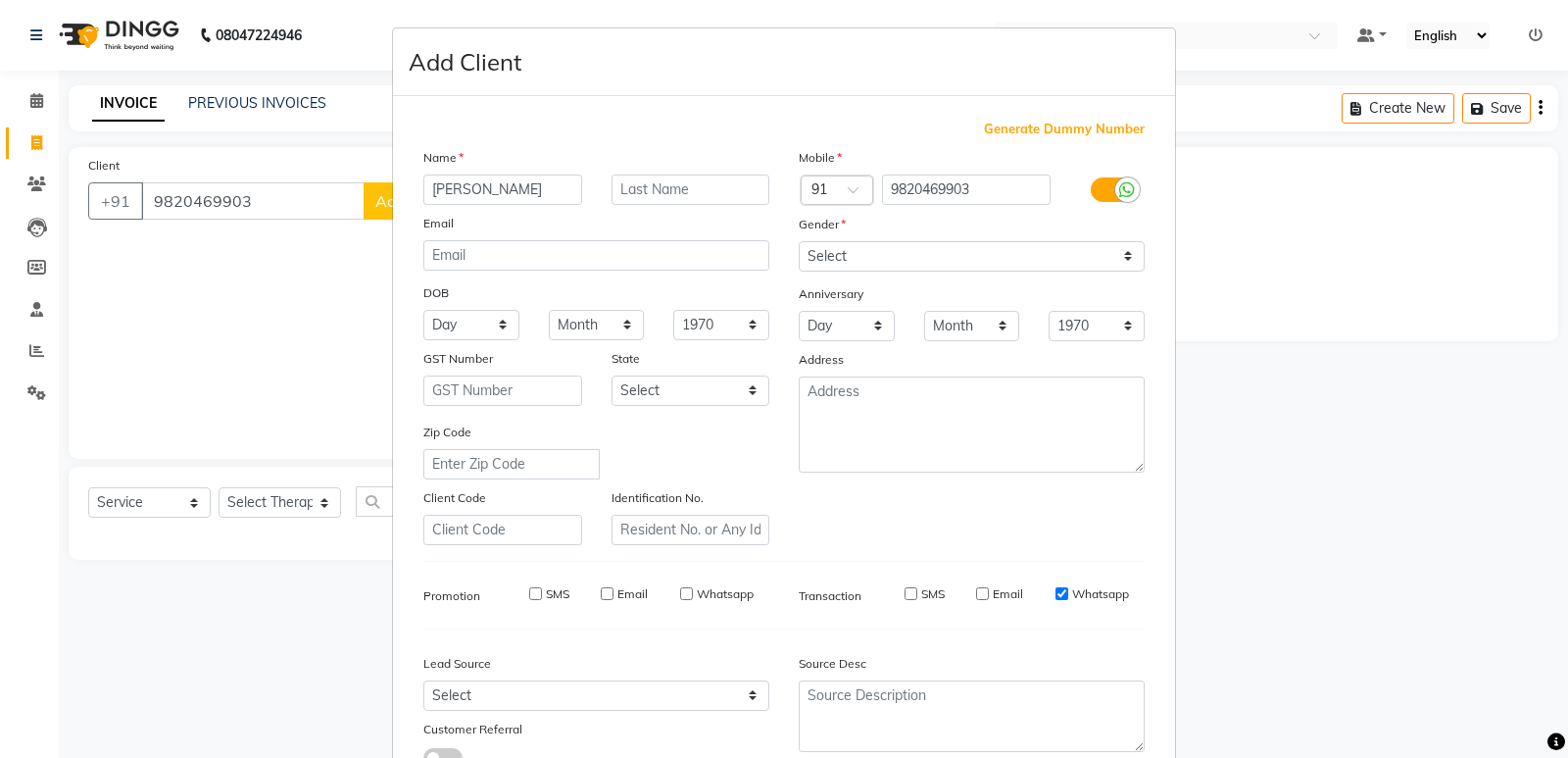
click at [1056, 592] on input "Whatsapp" at bounding box center [1062, 593] width 13 height 13
checkbox input "false"
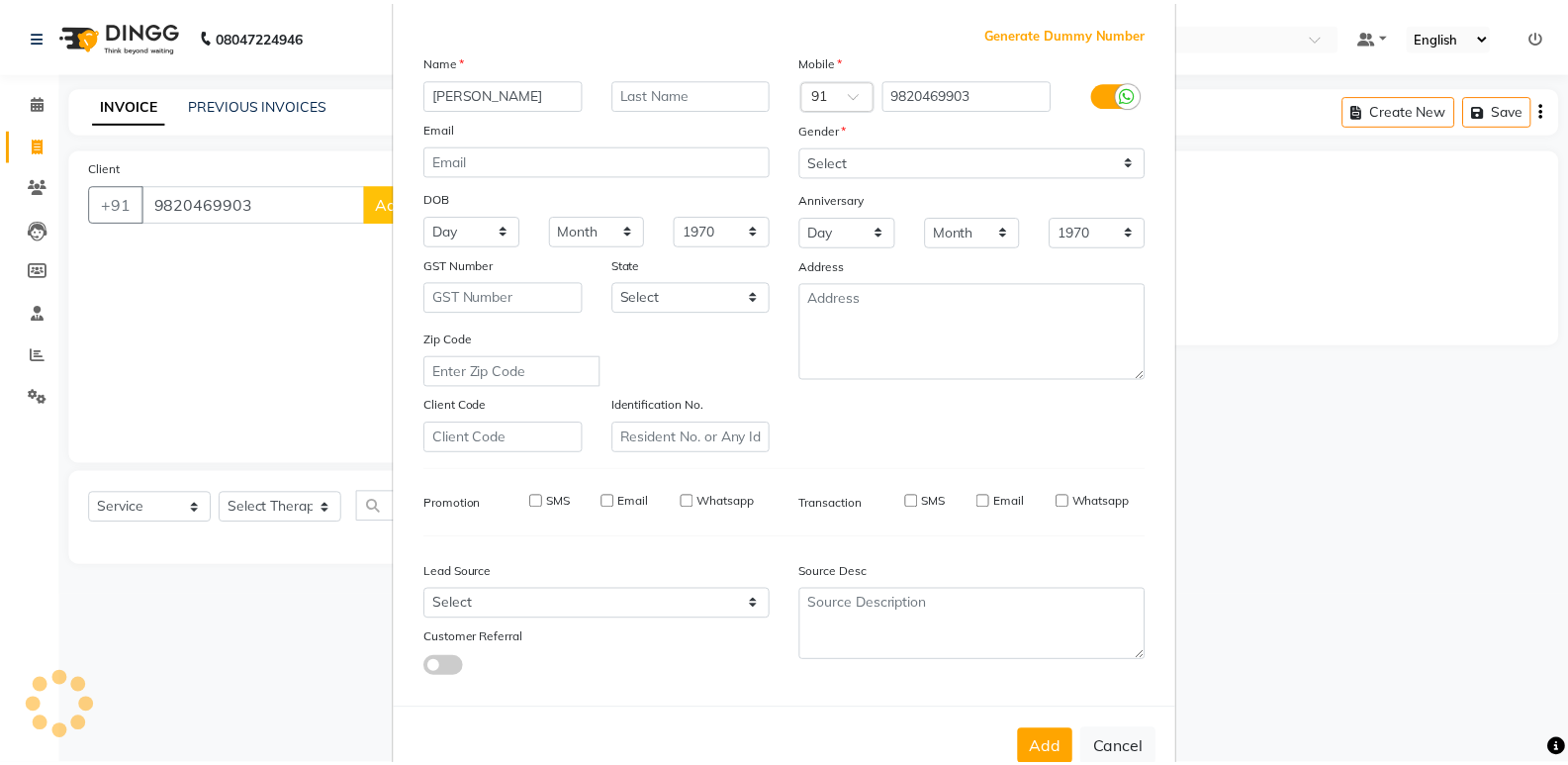
scroll to position [148, 0]
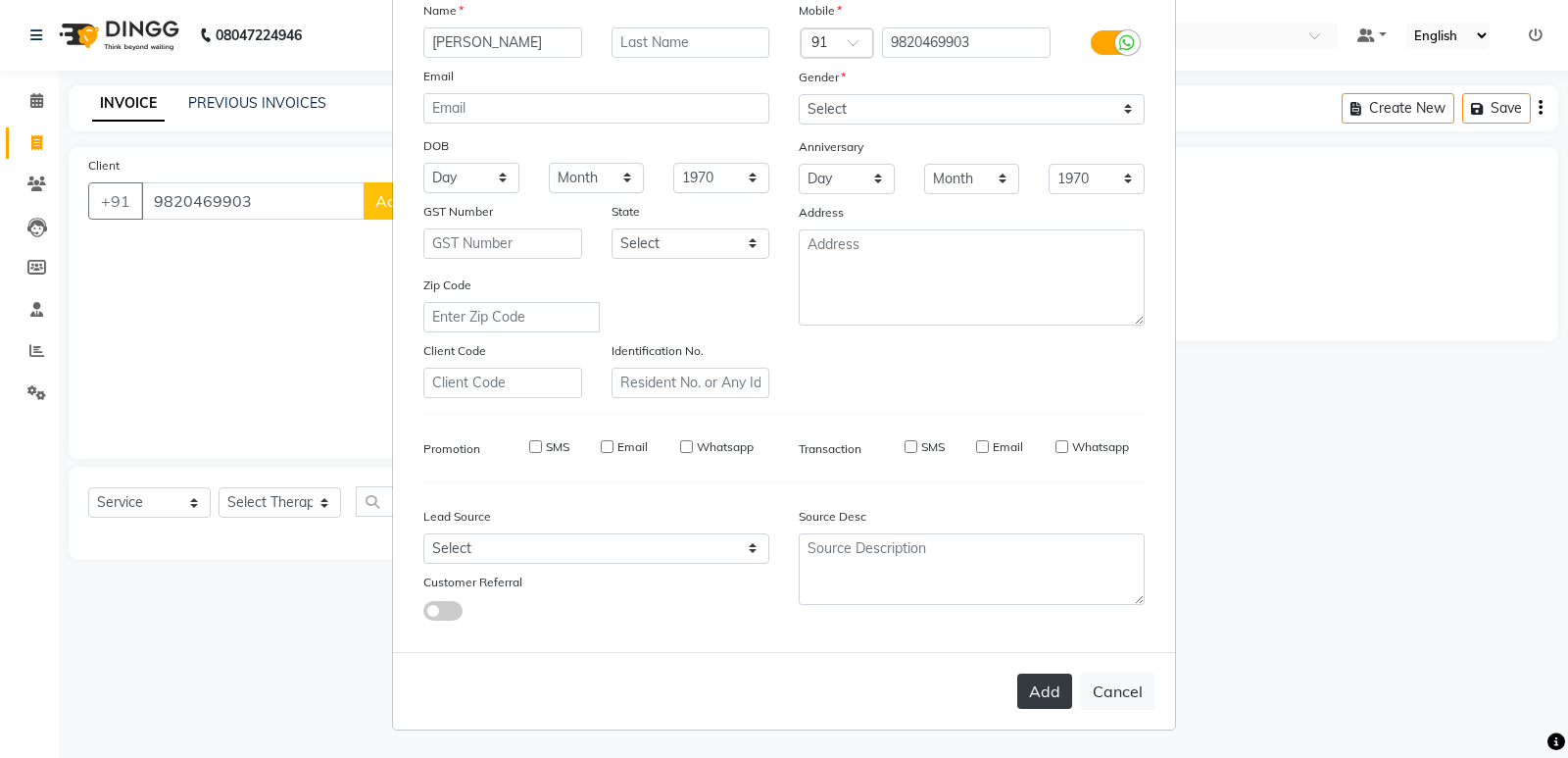
click at [1032, 683] on button "Add" at bounding box center [1045, 691] width 55 height 36
select select
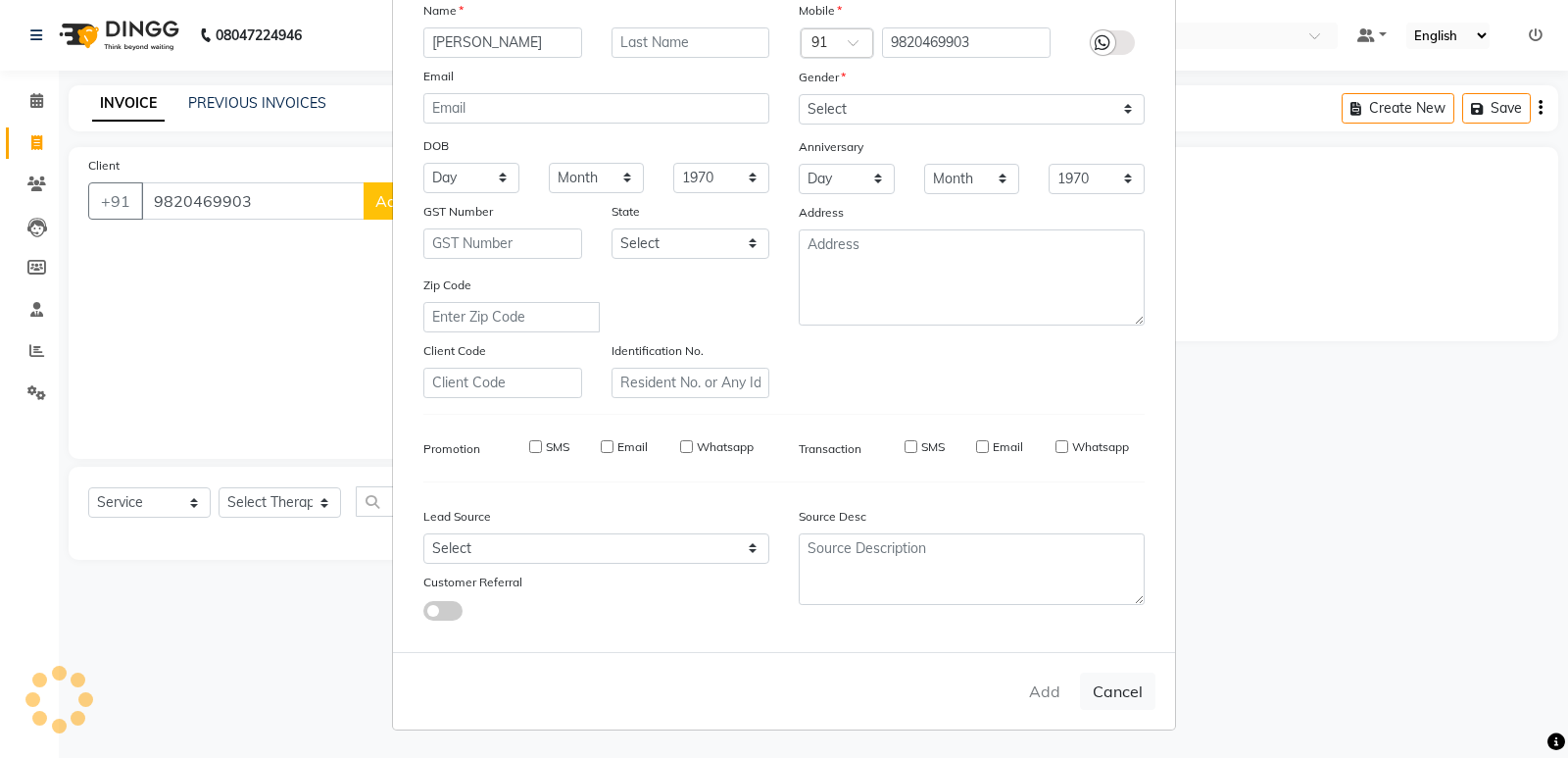
select select
checkbox input "false"
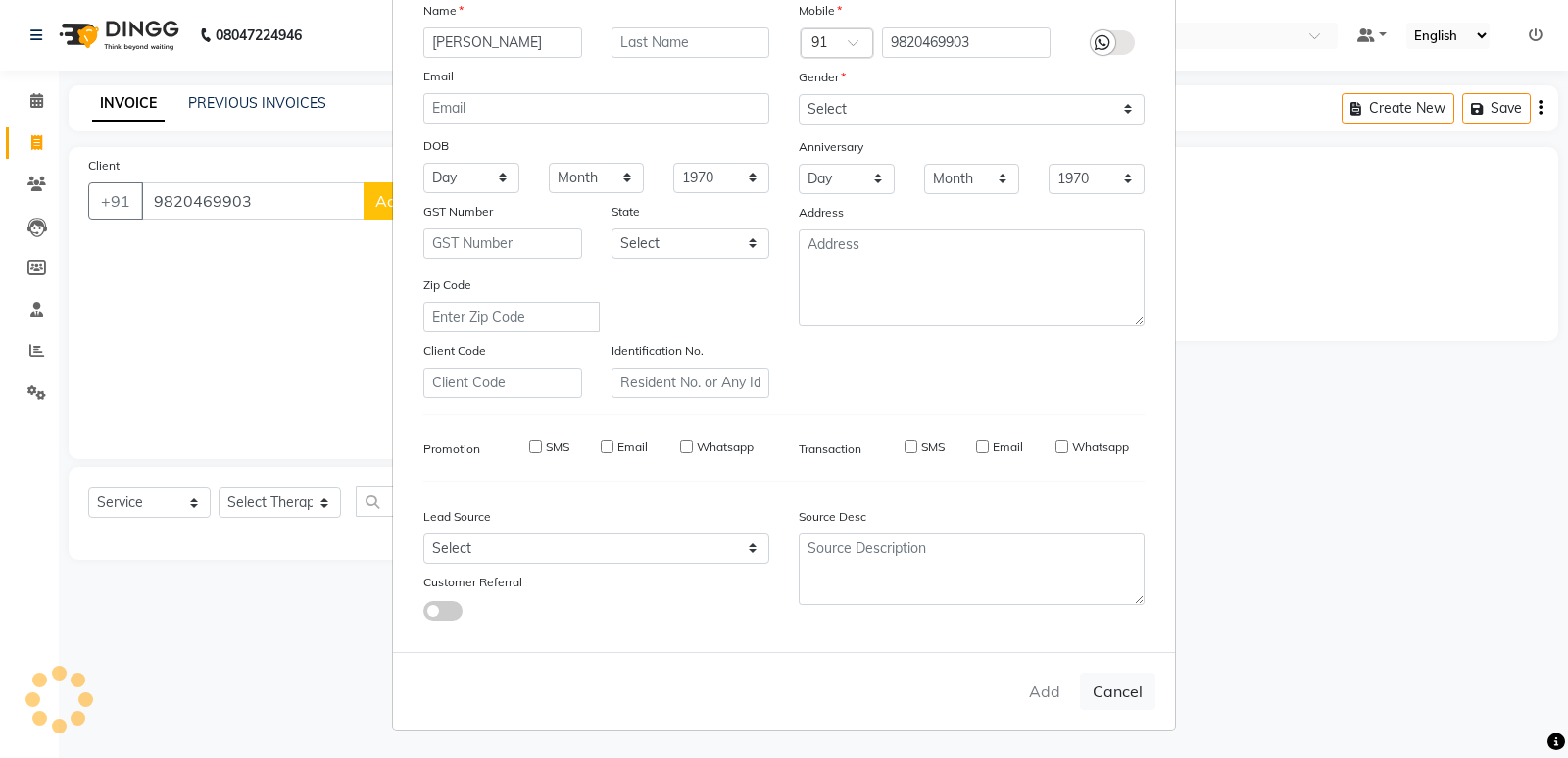
checkbox input "false"
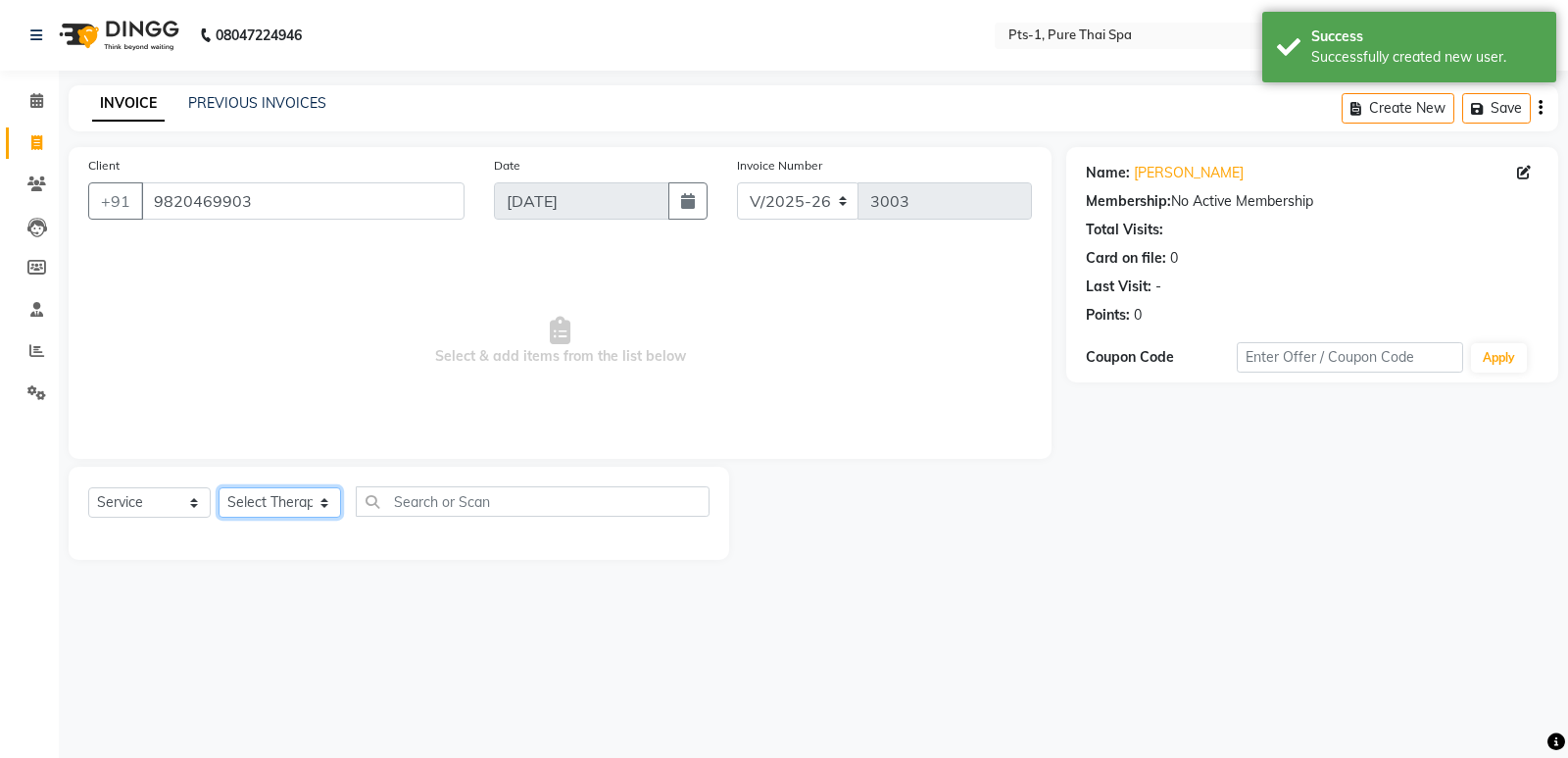
click at [288, 508] on select "Select Therapist Anand Annie anyone Babu Bela Gia Jeje Jenny Jincy JOE Lilly Na…" at bounding box center [280, 502] width 123 height 31
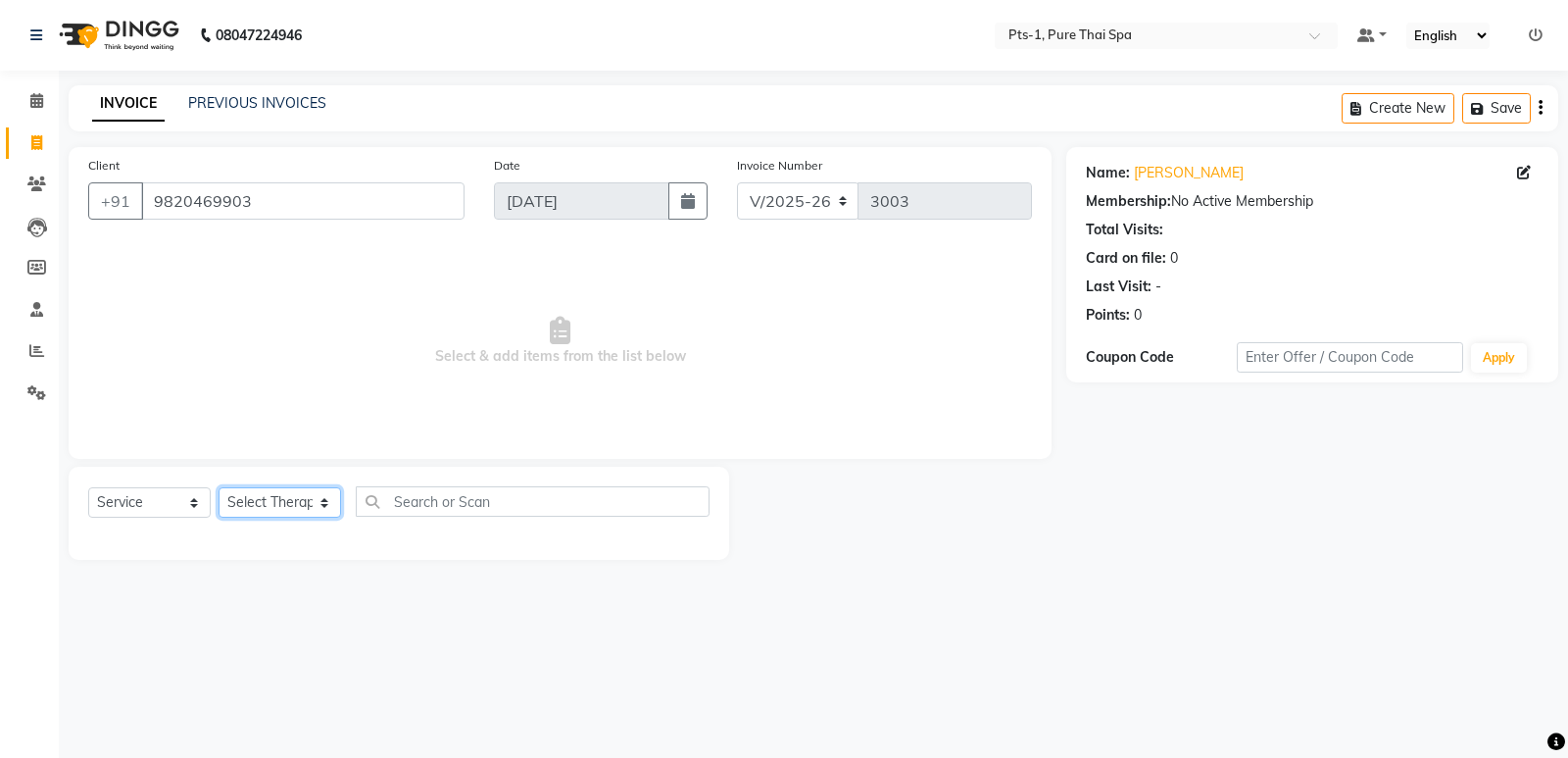
select select "80363"
click at [219, 487] on select "Select Therapist Anand Annie anyone Babu Bela Gia Jeje Jenny Jincy JOE Lilly Na…" at bounding box center [280, 502] width 123 height 31
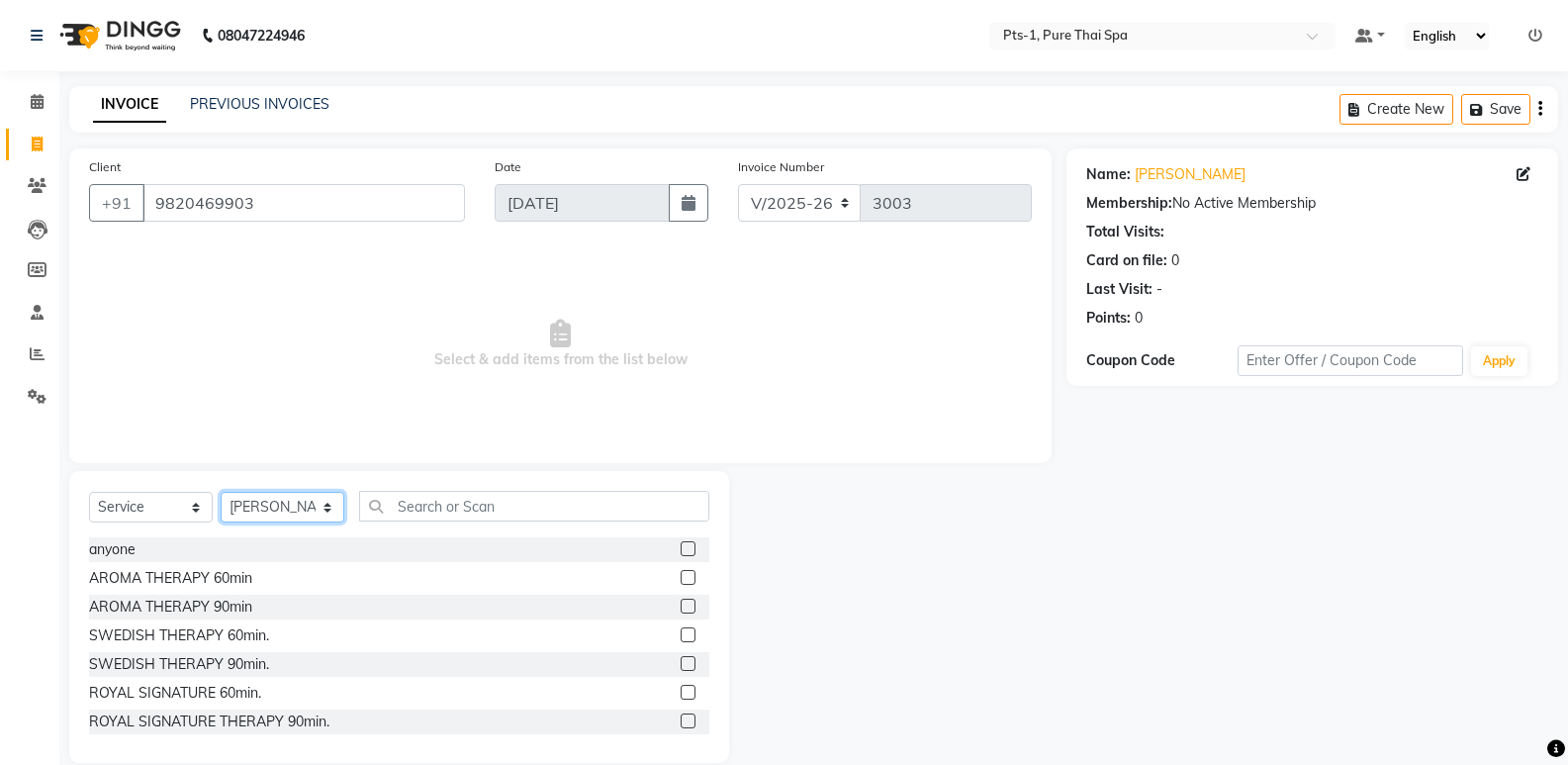
scroll to position [99, 0]
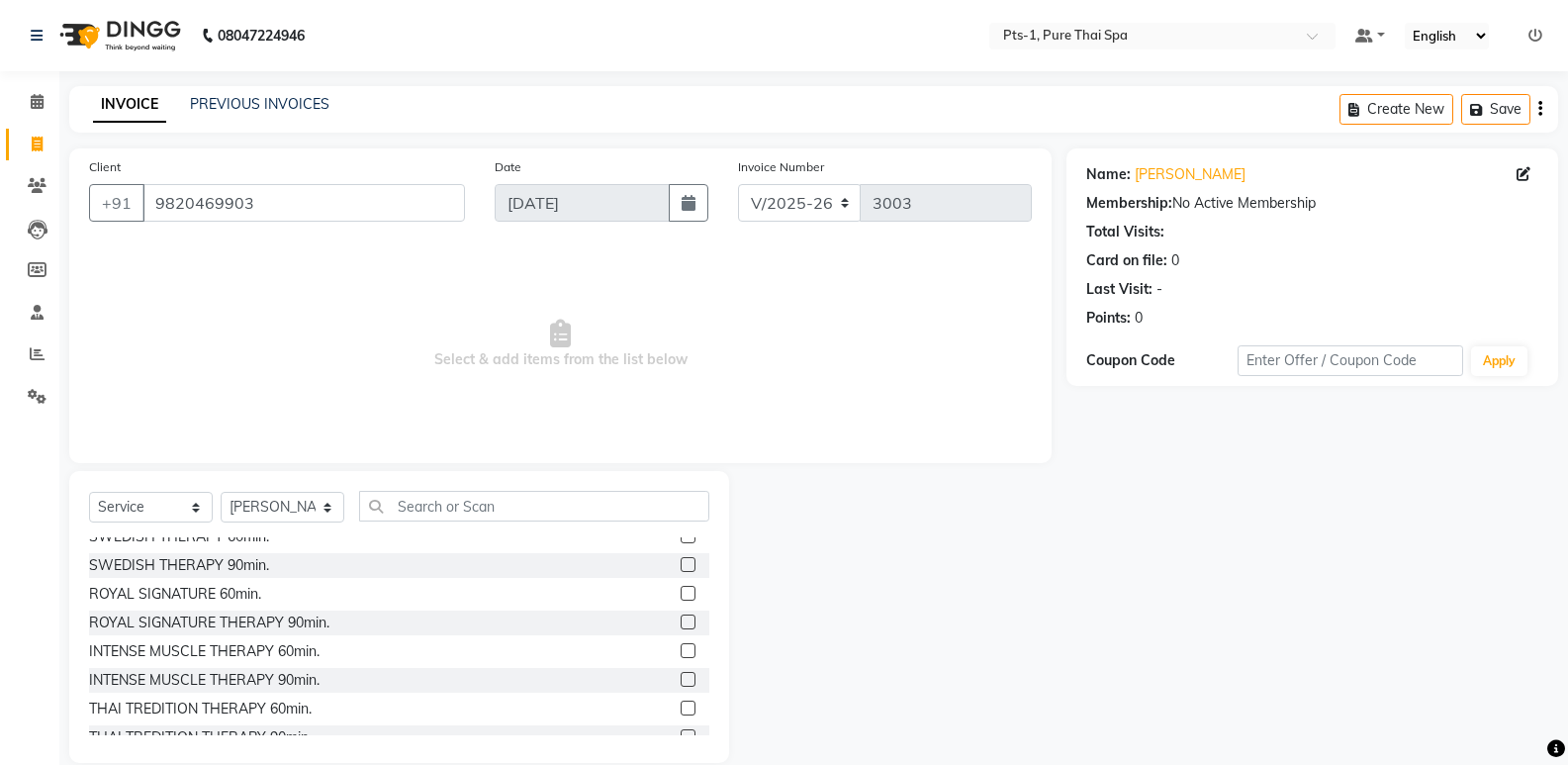
click at [680, 649] on label at bounding box center [687, 650] width 15 height 15
click at [680, 649] on input "checkbox" at bounding box center [686, 651] width 13 height 13
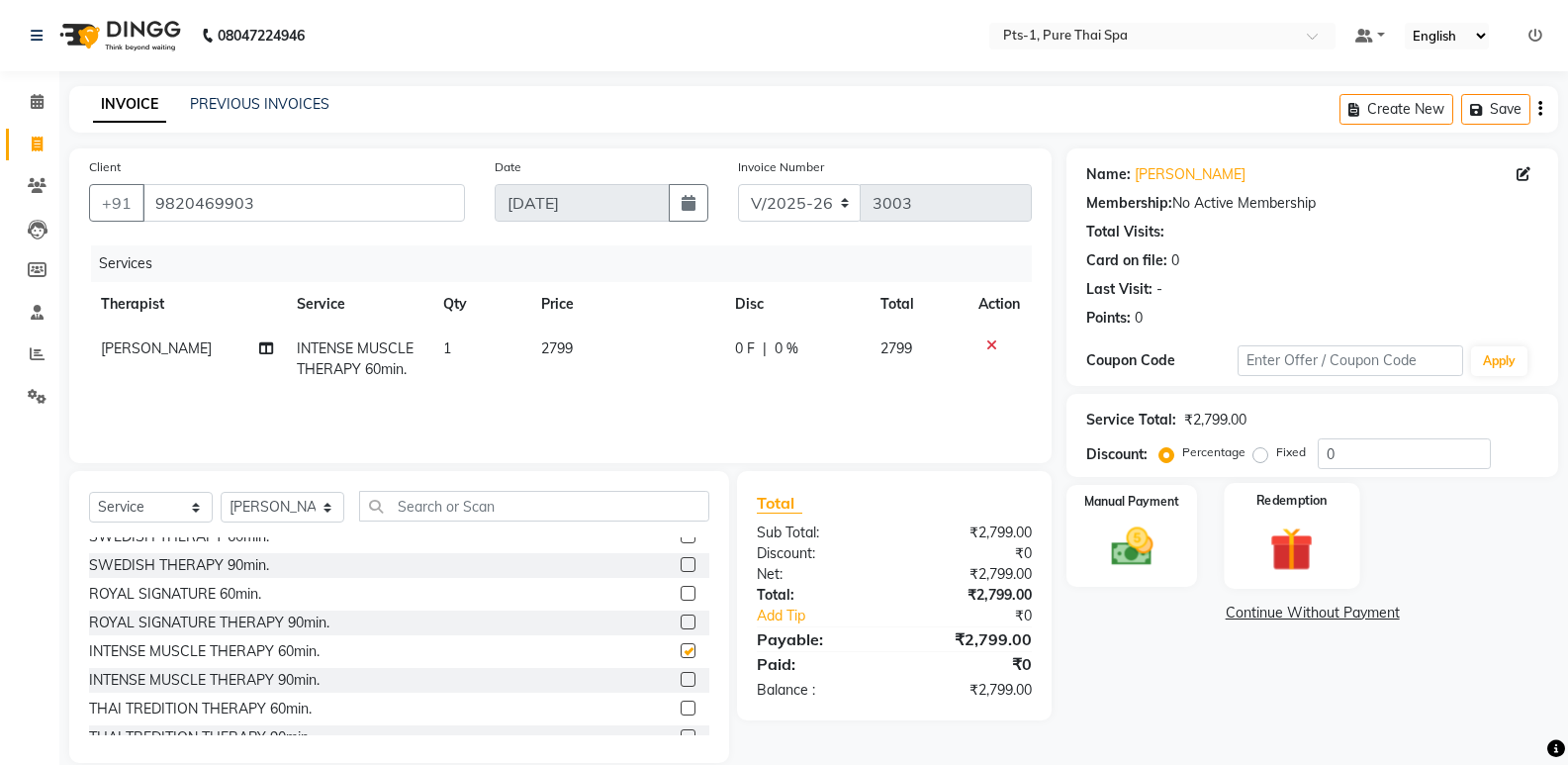
checkbox input "false"
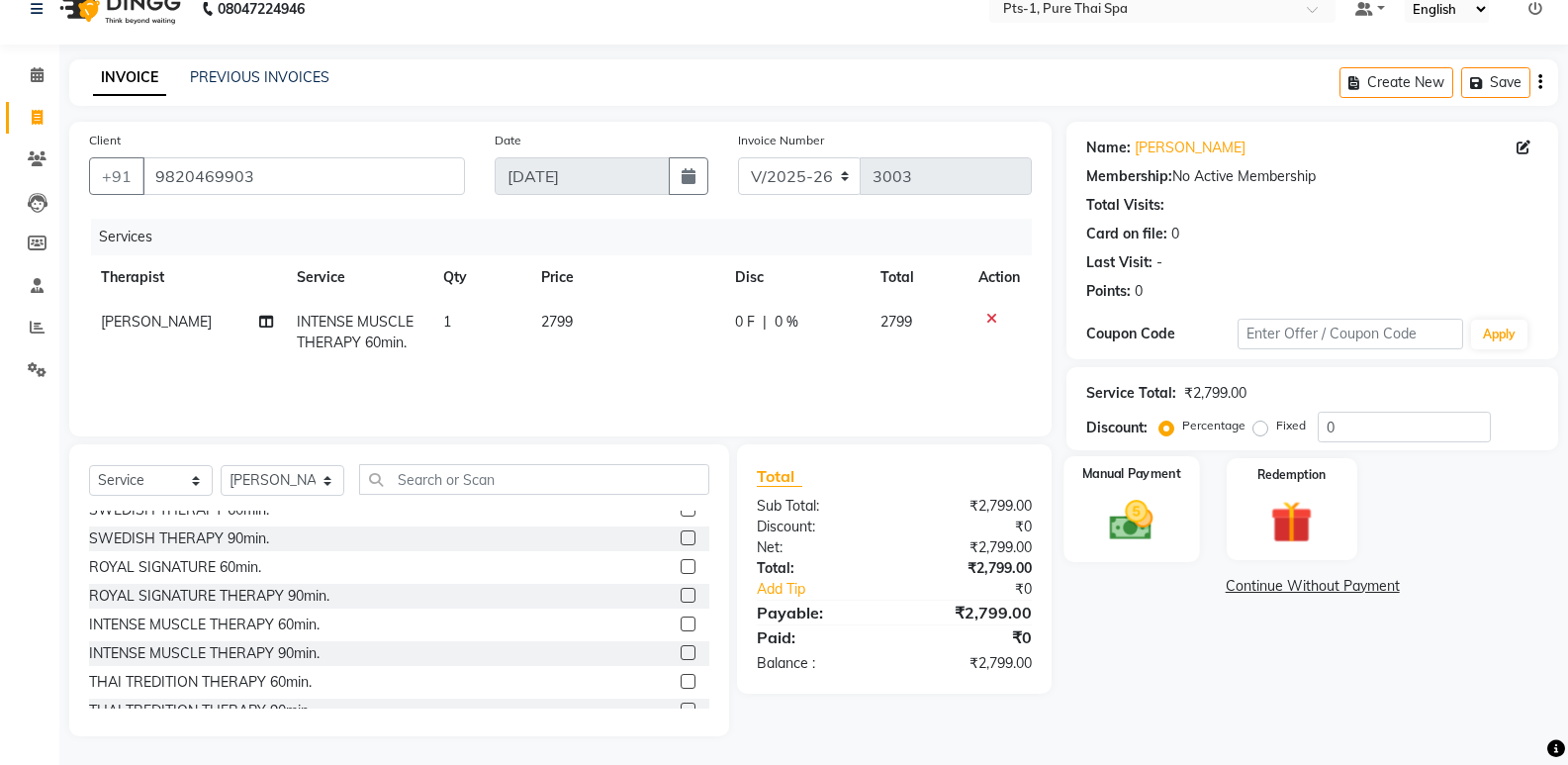
scroll to position [28, 0]
click at [1134, 491] on div "Manual Payment" at bounding box center [1131, 508] width 135 height 106
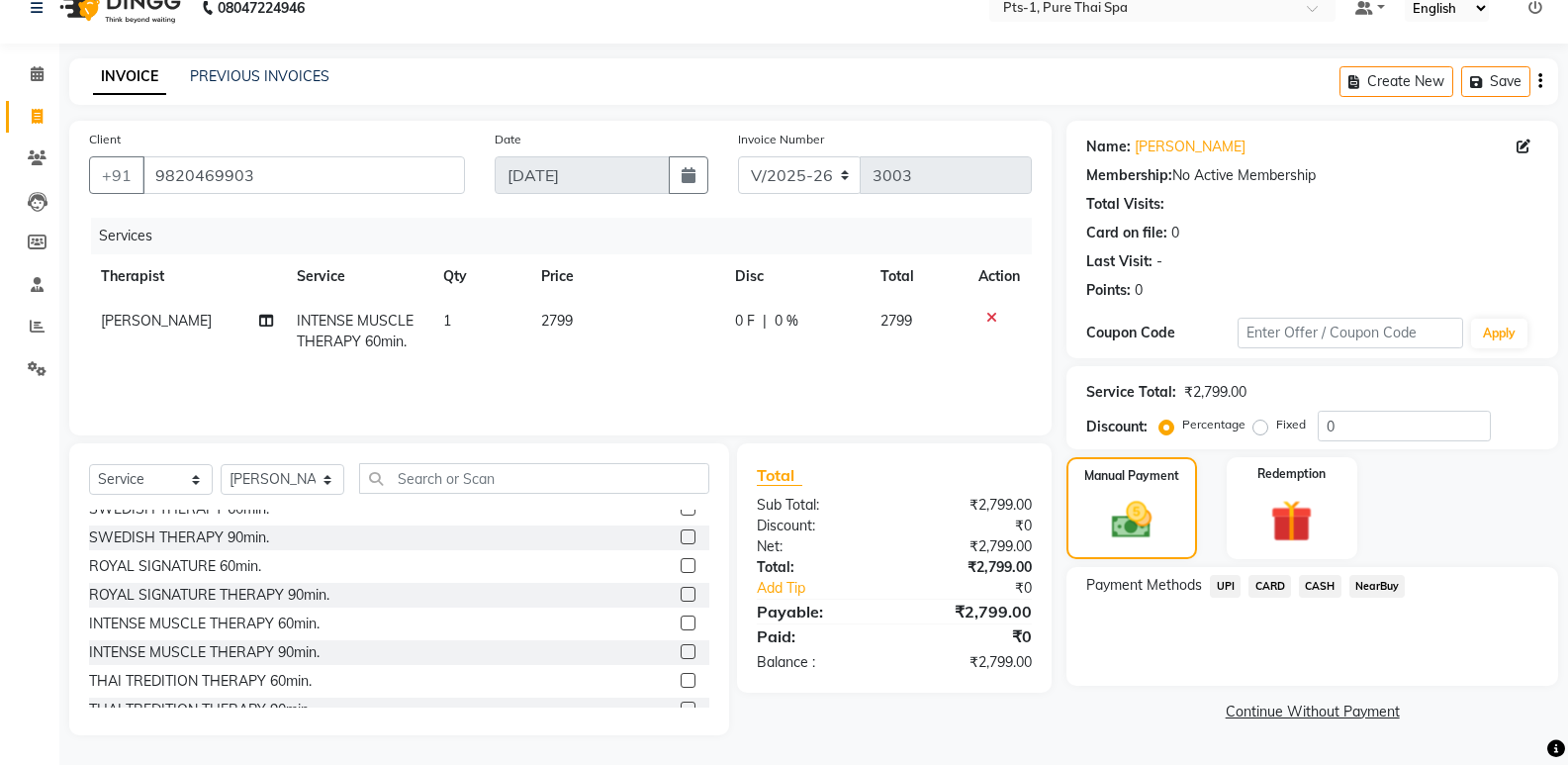
drag, startPoint x: 1224, startPoint y: 590, endPoint x: 1236, endPoint y: 603, distance: 17.5
click at [1225, 590] on span "UPI" at bounding box center [1225, 586] width 31 height 23
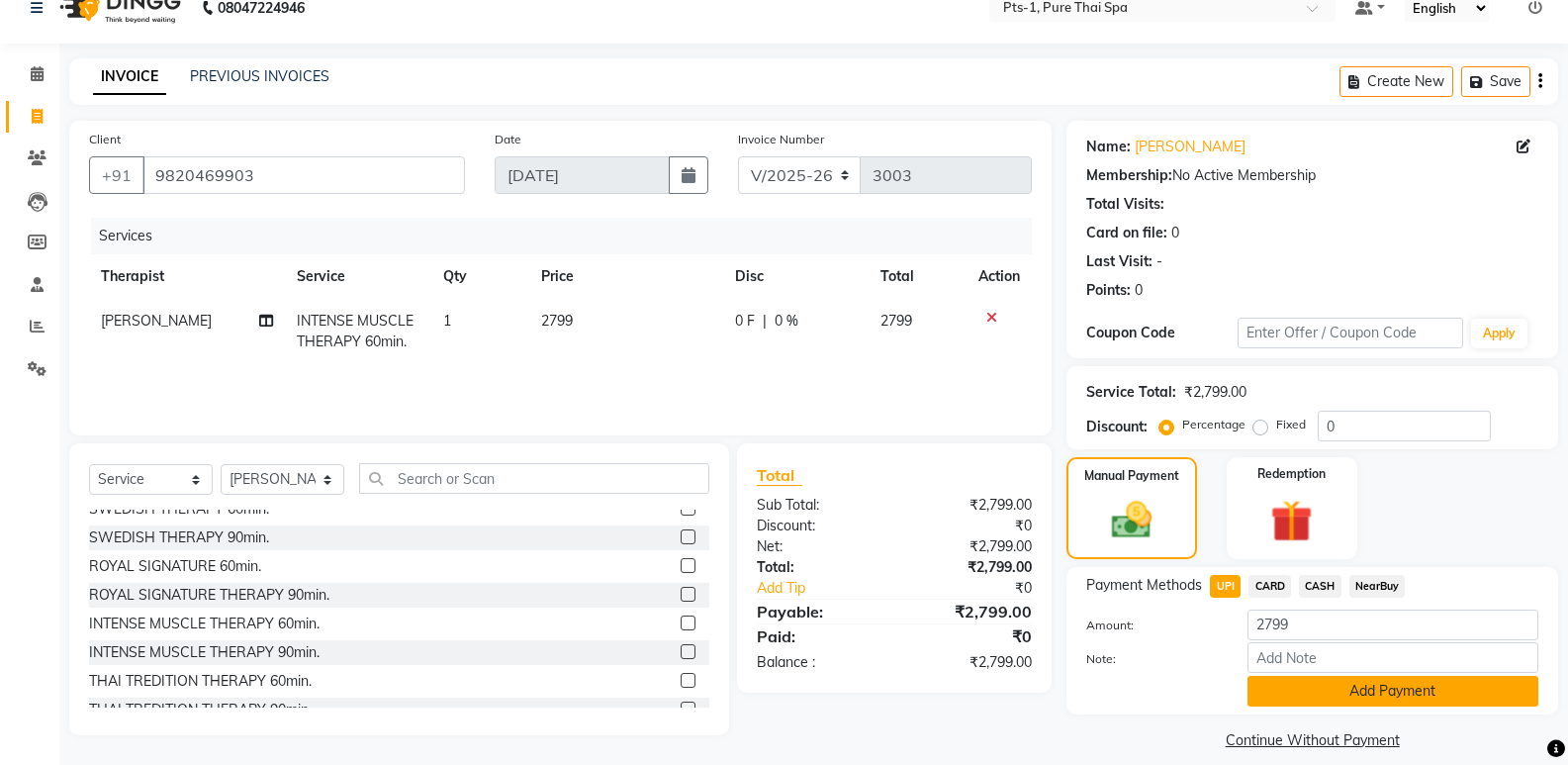
click at [1292, 697] on button "Add Payment" at bounding box center [1392, 691] width 291 height 31
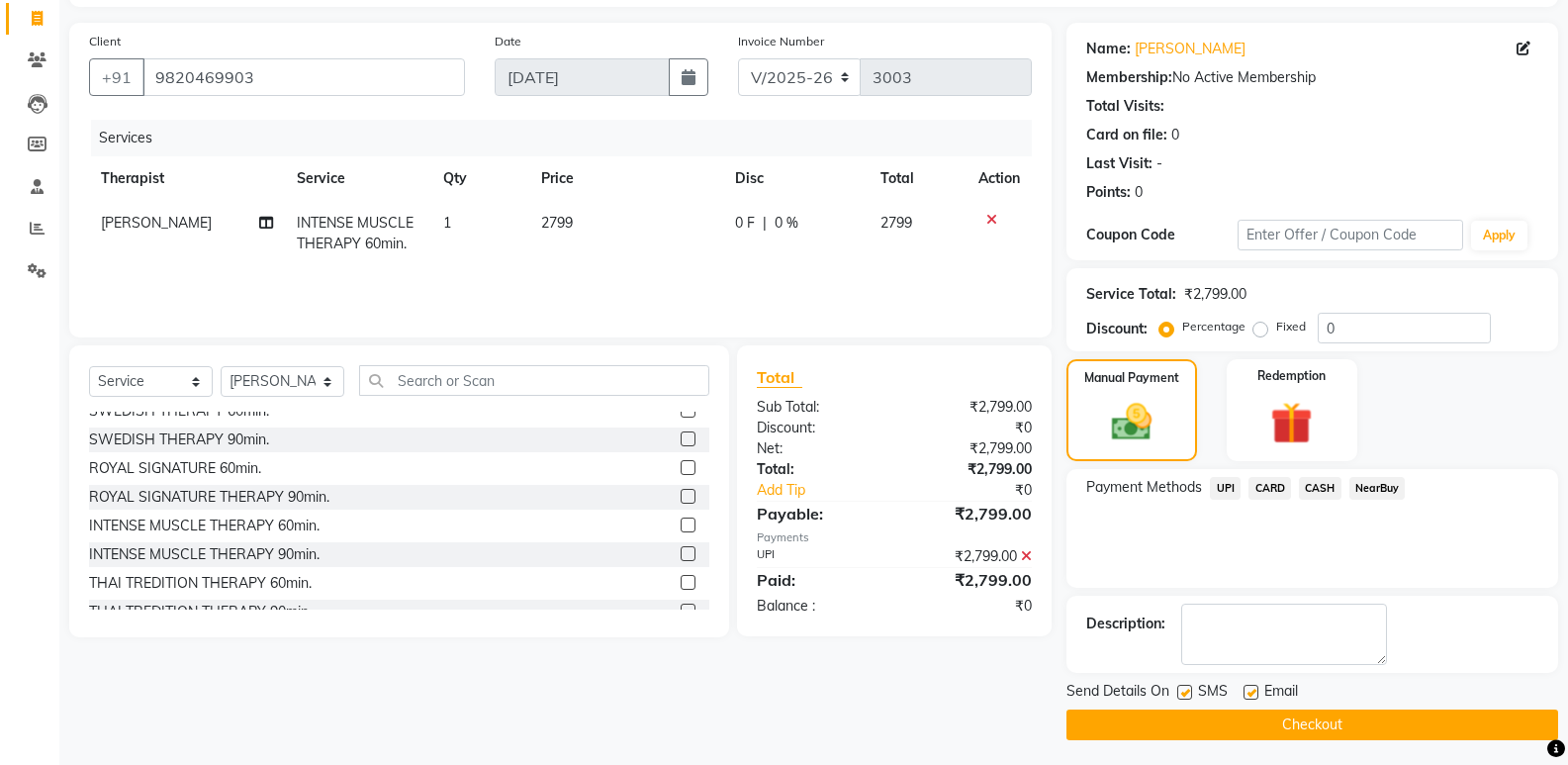
scroll to position [131, 0]
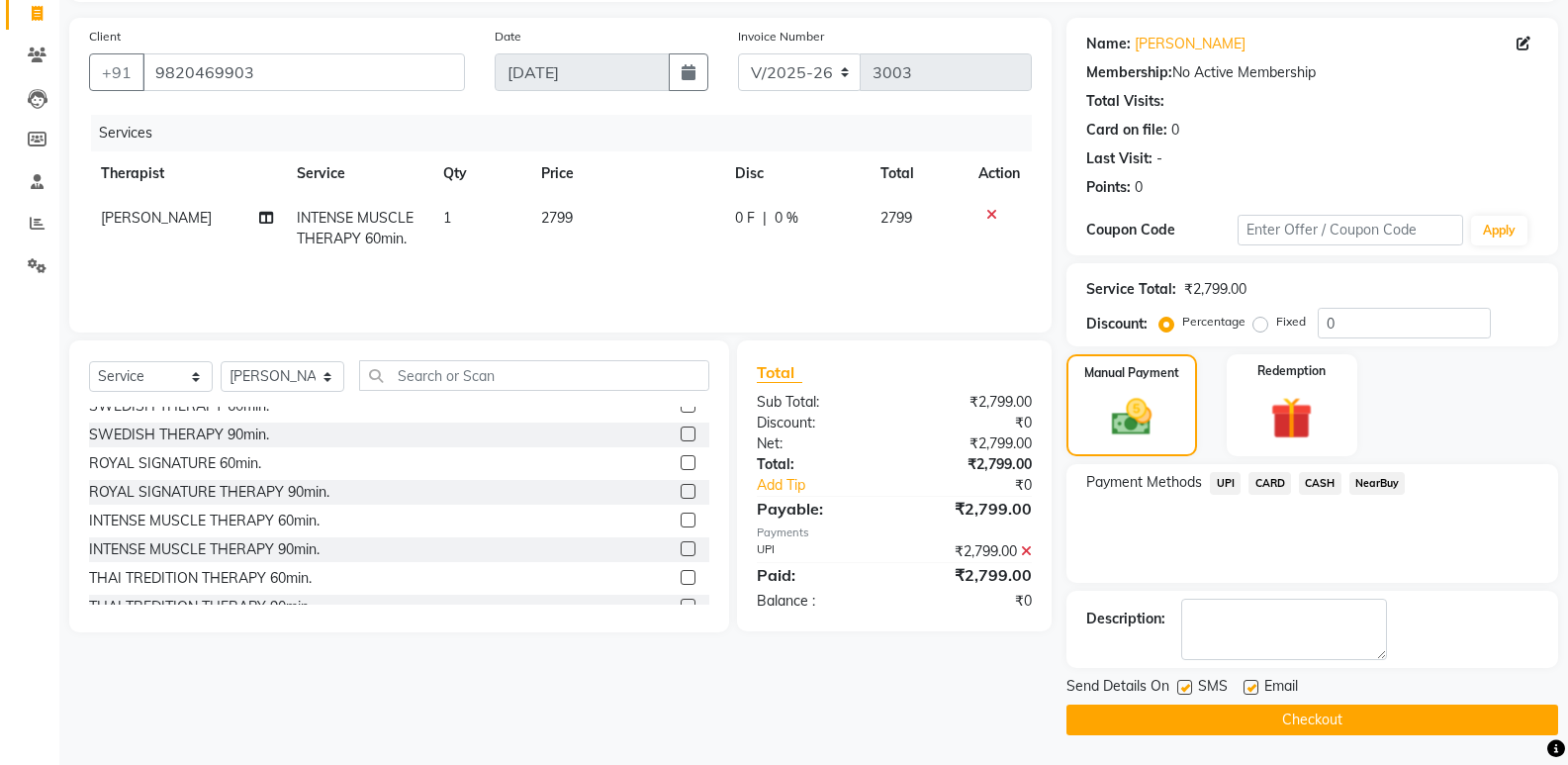
click at [1184, 689] on label at bounding box center [1184, 686] width 15 height 15
click at [1184, 689] on input "checkbox" at bounding box center [1183, 687] width 13 height 13
checkbox input "false"
click at [1246, 689] on label at bounding box center [1250, 686] width 15 height 15
click at [1246, 689] on input "checkbox" at bounding box center [1249, 687] width 13 height 13
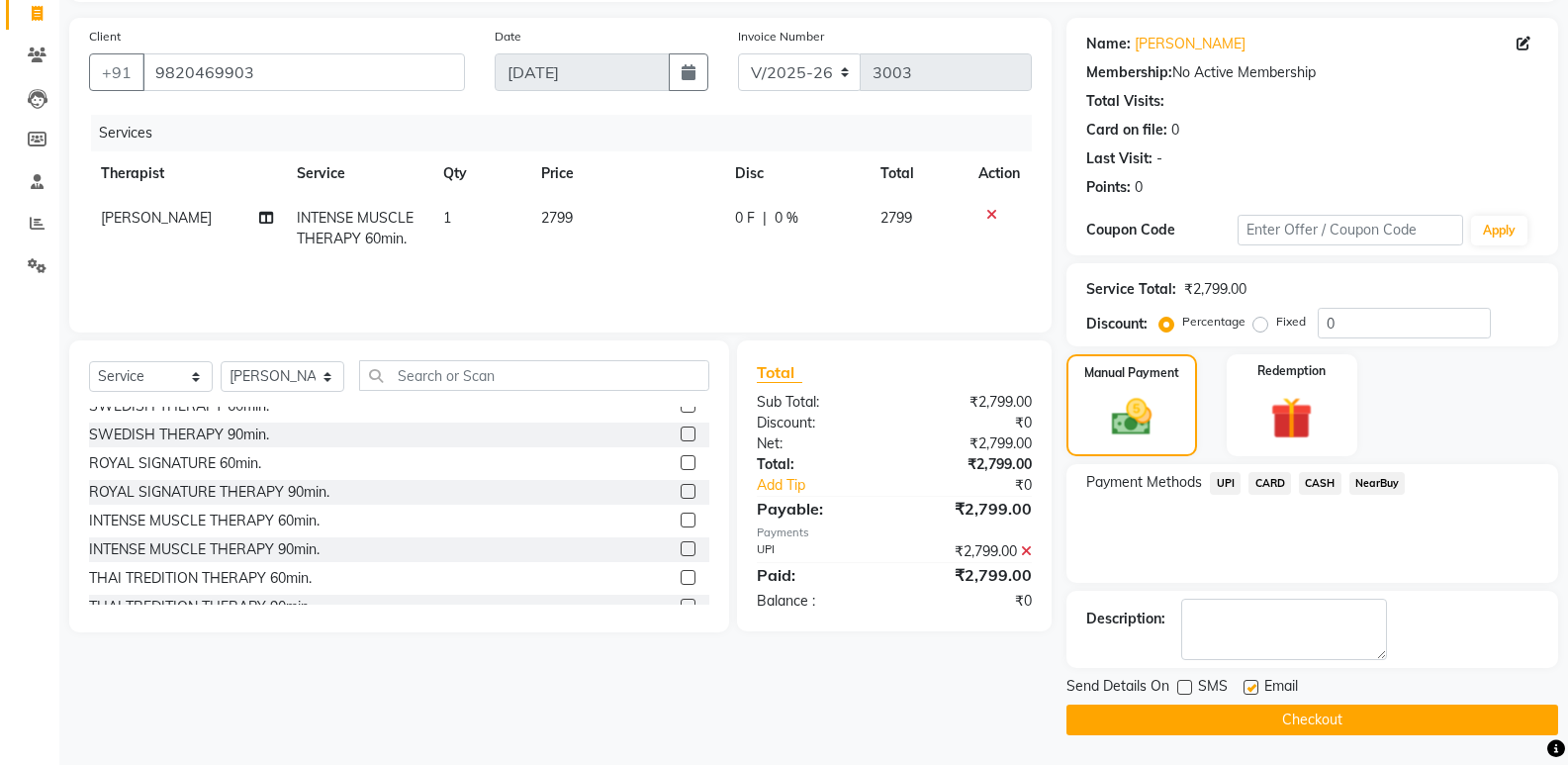
checkbox input "false"
drag, startPoint x: 1238, startPoint y: 726, endPoint x: 1243, endPoint y: 702, distance: 24.2
click at [1238, 725] on button "Checkout" at bounding box center [1312, 719] width 492 height 31
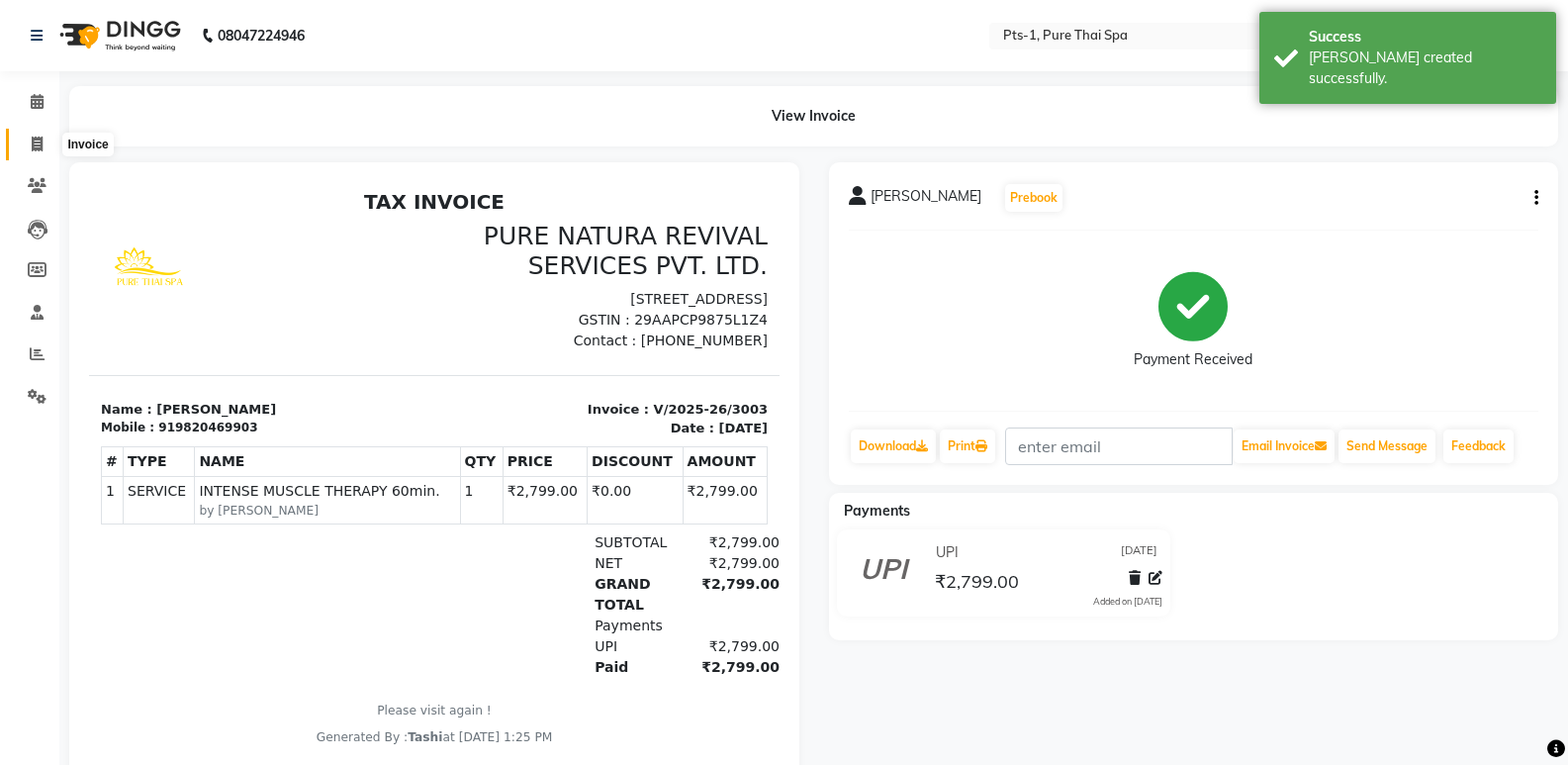
click at [39, 141] on icon at bounding box center [37, 143] width 11 height 15
select select "5296"
select select "service"
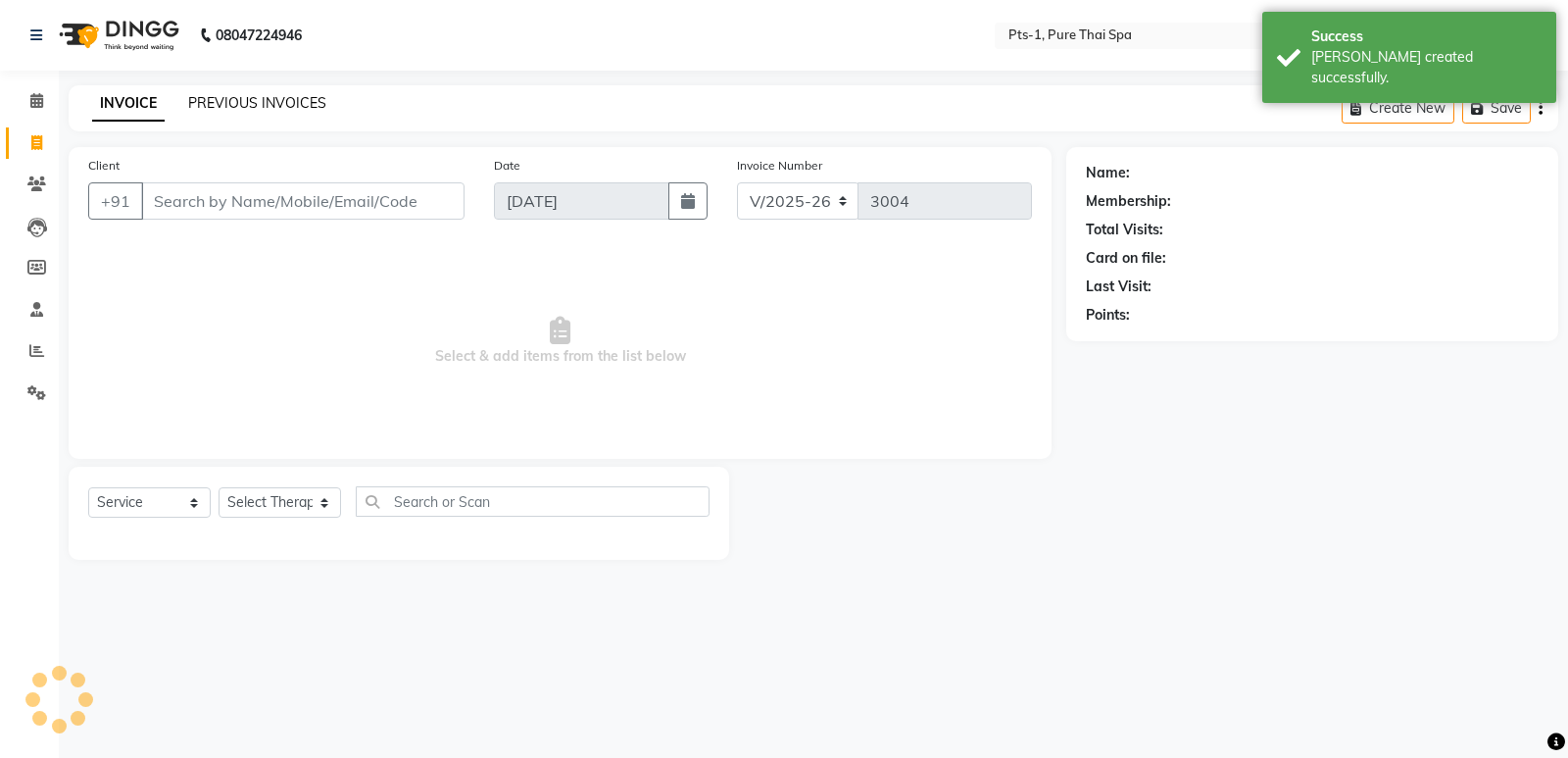
click at [212, 105] on link "PREVIOUS INVOICES" at bounding box center [257, 103] width 138 height 18
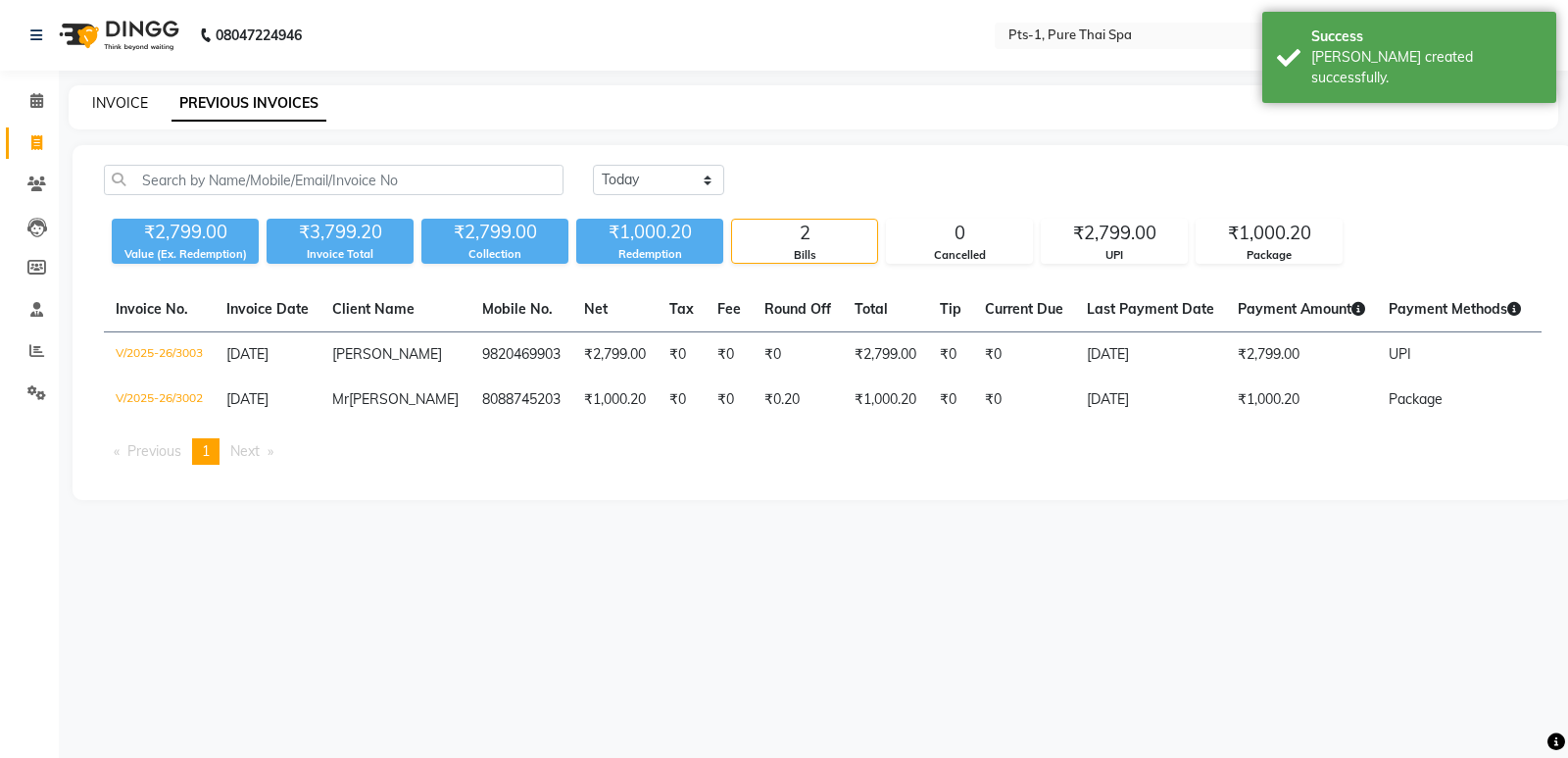
click at [132, 108] on link "INVOICE" at bounding box center [120, 103] width 56 height 18
select select "5296"
select select "service"
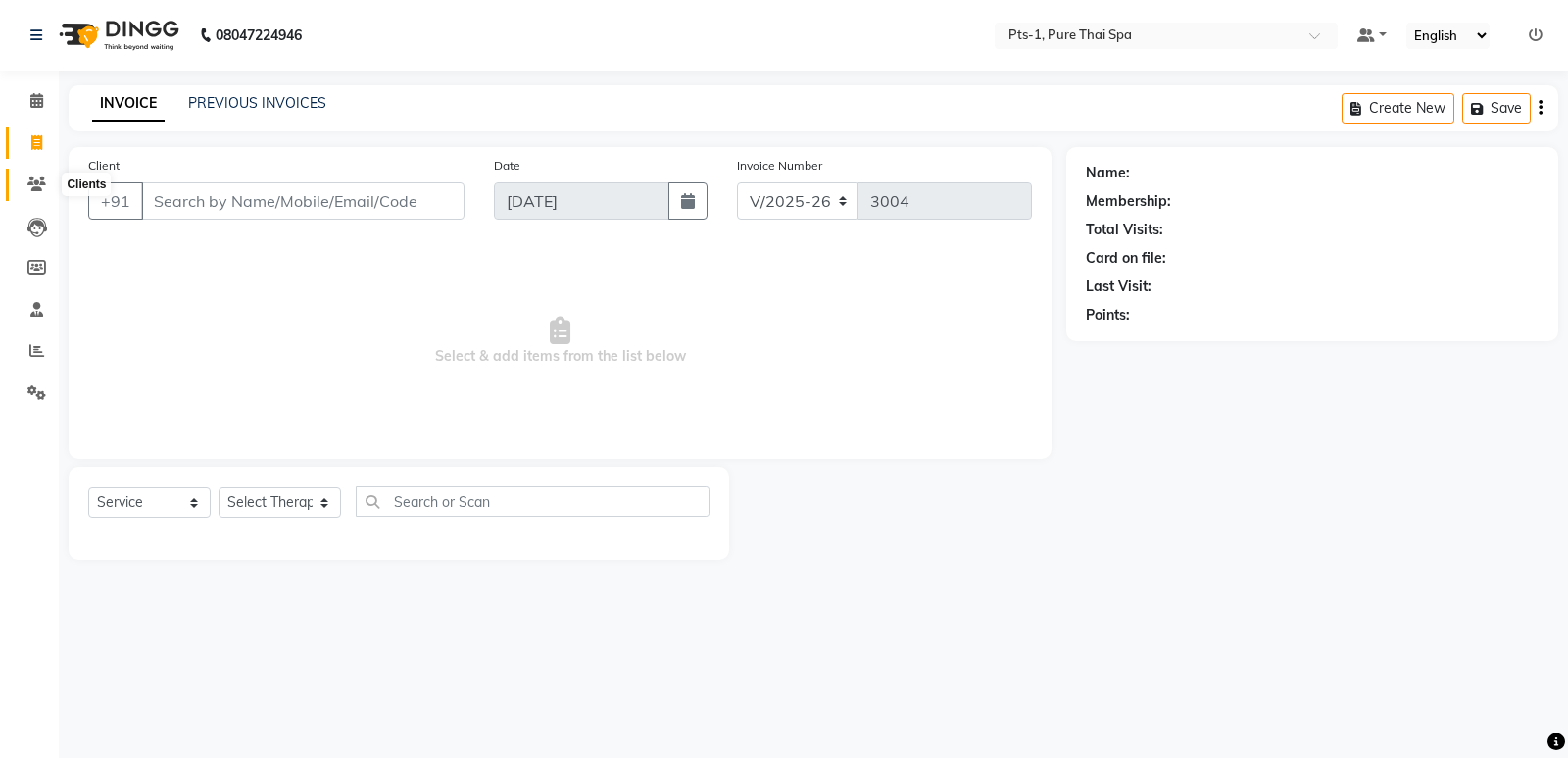
click at [35, 185] on icon at bounding box center [37, 183] width 19 height 15
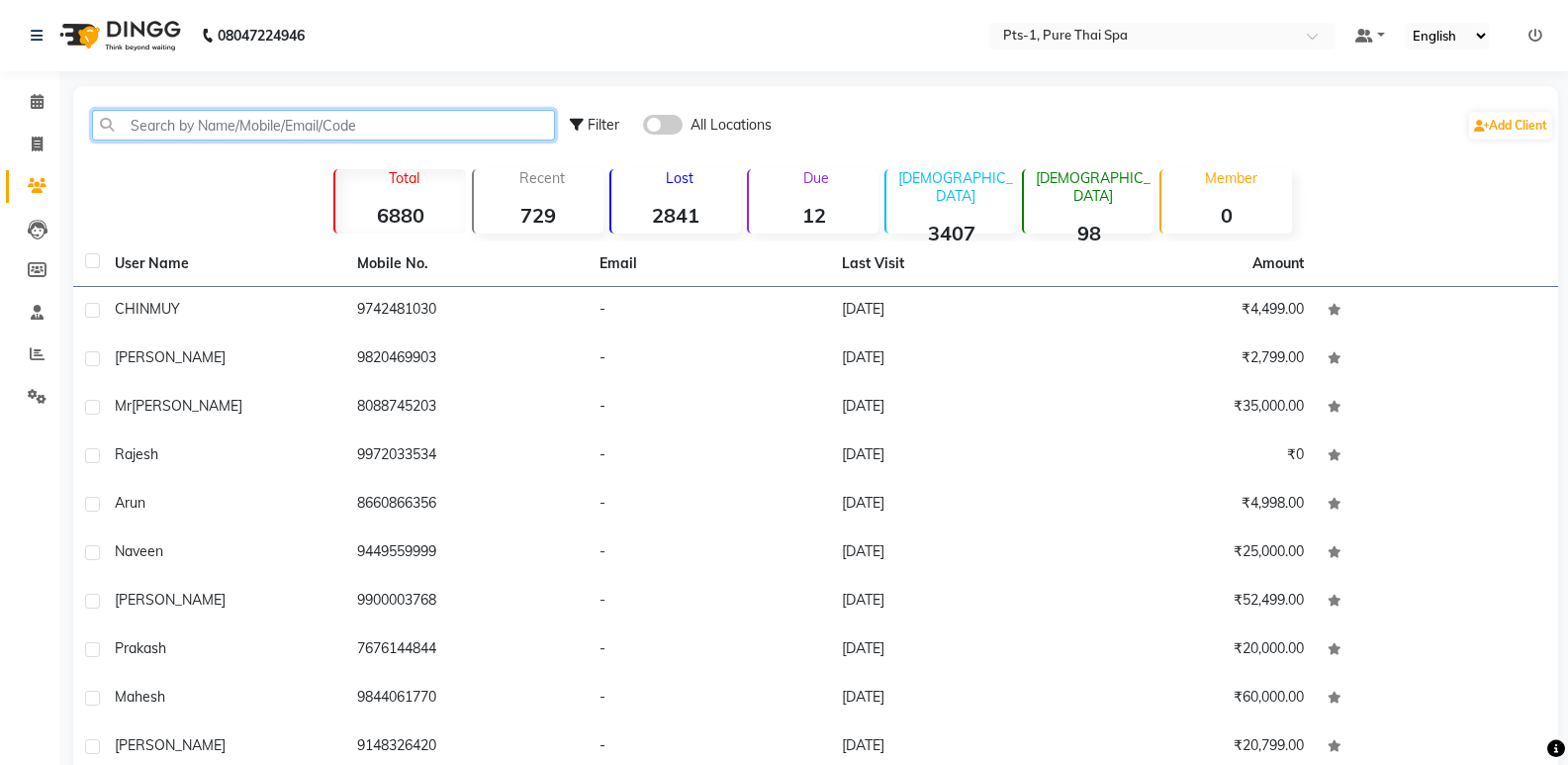
click at [199, 126] on input "text" at bounding box center [323, 125] width 463 height 31
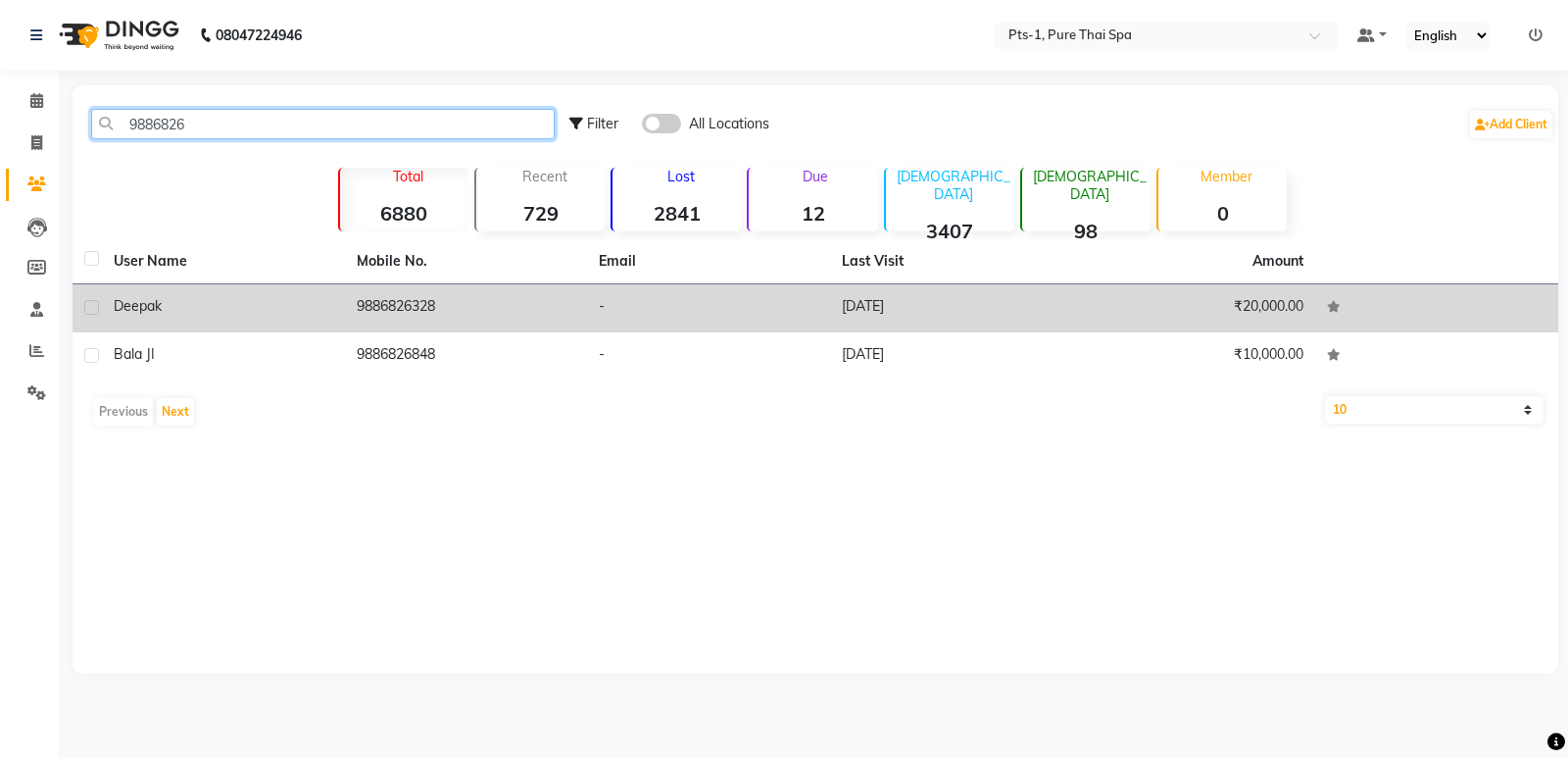
type input "9886826"
click at [421, 313] on td "9886826328" at bounding box center [466, 308] width 243 height 48
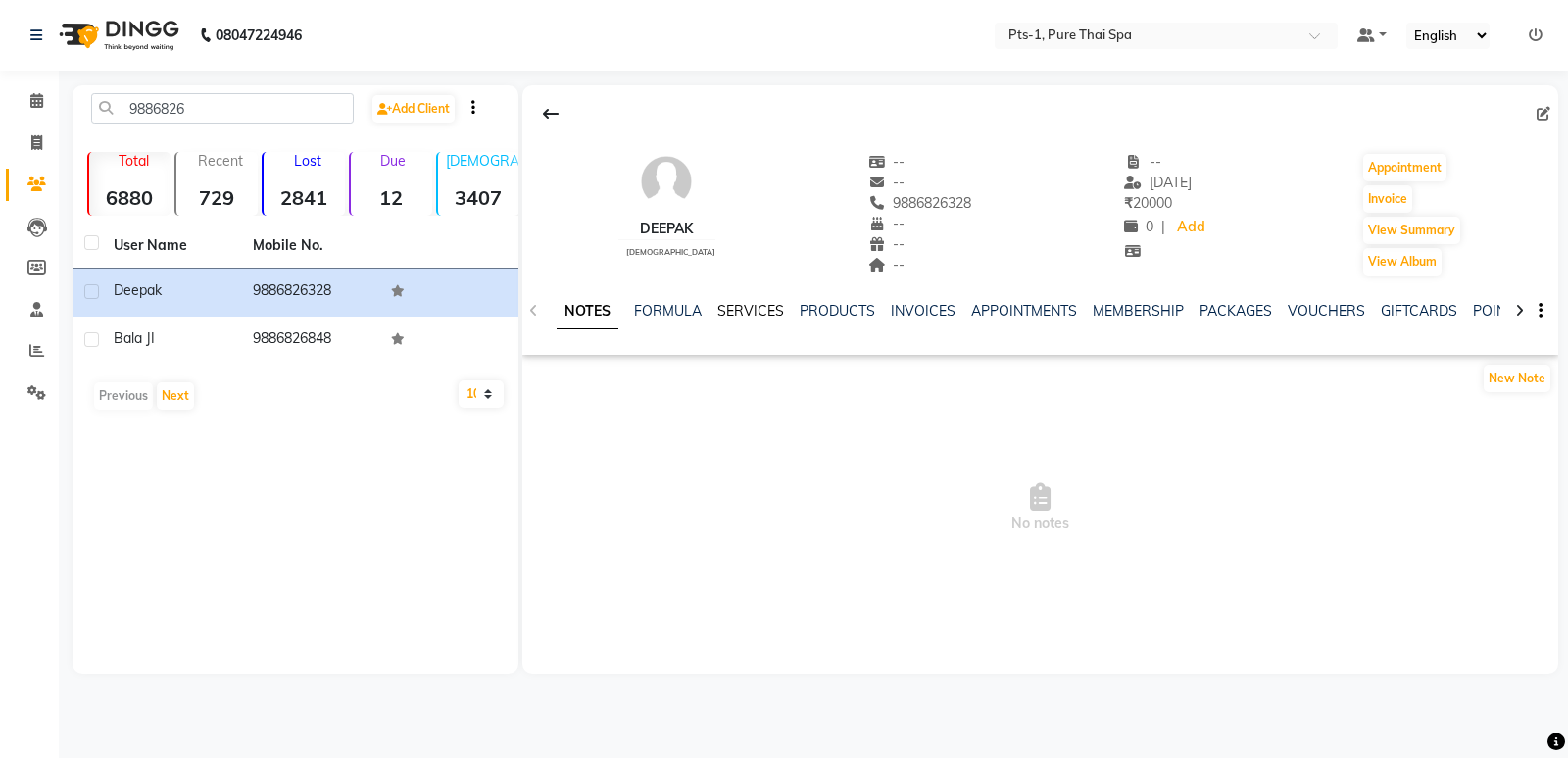
click at [767, 309] on link "SERVICES" at bounding box center [750, 311] width 66 height 18
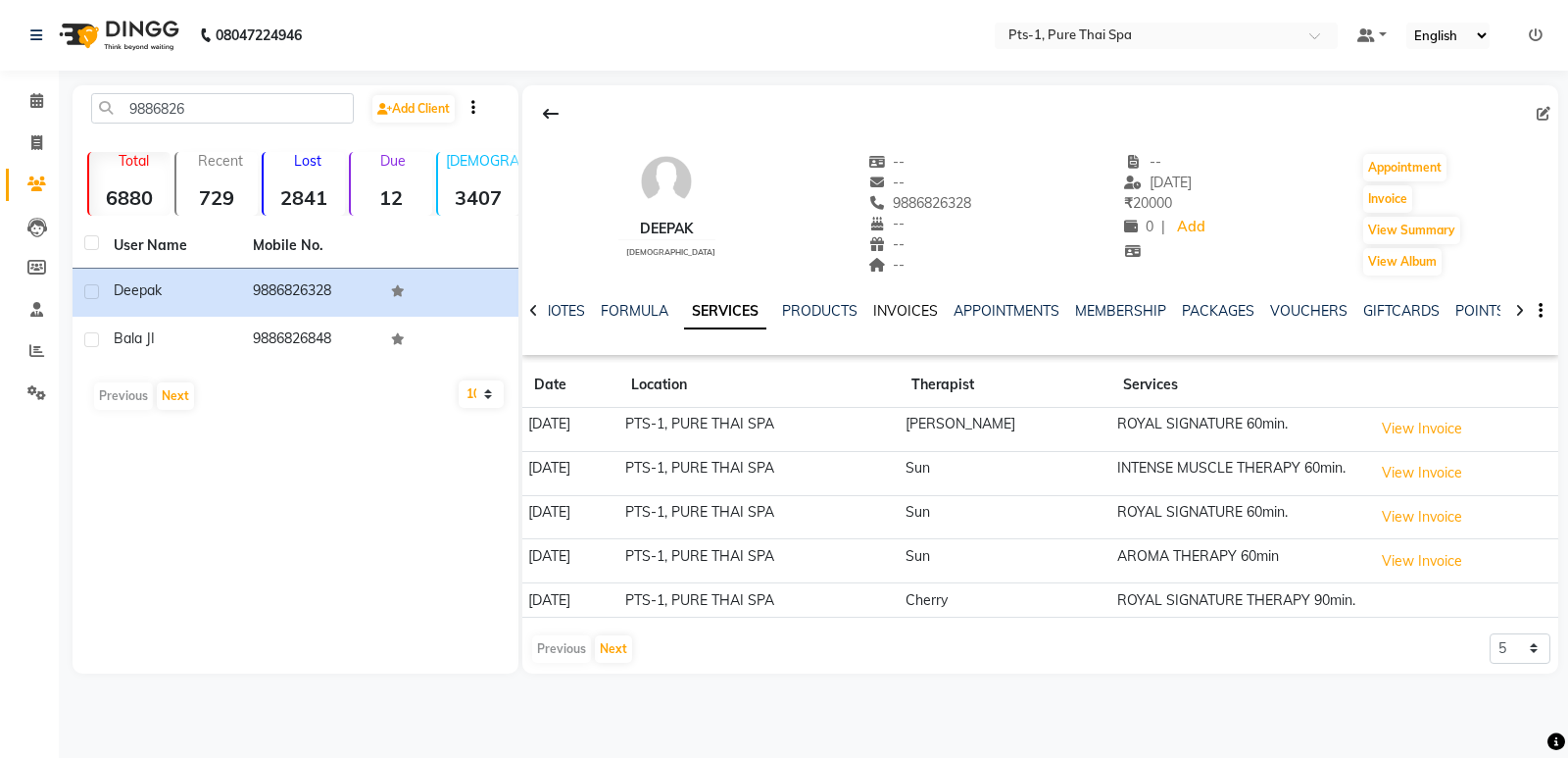
click at [886, 304] on link "INVOICES" at bounding box center [905, 311] width 64 height 18
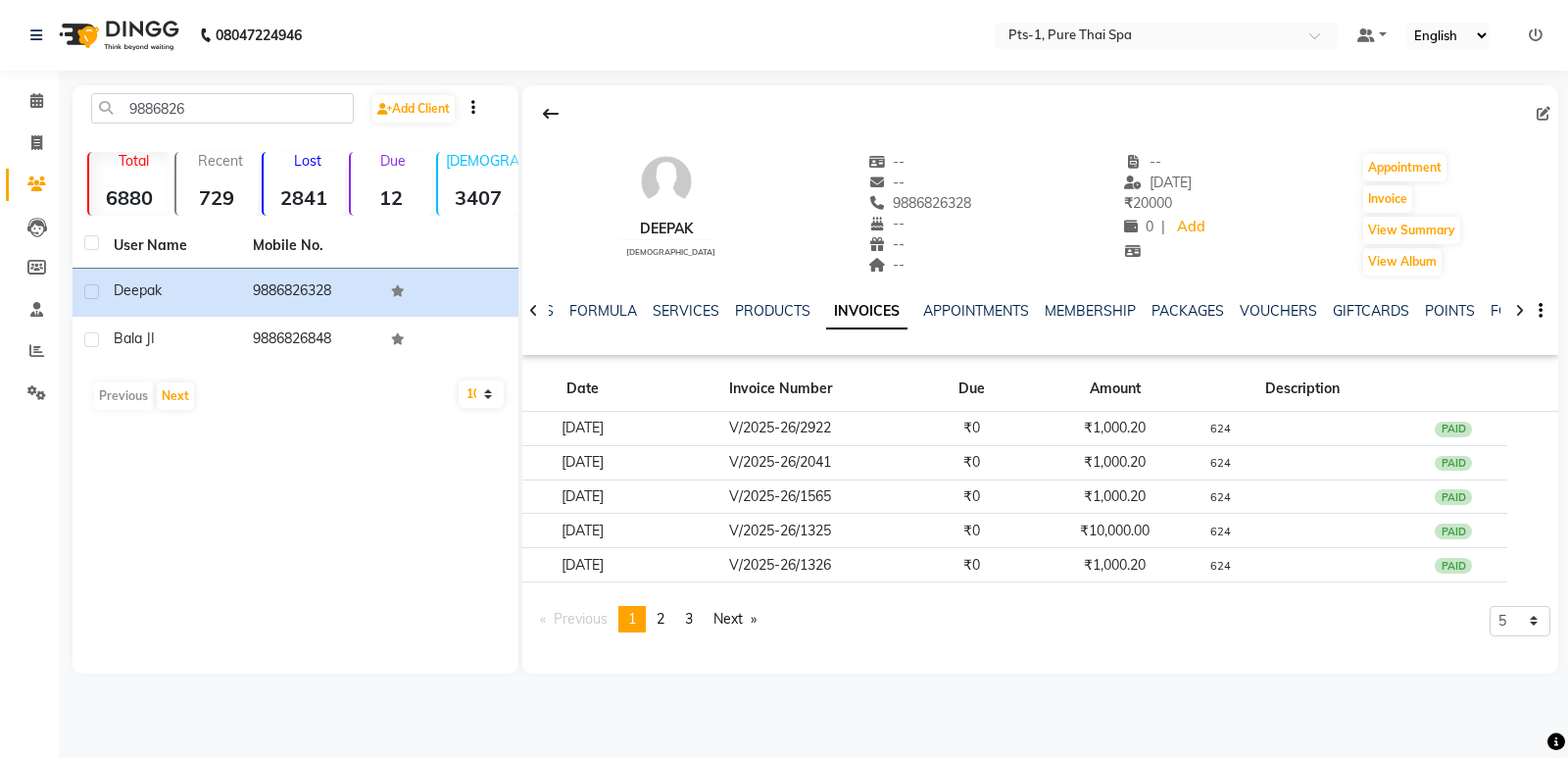
drag, startPoint x: 223, startPoint y: 92, endPoint x: 82, endPoint y: 108, distance: 141.9
click at [75, 107] on div "9886826 Add Client Total 6880 Recent 729 Lost 2841 Due 12 Male 3407 Female 98 M…" at bounding box center [295, 379] width 446 height 588
drag, startPoint x: 175, startPoint y: 107, endPoint x: 111, endPoint y: 120, distance: 65.3
click at [111, 120] on input "9886826" at bounding box center [222, 108] width 263 height 31
click at [32, 140] on icon at bounding box center [37, 142] width 11 height 15
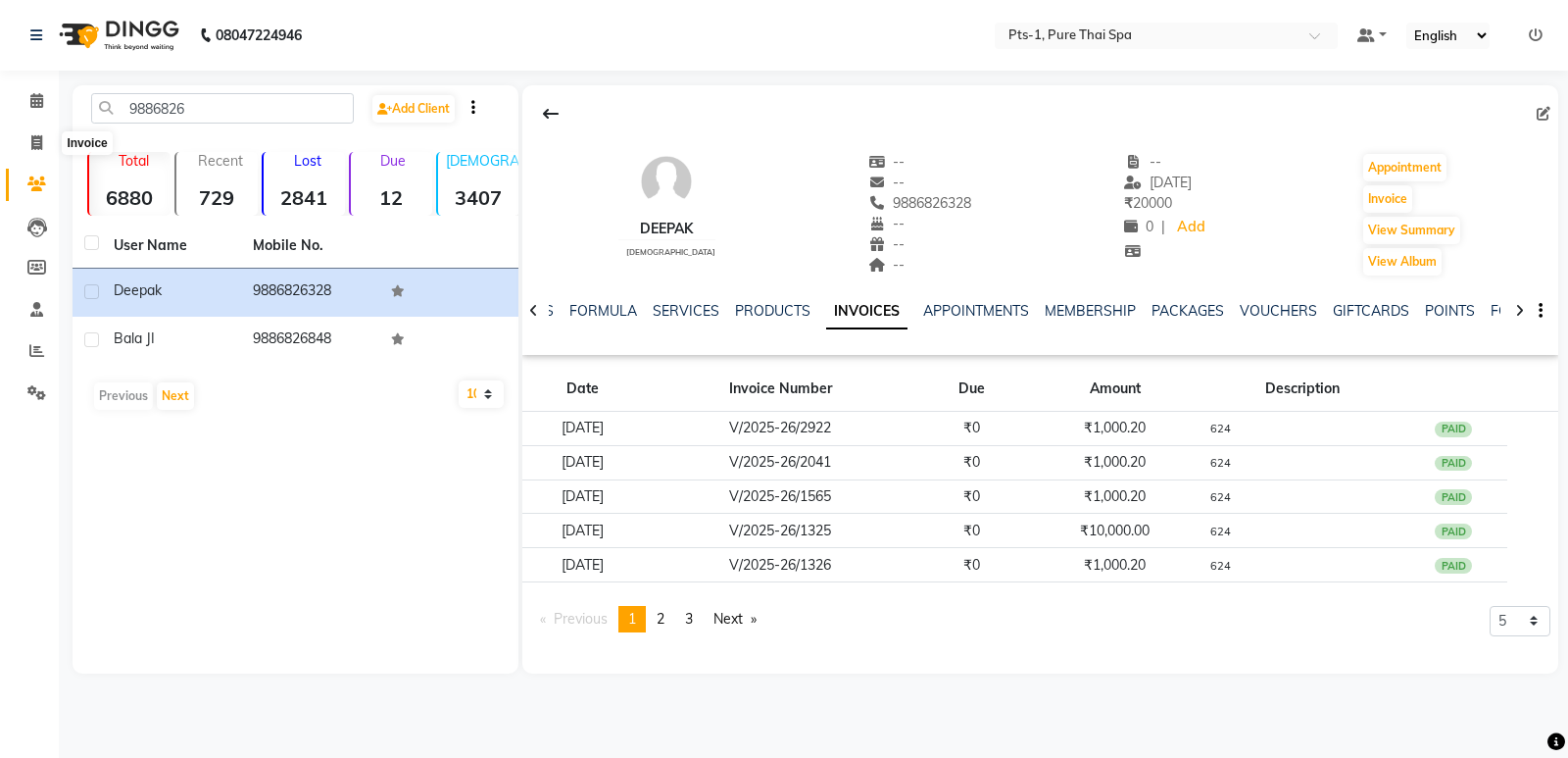
select select "service"
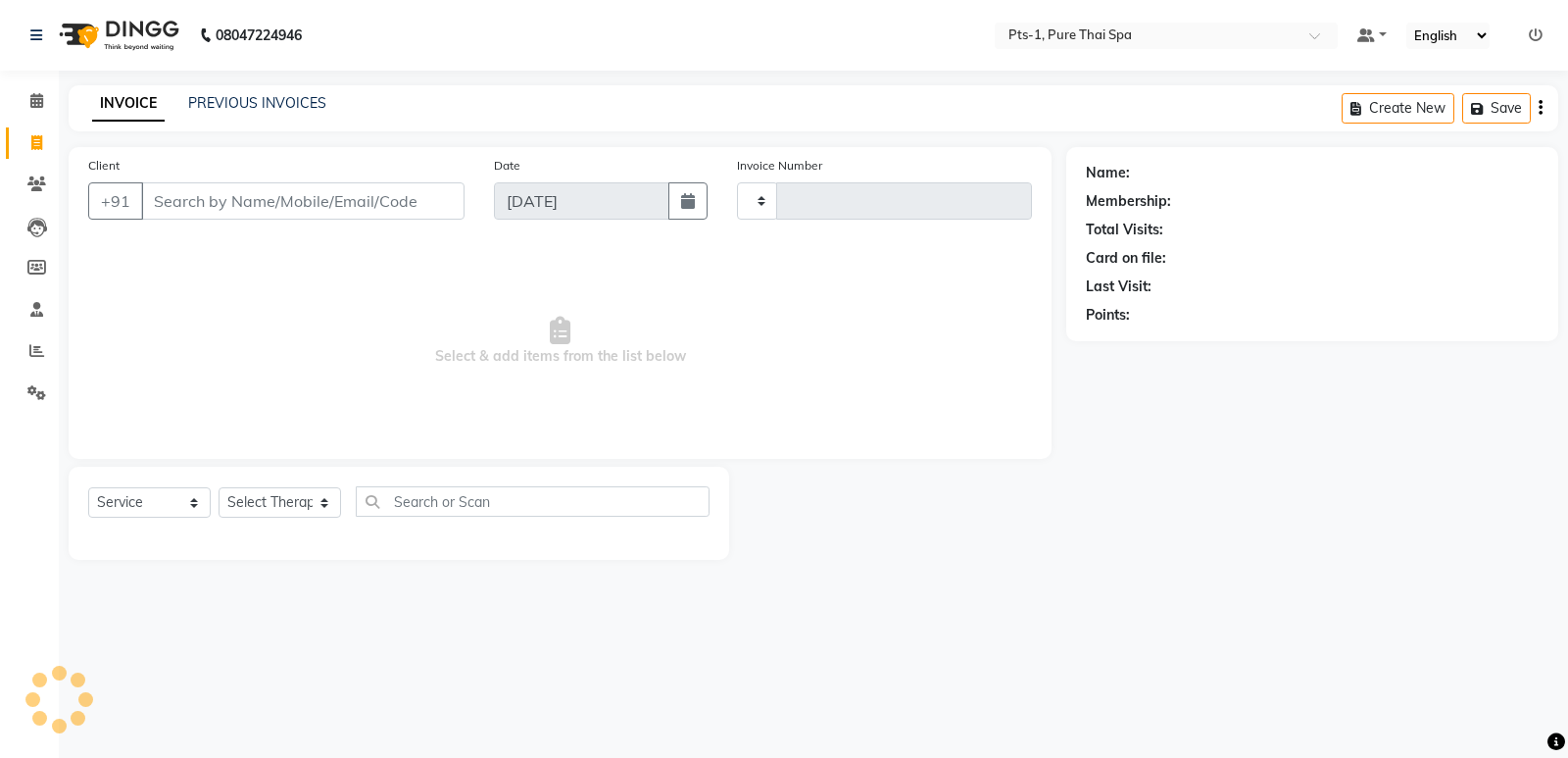
type input "3004"
select select "5296"
click at [206, 205] on input "Client" at bounding box center [302, 201] width 323 height 38
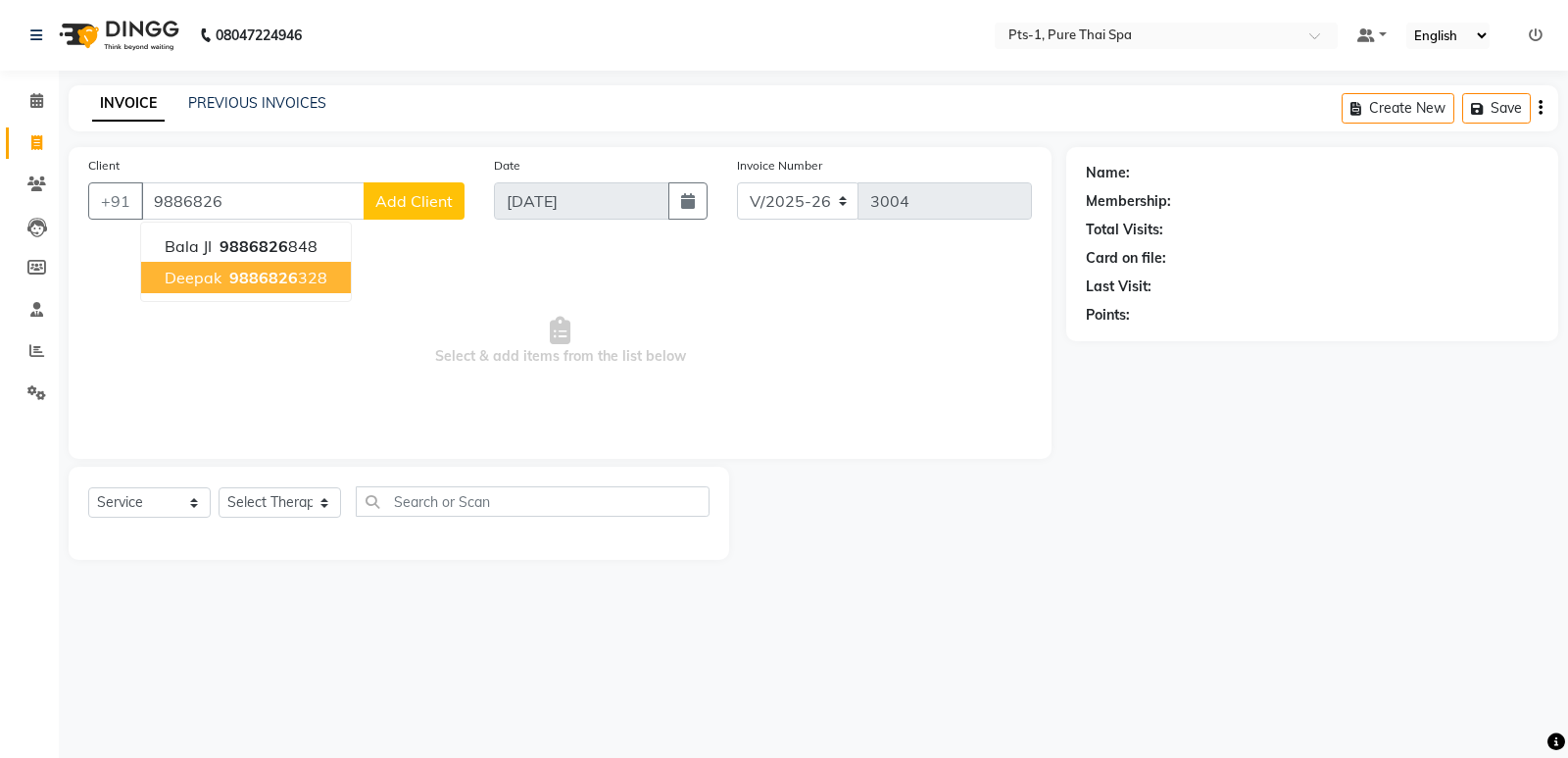
click at [226, 276] on ngb-highlight "9886826 328" at bounding box center [276, 277] width 102 height 20
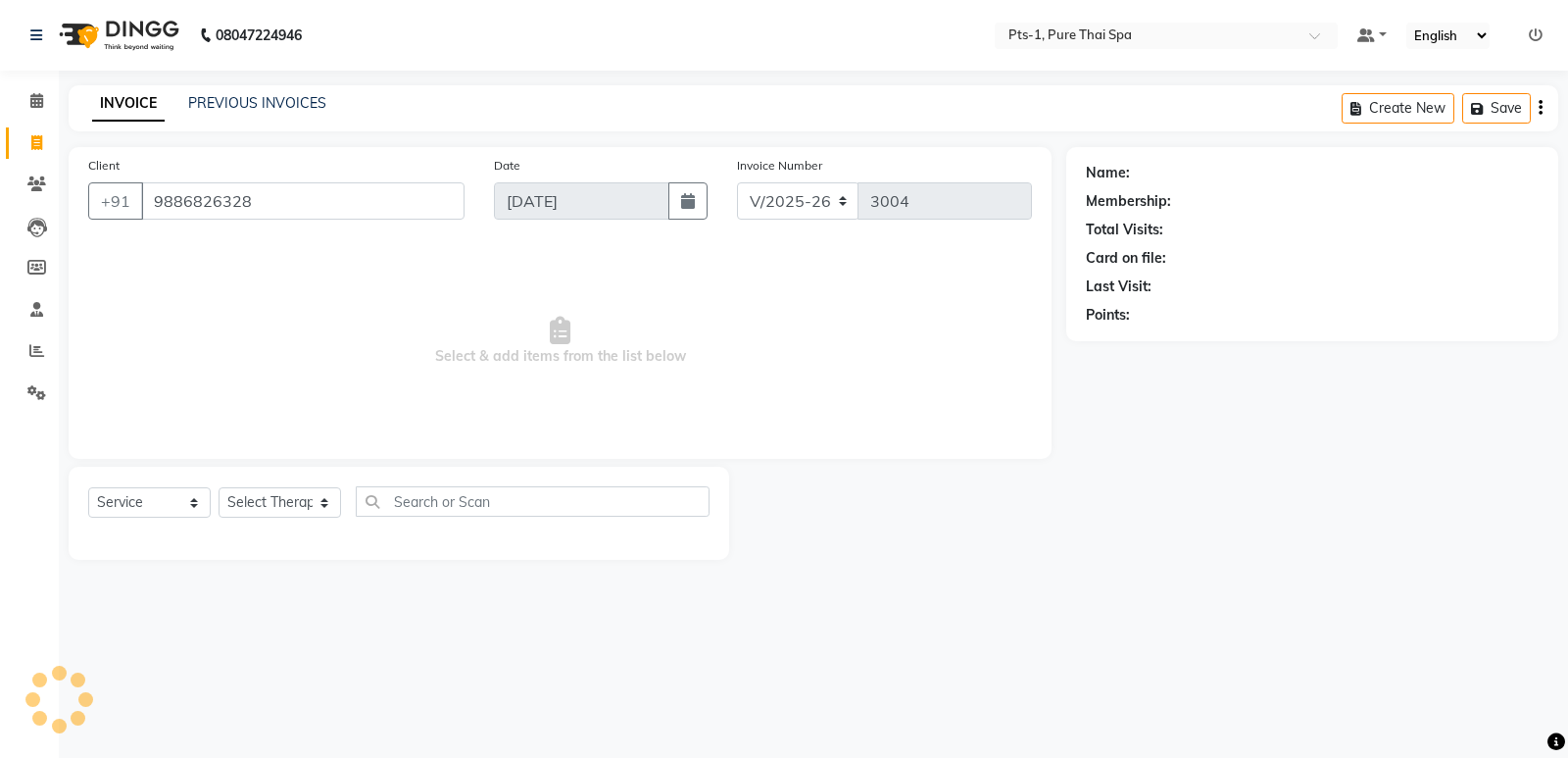
type input "9886826328"
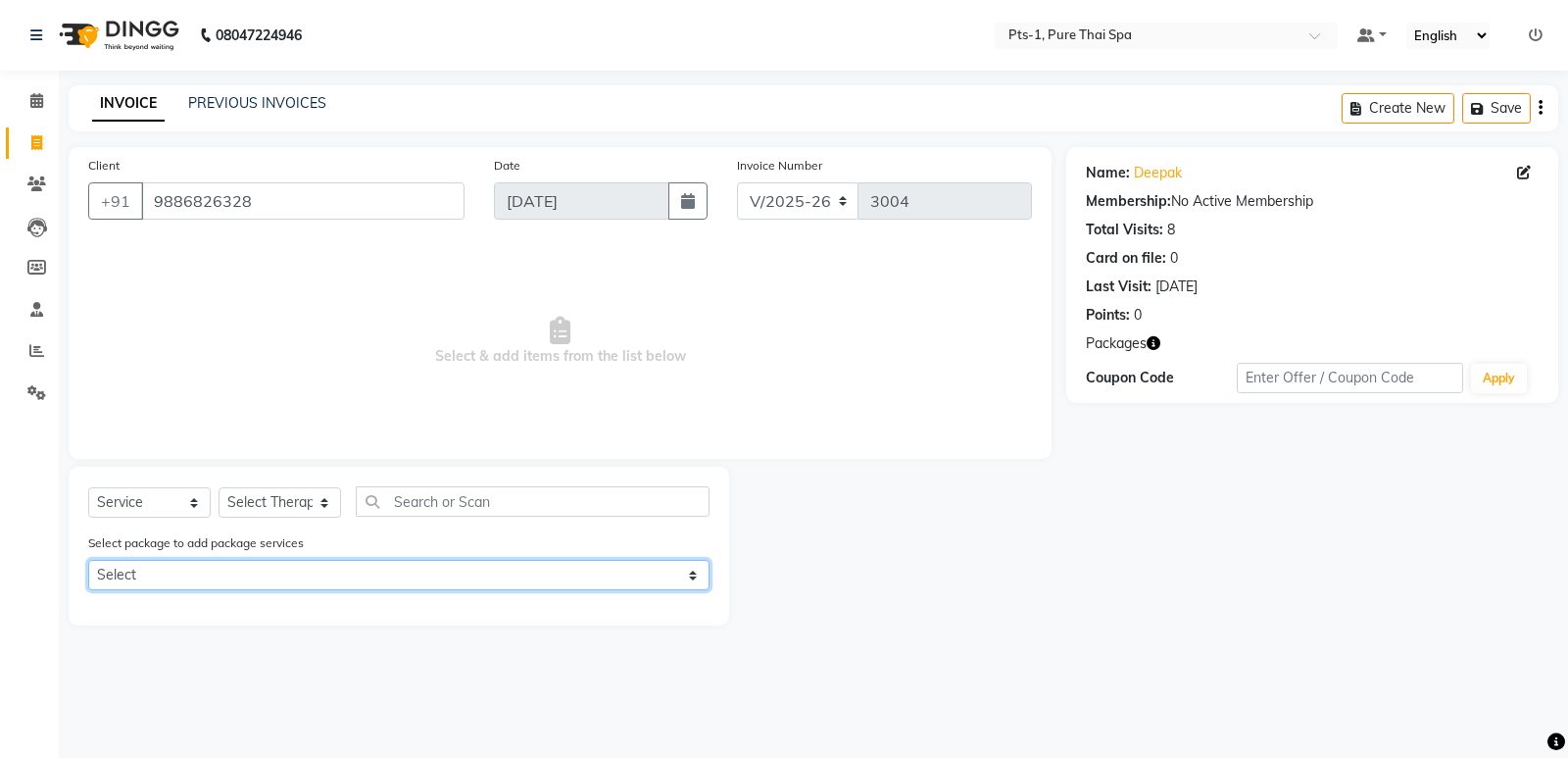
click at [261, 575] on select "Select PTS PACKAGE (10K) 10 SERVICES" at bounding box center [398, 575] width 621 height 31
select select "1: Object"
click at [88, 560] on select "Select PTS PACKAGE (10K) 10 SERVICES" at bounding box center [398, 575] width 621 height 31
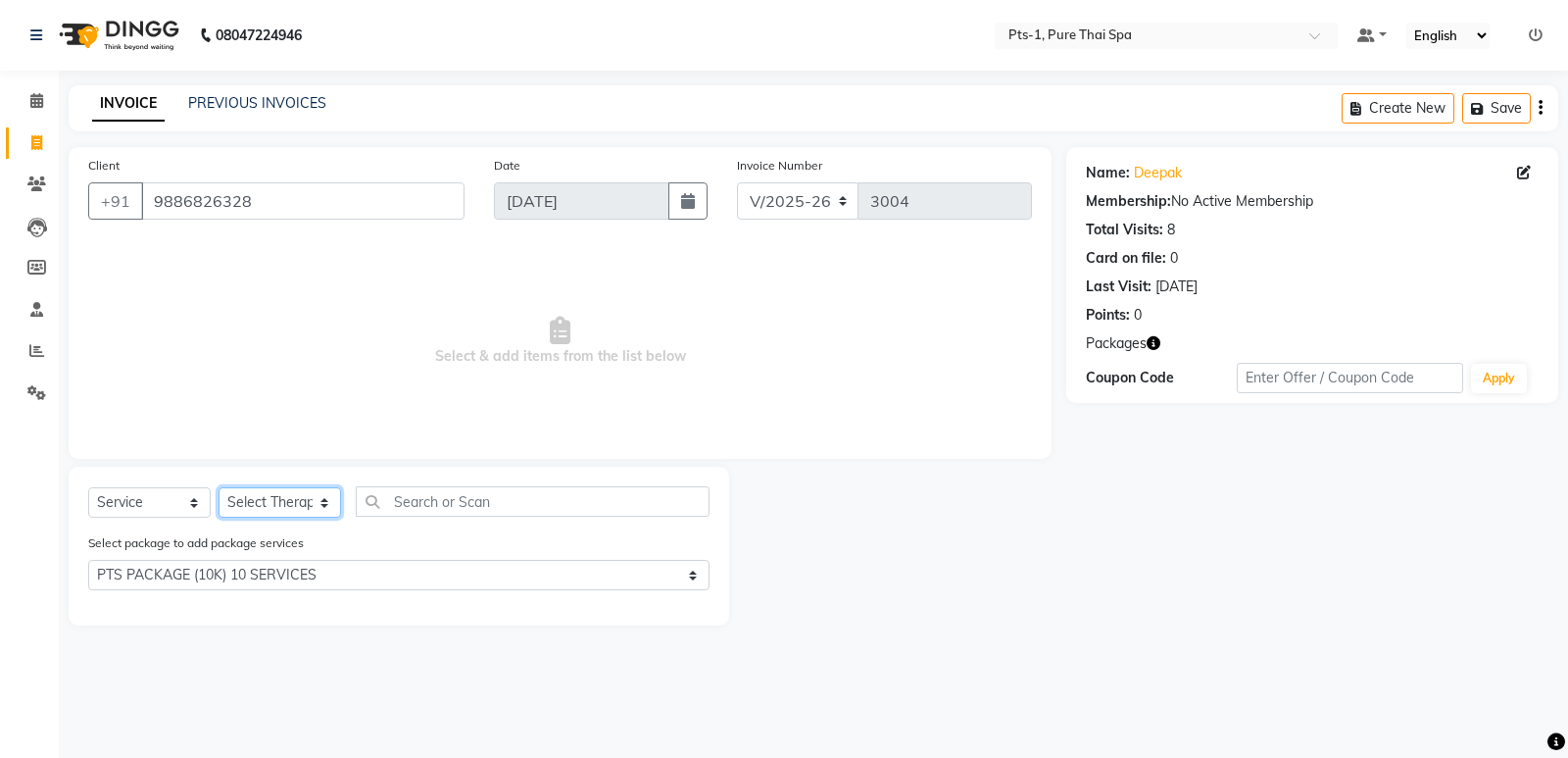
click at [264, 489] on select "Select Therapist Anand Annie anyone Babu Bela Gia Jeje Jenny Jincy JOE Lilly Na…" at bounding box center [280, 502] width 123 height 31
select select "51729"
click at [219, 487] on select "Select Therapist Anand Annie anyone Babu Bela Gia Jeje Jenny Jincy JOE Lilly Na…" at bounding box center [280, 502] width 123 height 31
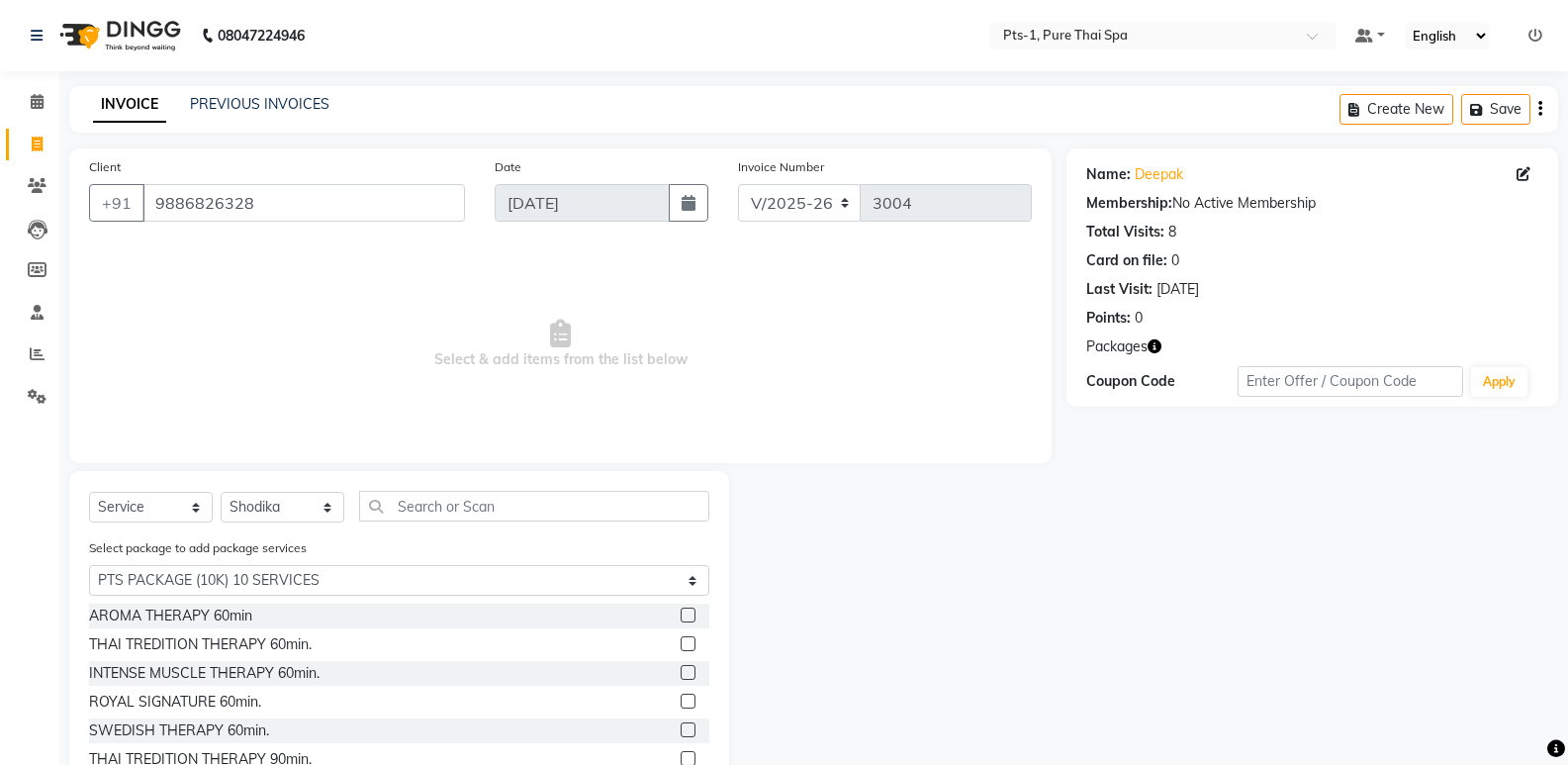
click at [680, 699] on label at bounding box center [687, 700] width 15 height 15
click at [680, 699] on input "checkbox" at bounding box center [686, 701] width 13 height 13
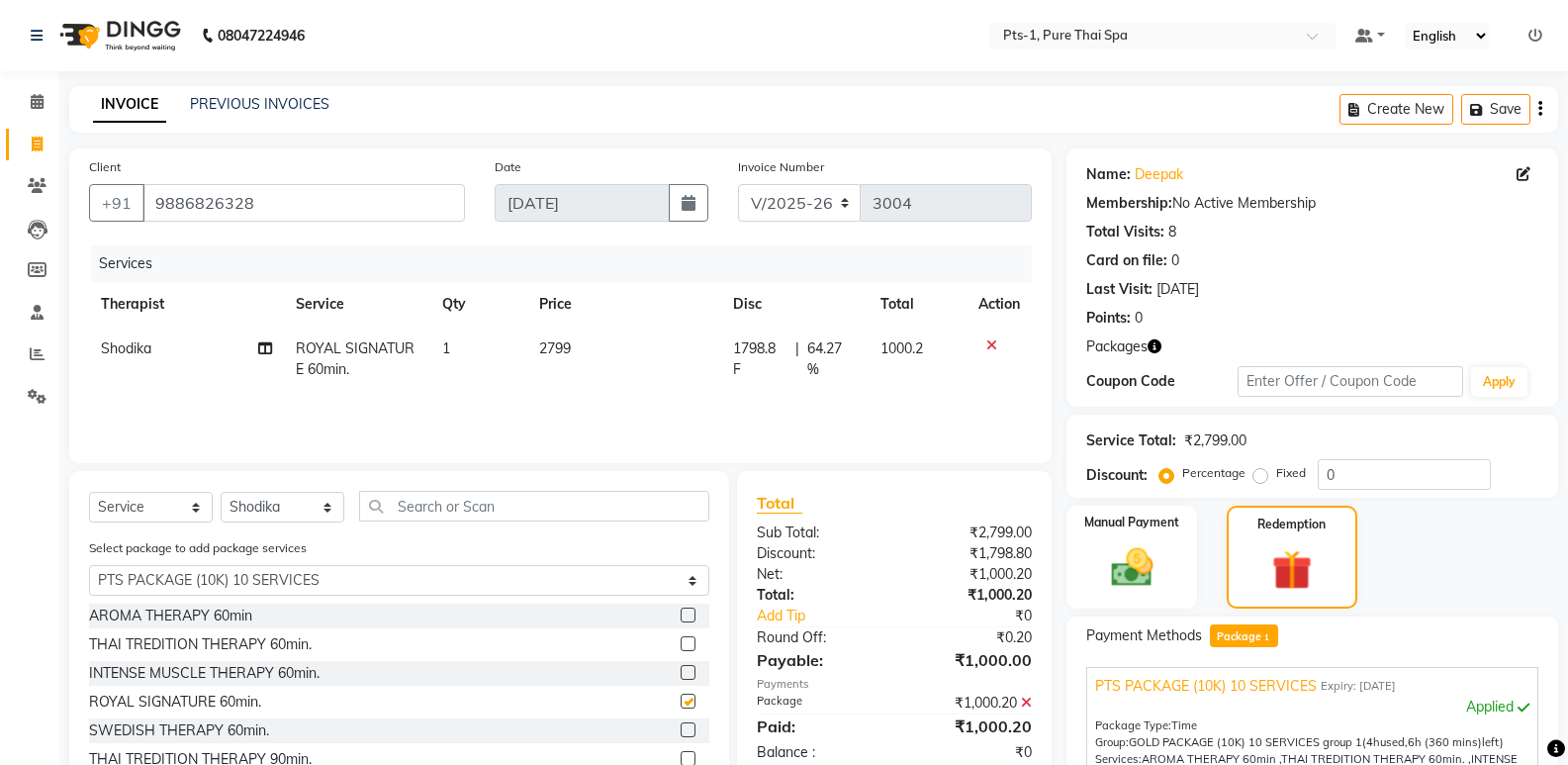
scroll to position [285, 0]
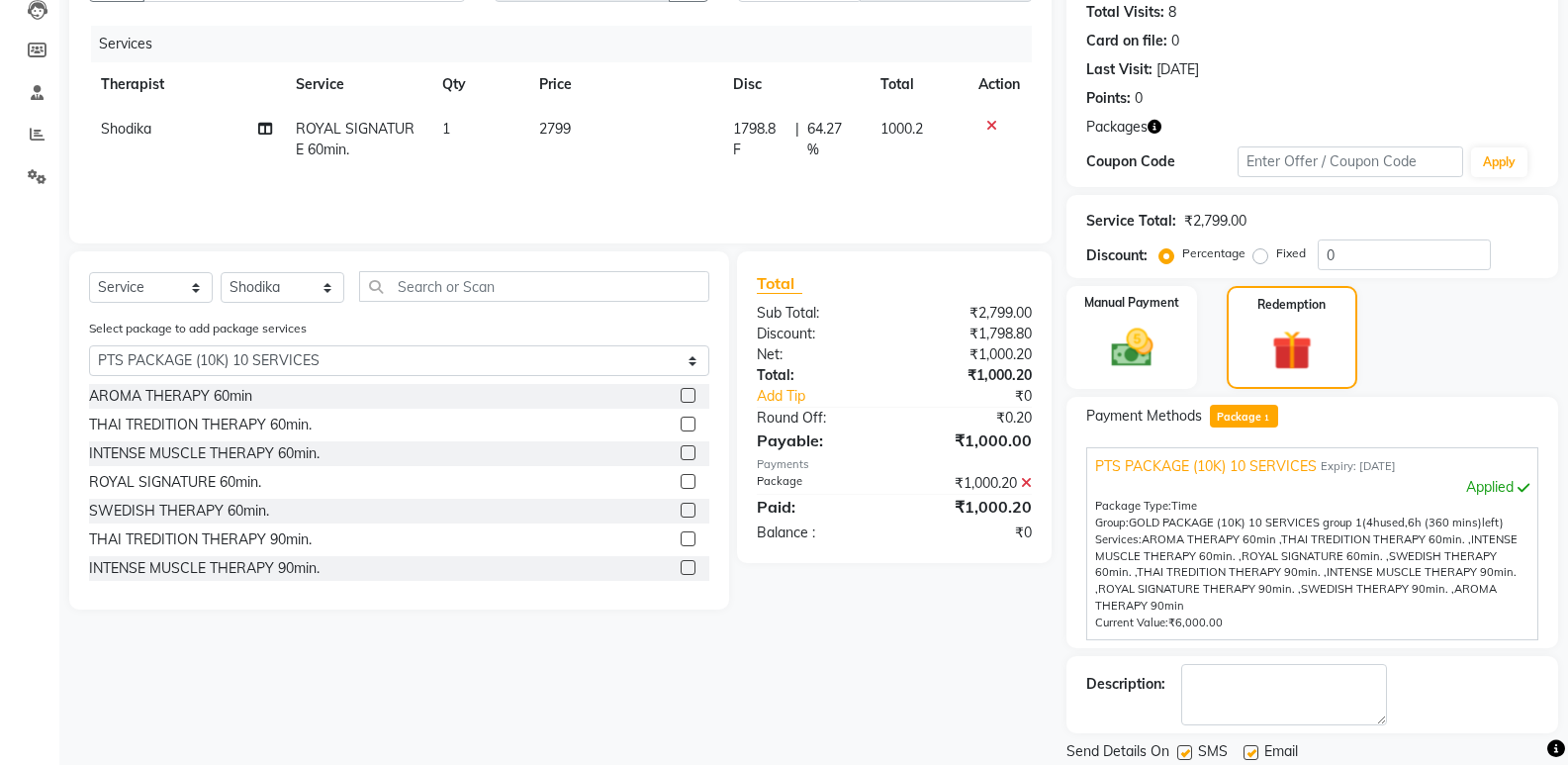
checkbox input "false"
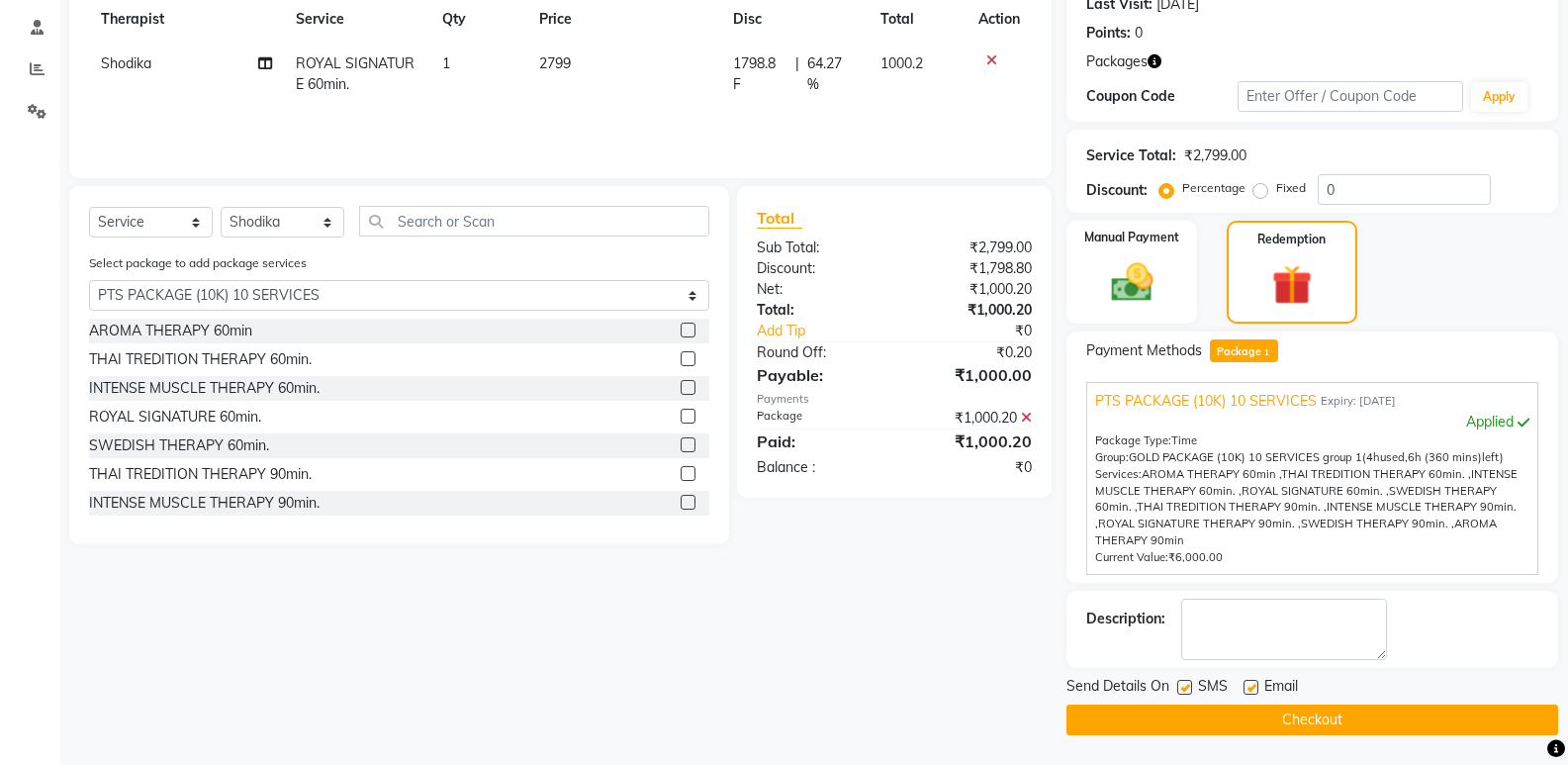
click at [1175, 688] on div "Send Details On SMS Email" at bounding box center [1312, 688] width 492 height 25
click at [1190, 688] on label at bounding box center [1184, 686] width 15 height 15
click at [1190, 688] on input "checkbox" at bounding box center [1183, 687] width 13 height 13
checkbox input "false"
click at [1250, 687] on label at bounding box center [1250, 686] width 15 height 15
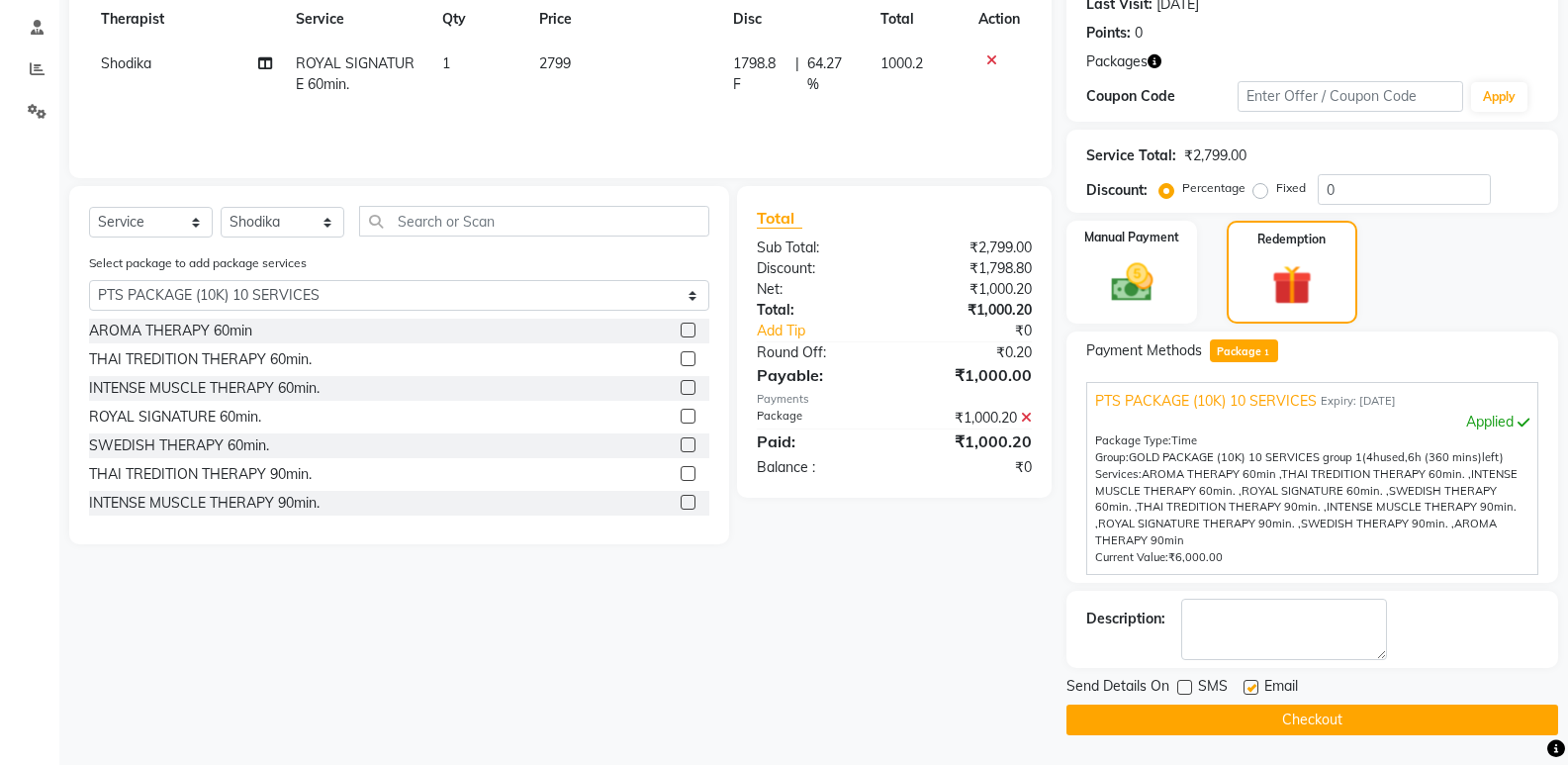
click at [1250, 687] on input "checkbox" at bounding box center [1249, 687] width 13 height 13
checkbox input "false"
click at [1256, 621] on textarea at bounding box center [1284, 628] width 206 height 61
type textarea "624"
click at [1236, 714] on button "Checkout" at bounding box center [1312, 719] width 492 height 31
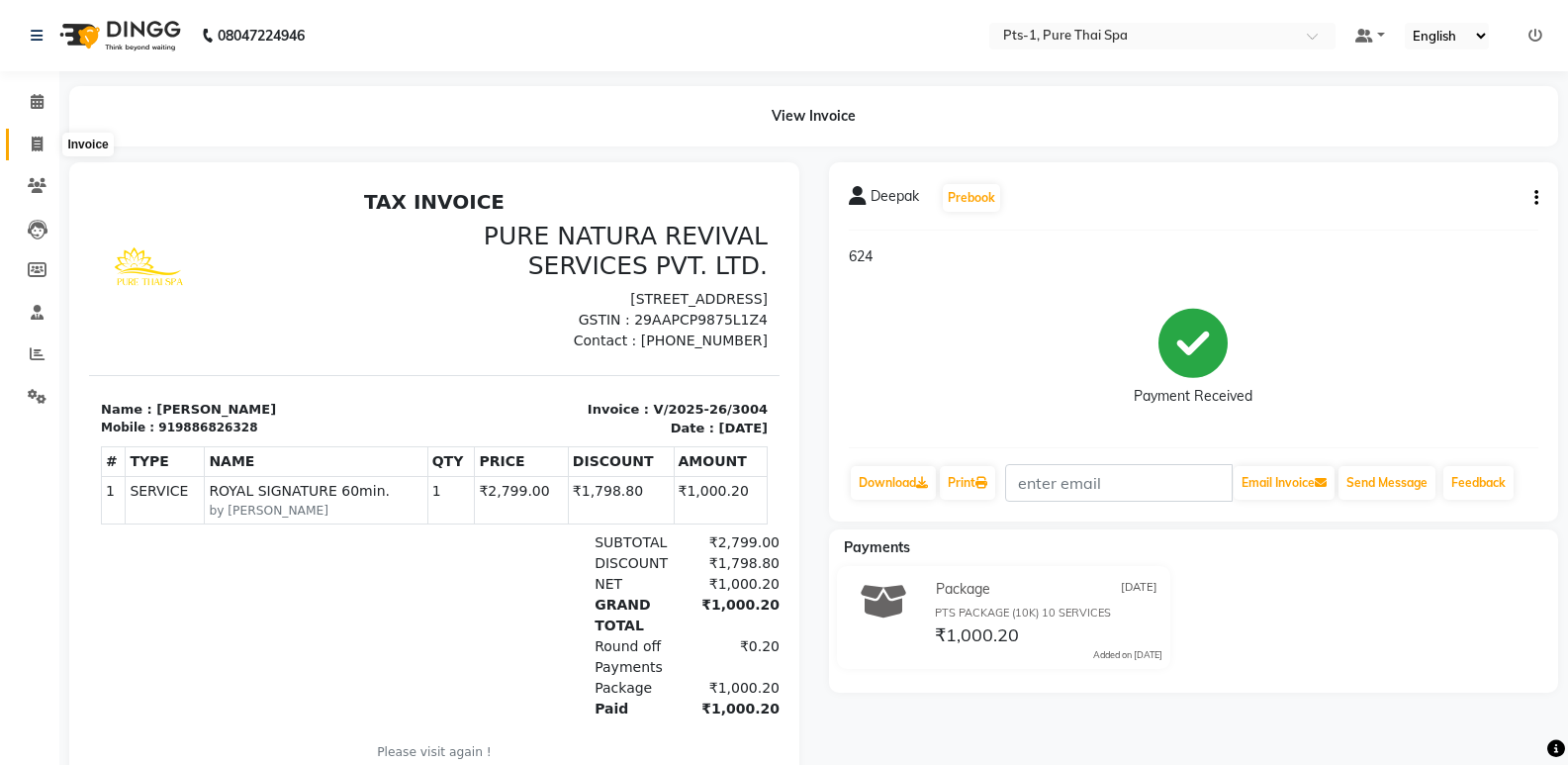
click at [30, 140] on span at bounding box center [37, 145] width 35 height 23
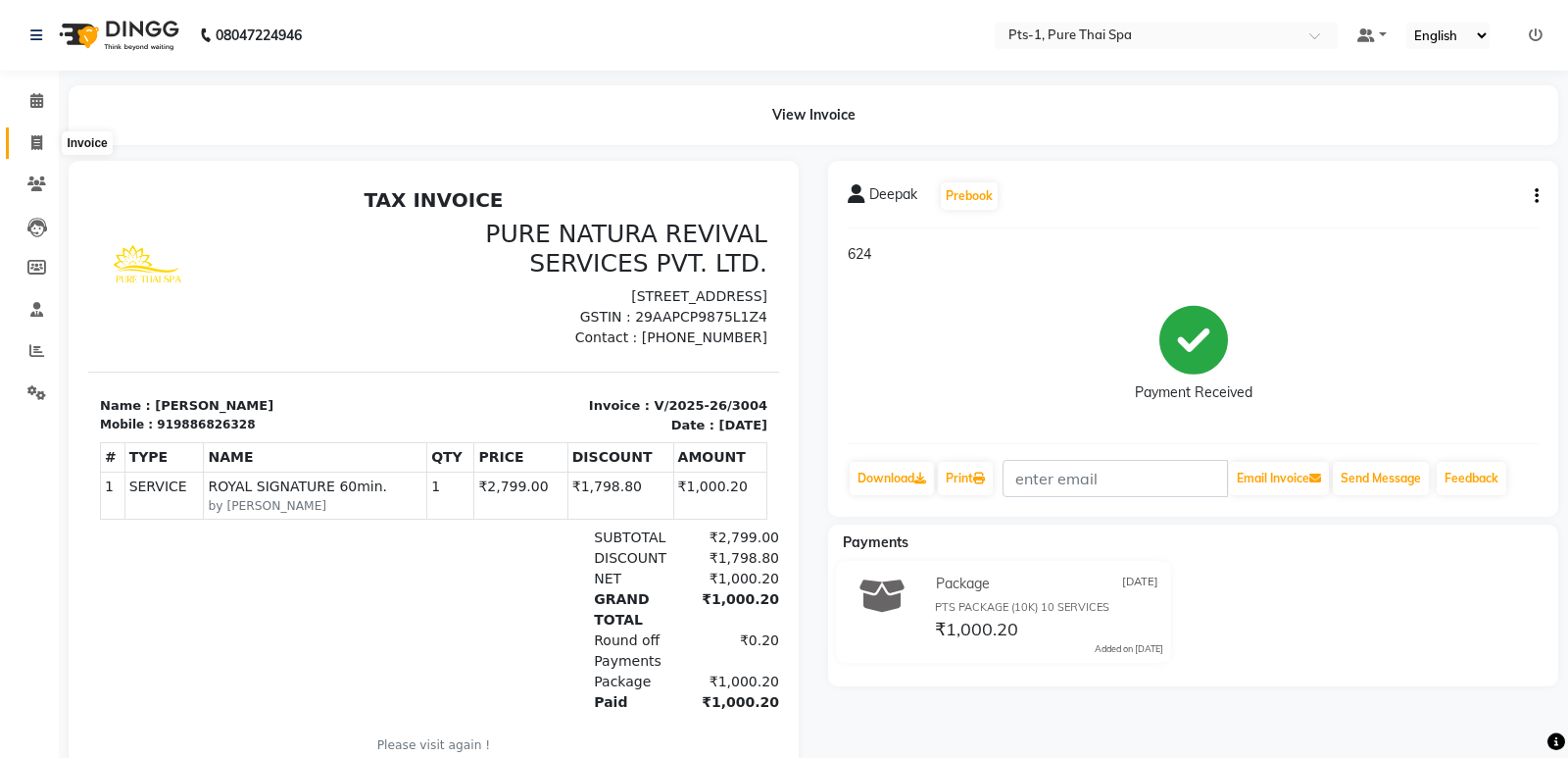
select select "5296"
select select "service"
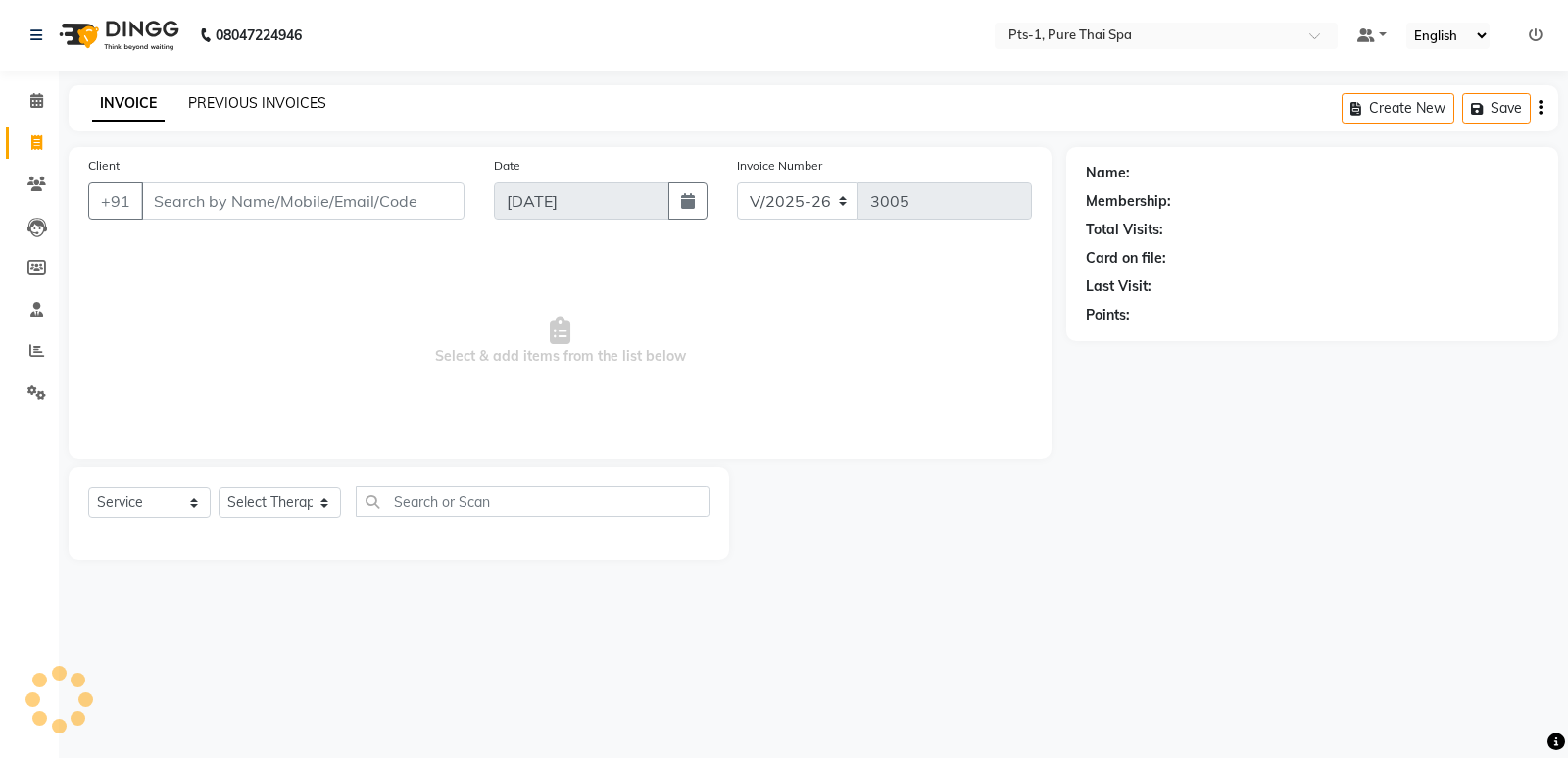
click at [209, 97] on link "PREVIOUS INVOICES" at bounding box center [257, 103] width 138 height 18
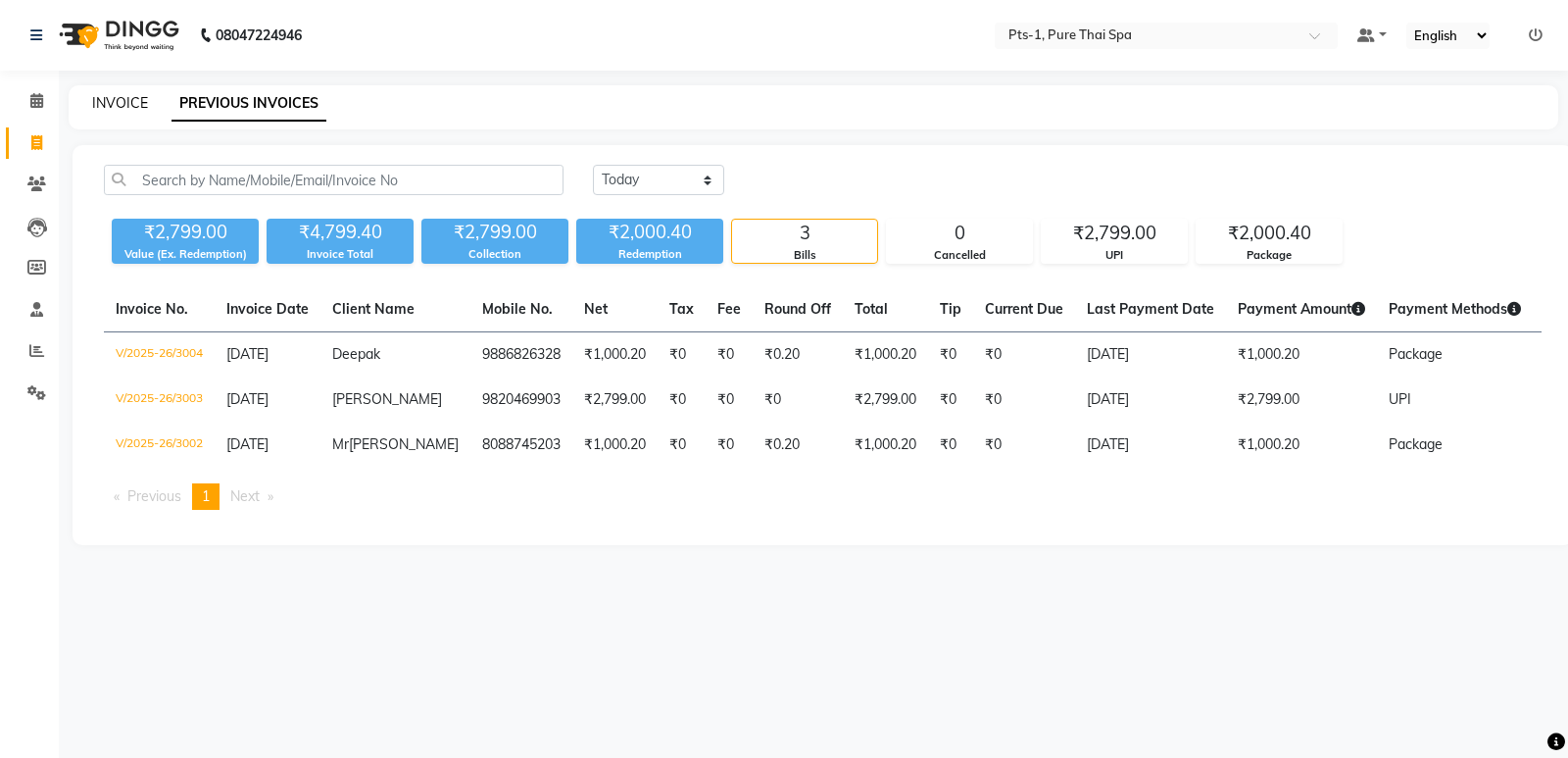
click at [136, 107] on link "INVOICE" at bounding box center [120, 103] width 56 height 18
select select "5296"
select select "service"
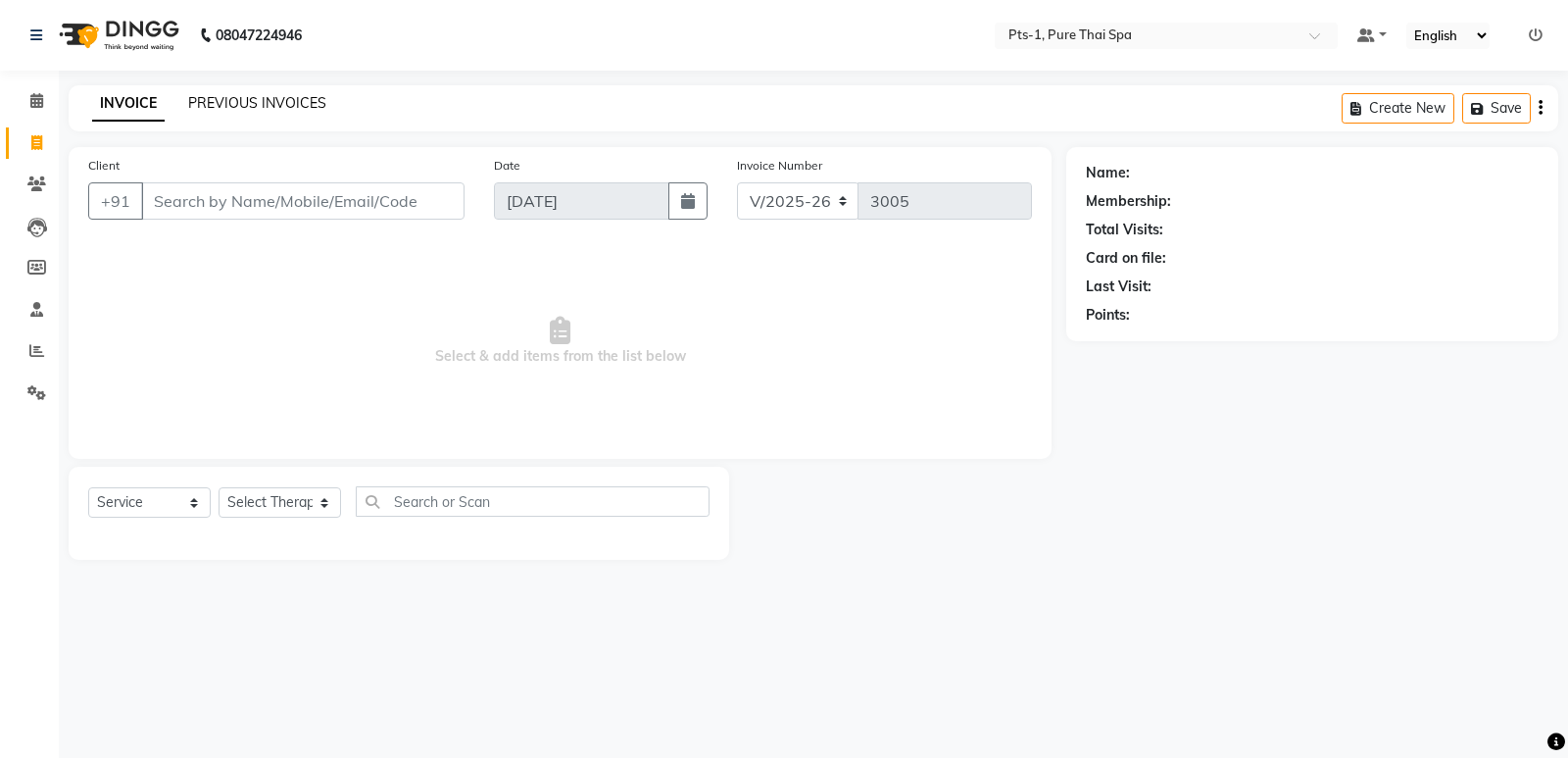
click at [256, 103] on link "PREVIOUS INVOICES" at bounding box center [257, 103] width 138 height 18
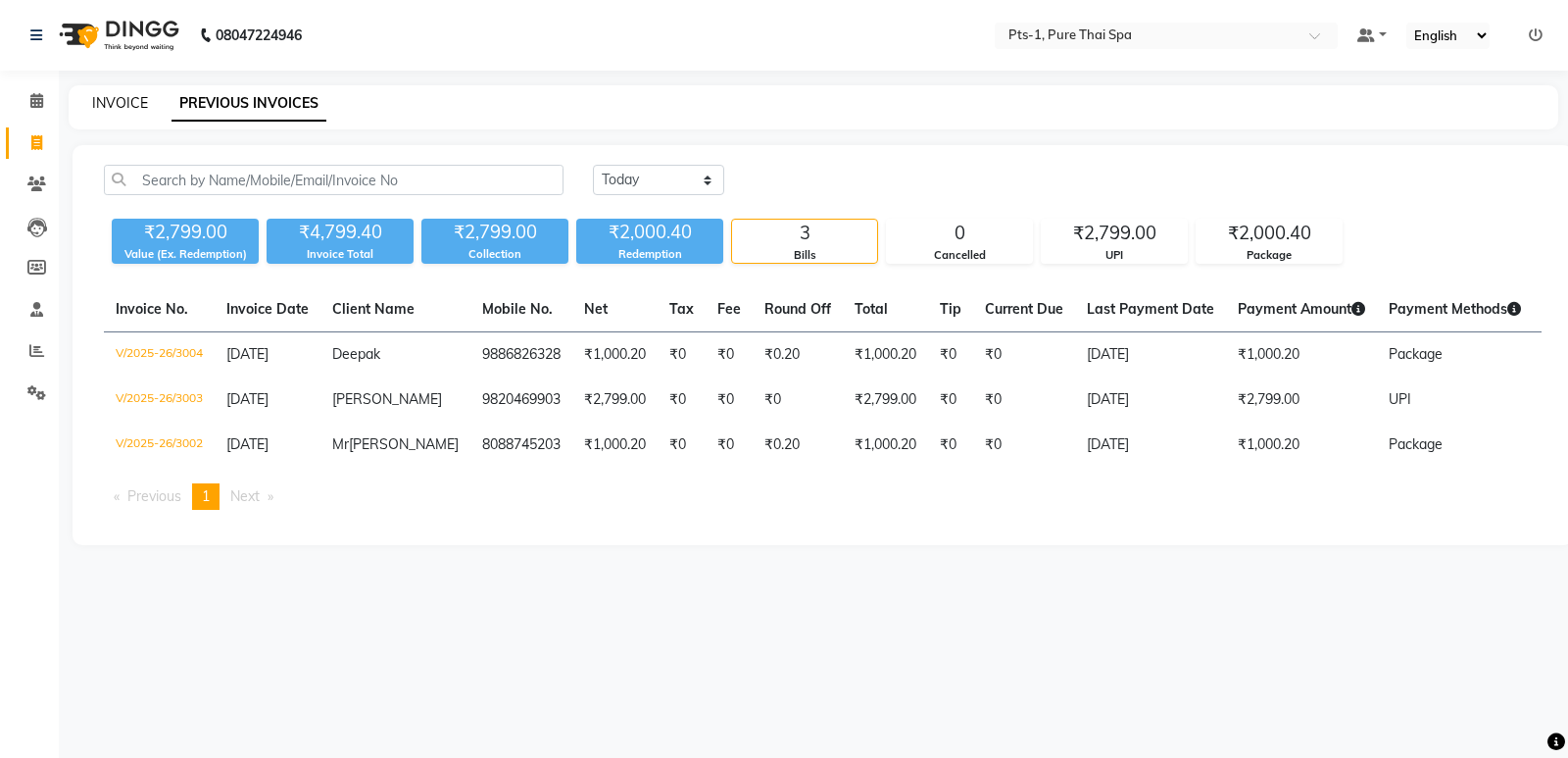
click at [106, 110] on link "INVOICE" at bounding box center [120, 103] width 56 height 18
select select "5296"
select select "service"
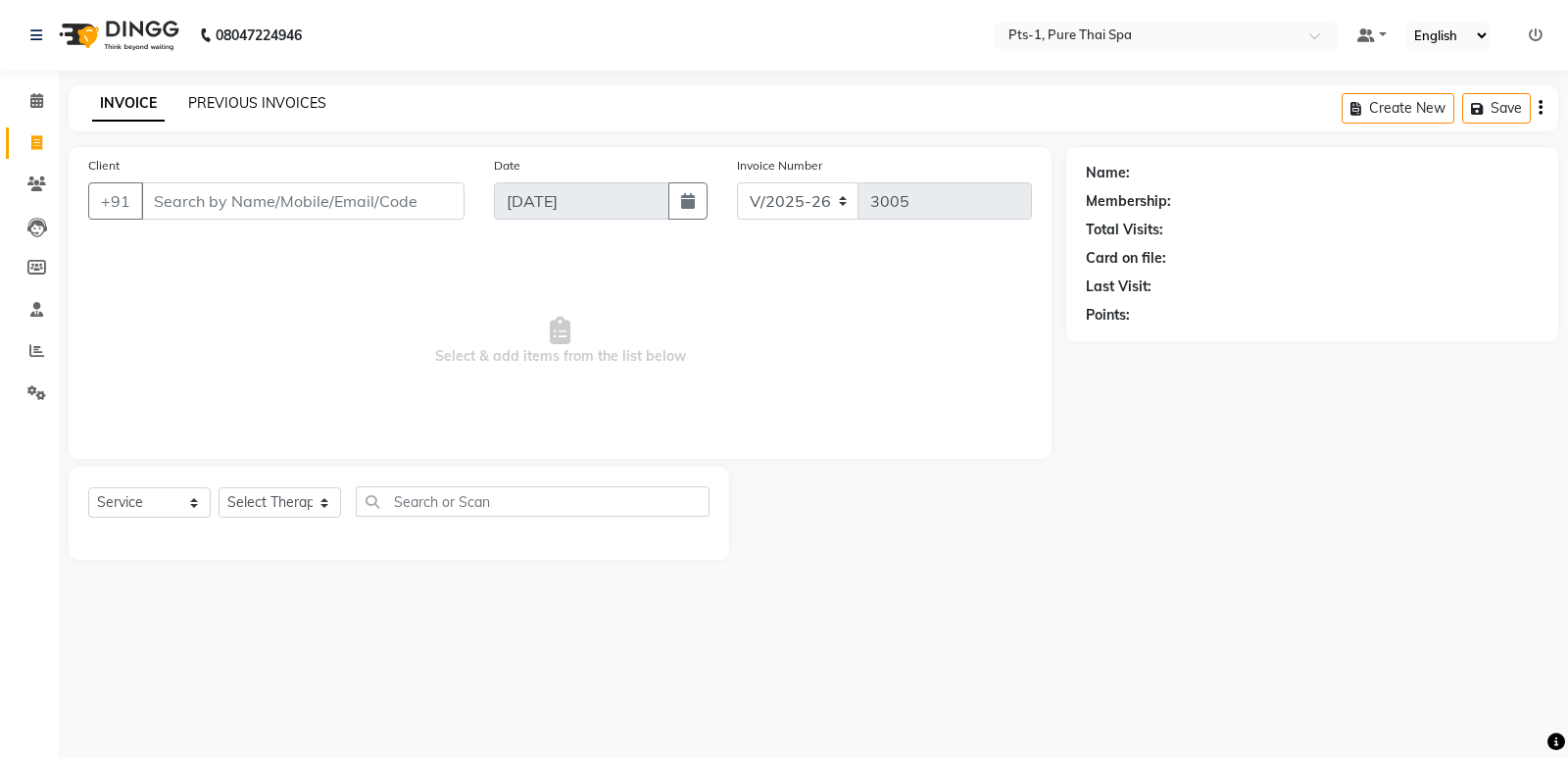
click at [216, 108] on link "PREVIOUS INVOICES" at bounding box center [257, 103] width 138 height 18
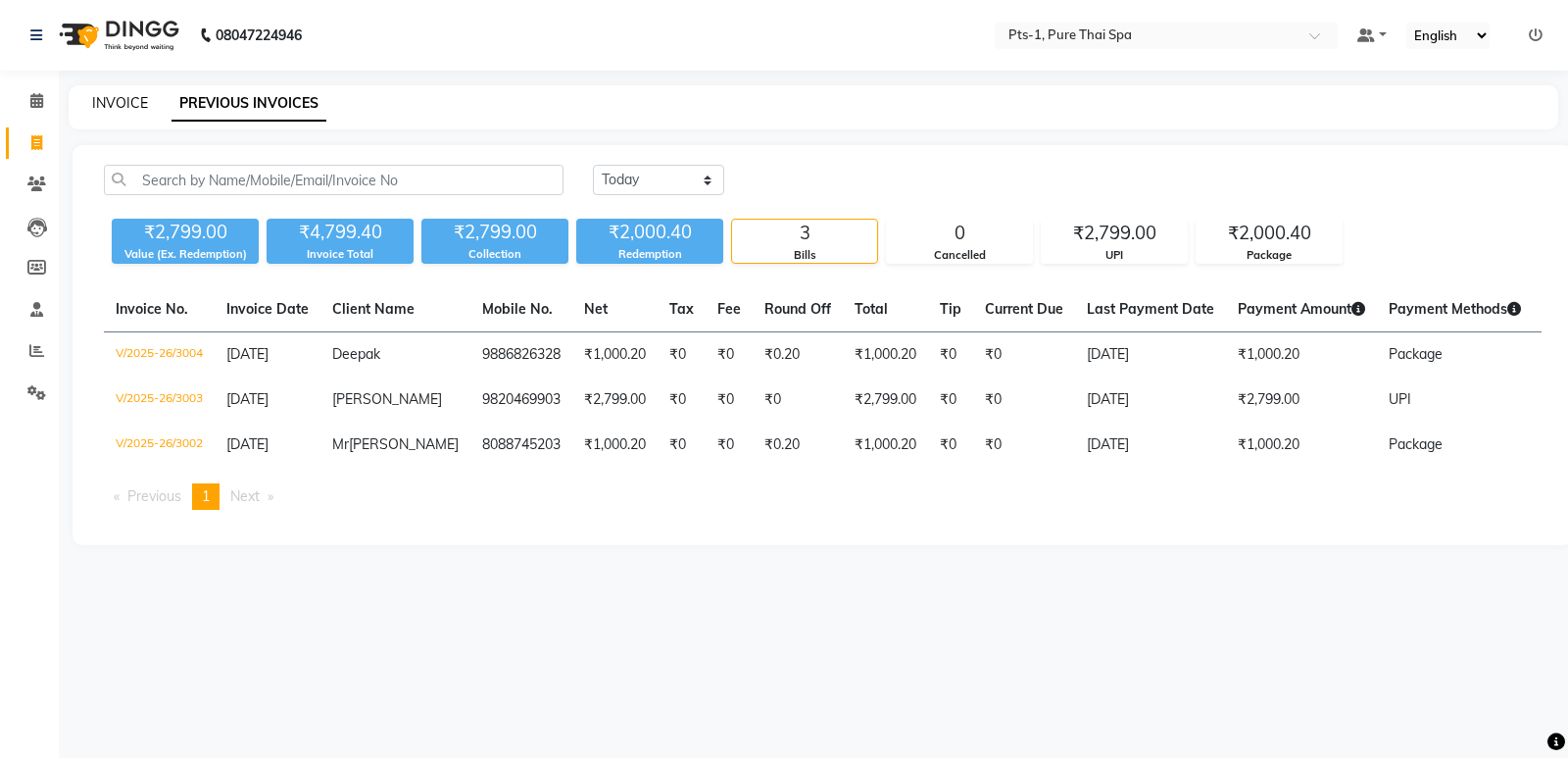
click at [103, 103] on link "INVOICE" at bounding box center [120, 103] width 56 height 18
select select "5296"
select select "service"
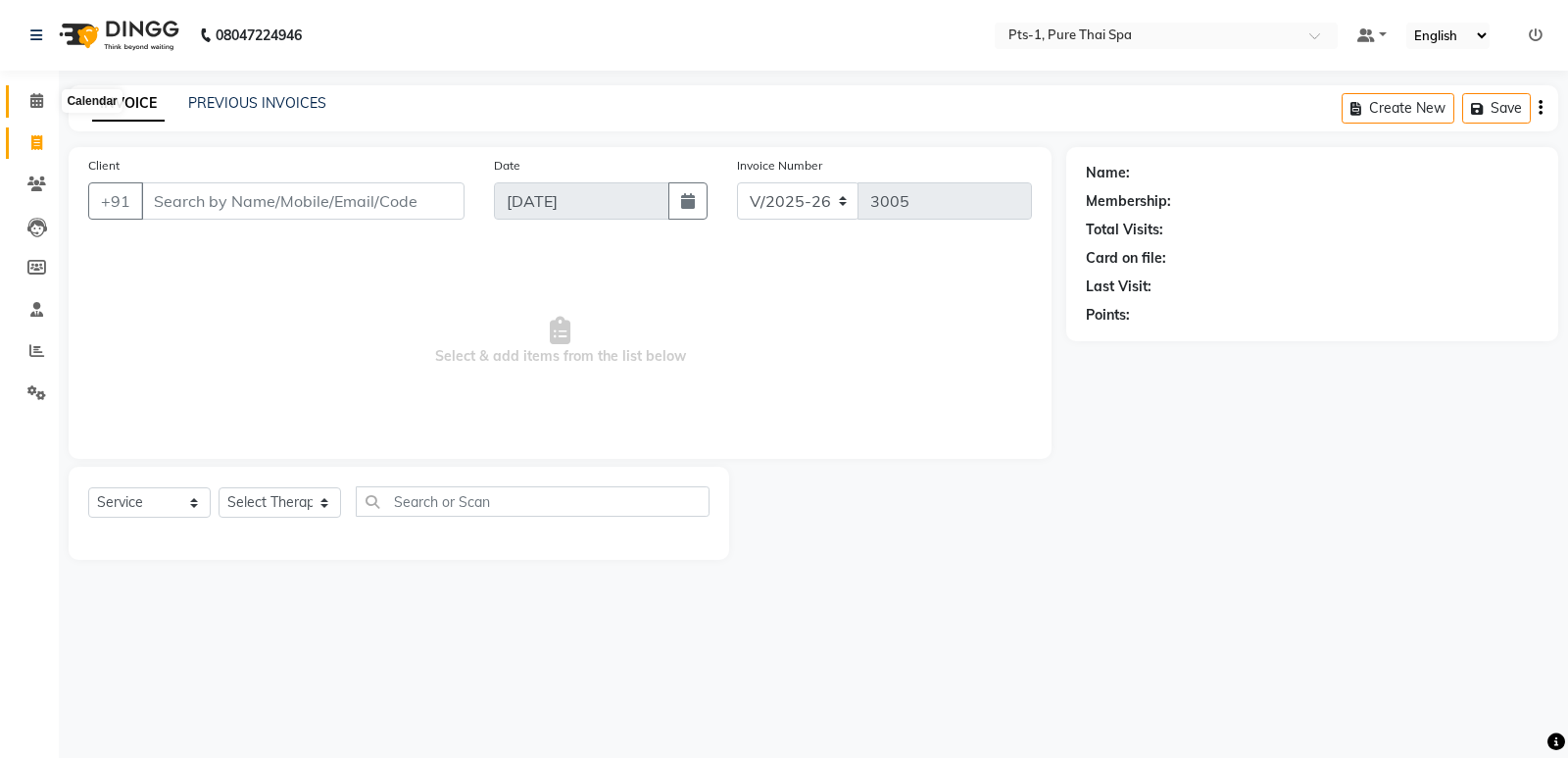
click at [26, 97] on span at bounding box center [37, 101] width 35 height 23
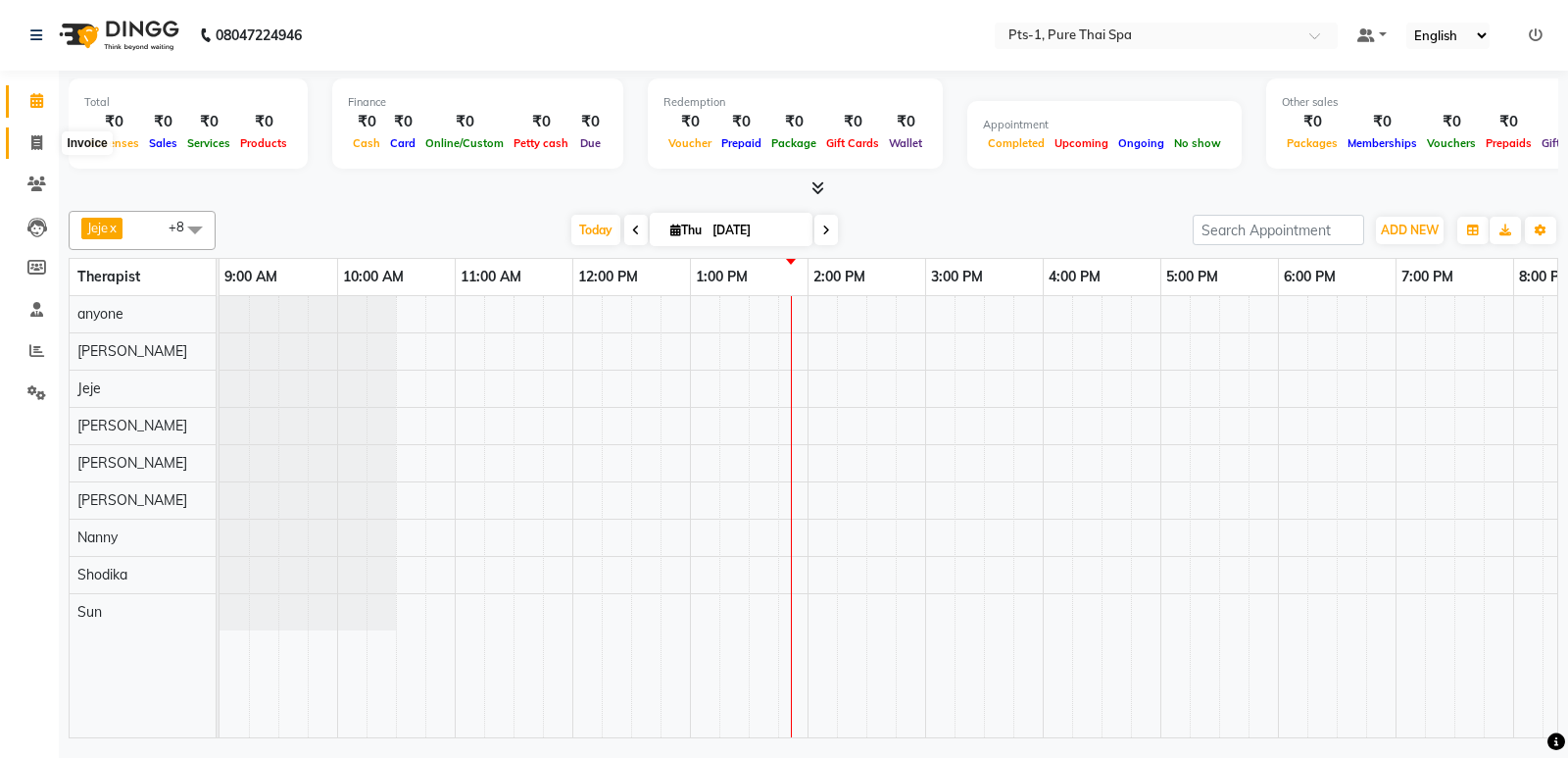
click at [34, 144] on icon at bounding box center [37, 142] width 11 height 15
select select "service"
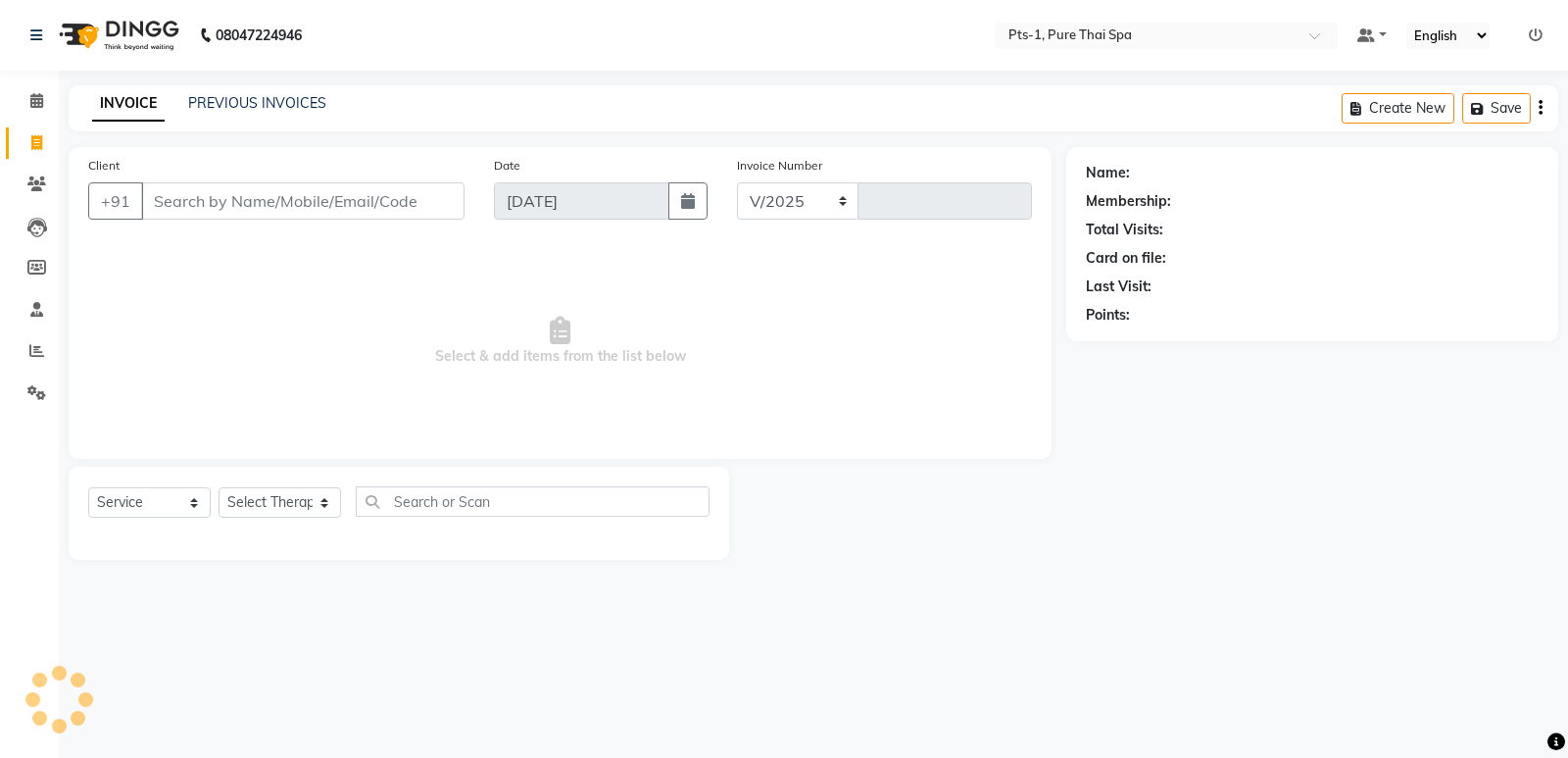
select select "5296"
type input "3005"
click at [211, 105] on link "PREVIOUS INVOICES" at bounding box center [257, 103] width 138 height 18
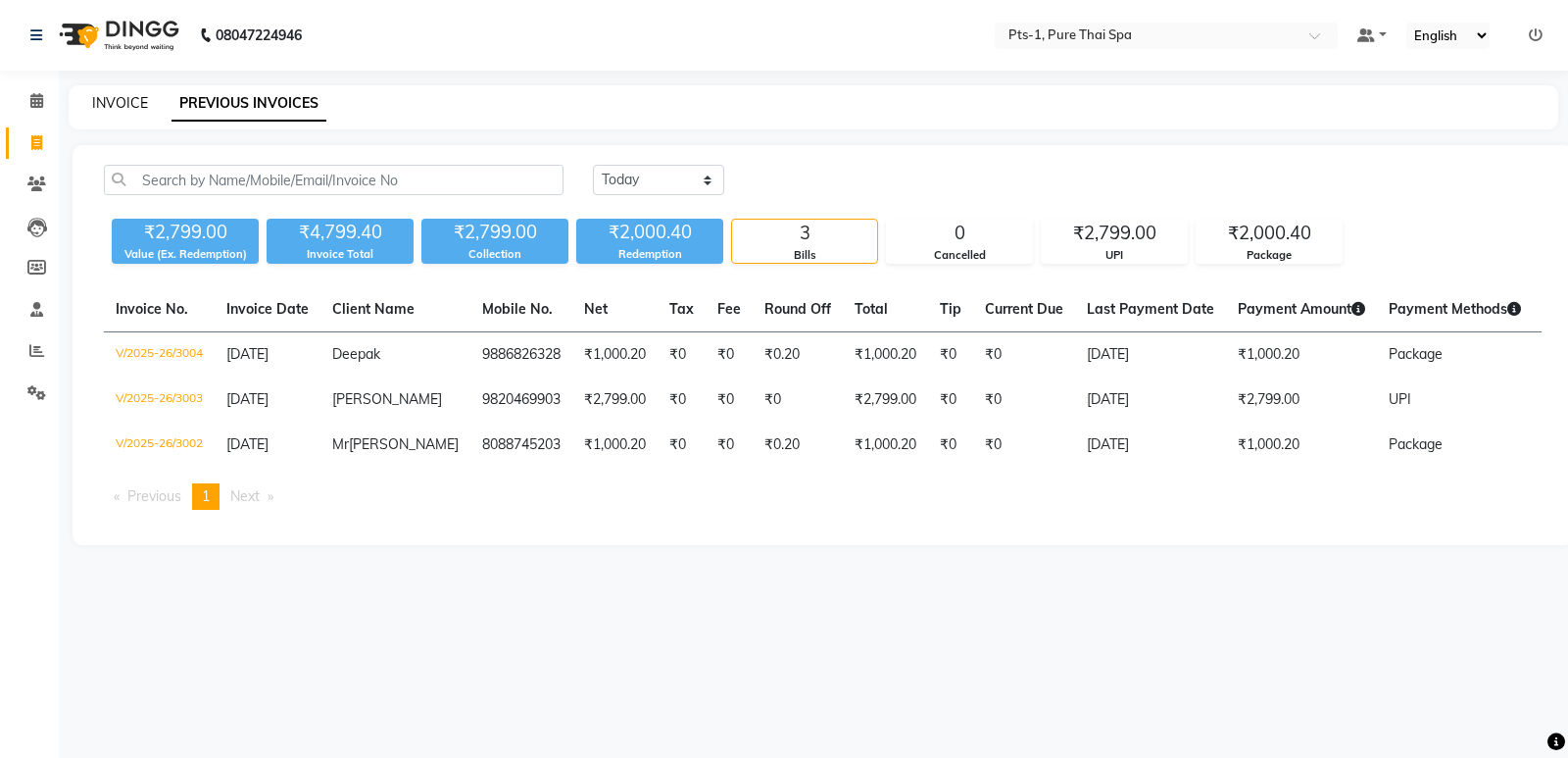
click at [104, 107] on link "INVOICE" at bounding box center [120, 103] width 56 height 18
select select "5296"
select select "service"
